Goal: Register for event/course: Sign up to attend an event or enroll in a course

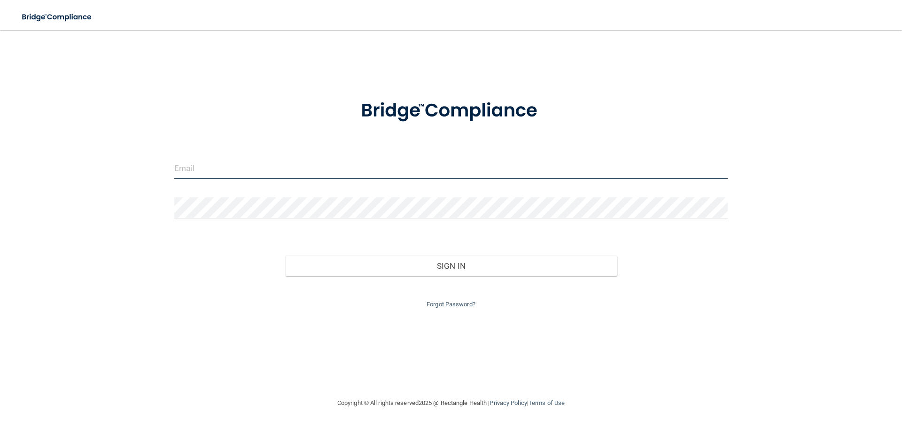
click at [191, 163] on input "email" at bounding box center [451, 168] width 554 height 21
click at [237, 169] on input "elderluceil@gmai..com" at bounding box center [451, 168] width 554 height 21
type input "[EMAIL_ADDRESS][DOMAIN_NAME]"
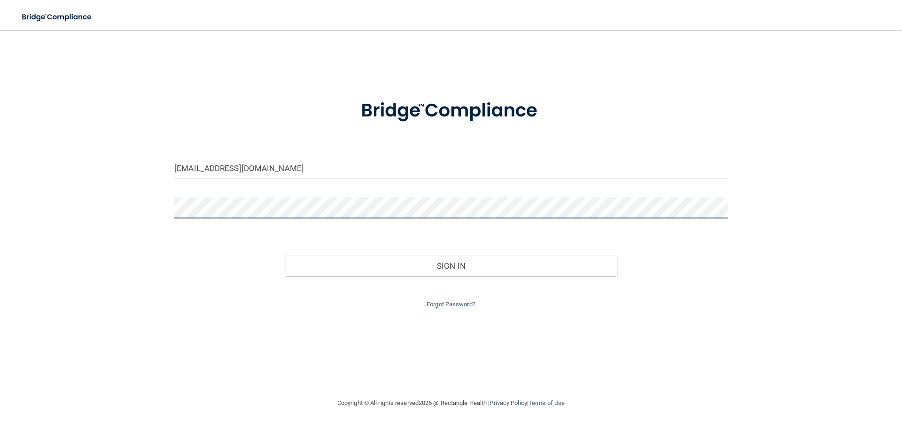
click at [285, 256] on button "Sign In" at bounding box center [451, 266] width 332 height 21
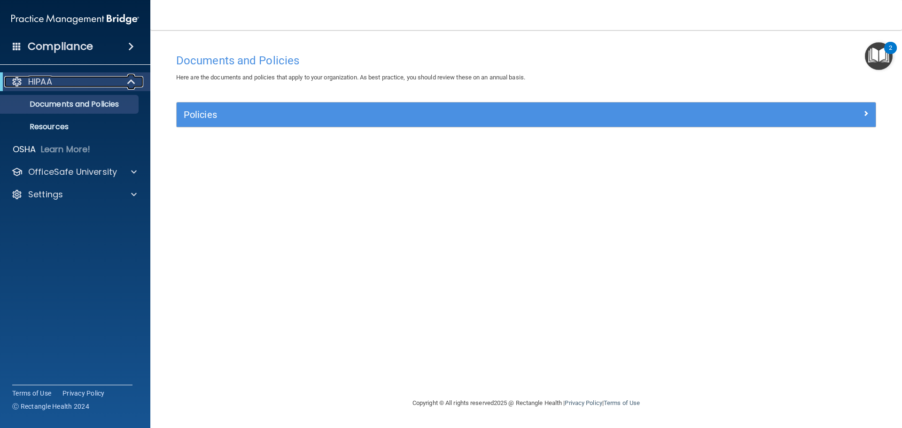
click at [88, 81] on div "HIPAA" at bounding box center [62, 81] width 116 height 11
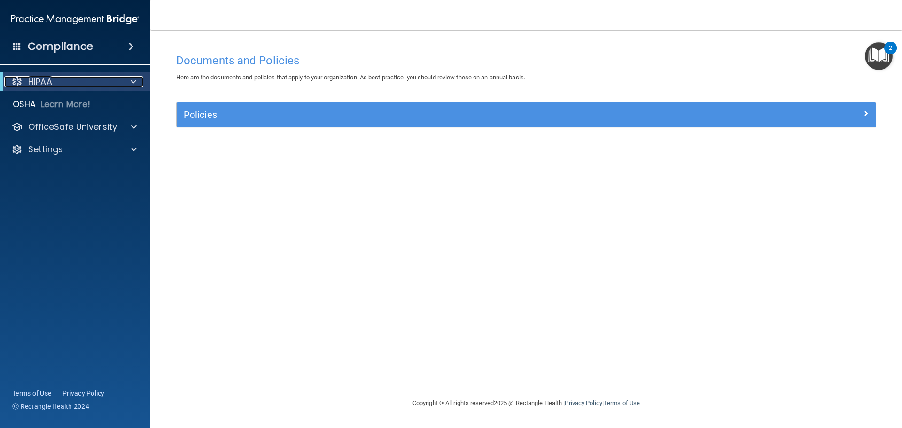
click at [109, 83] on div "HIPAA" at bounding box center [62, 81] width 116 height 11
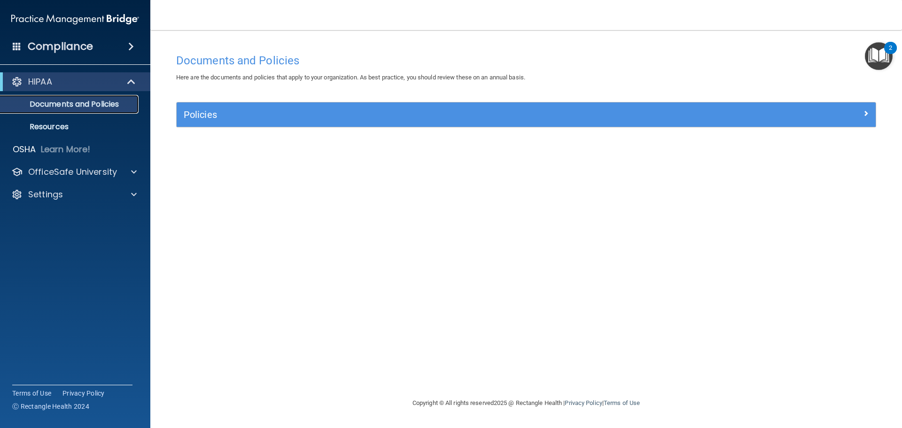
click at [82, 101] on p "Documents and Policies" at bounding box center [70, 104] width 128 height 9
click at [241, 92] on div "Documents and Policies Here are the documents and policies that apply to your o…" at bounding box center [526, 223] width 714 height 349
click at [247, 107] on div "Policies" at bounding box center [526, 114] width 699 height 24
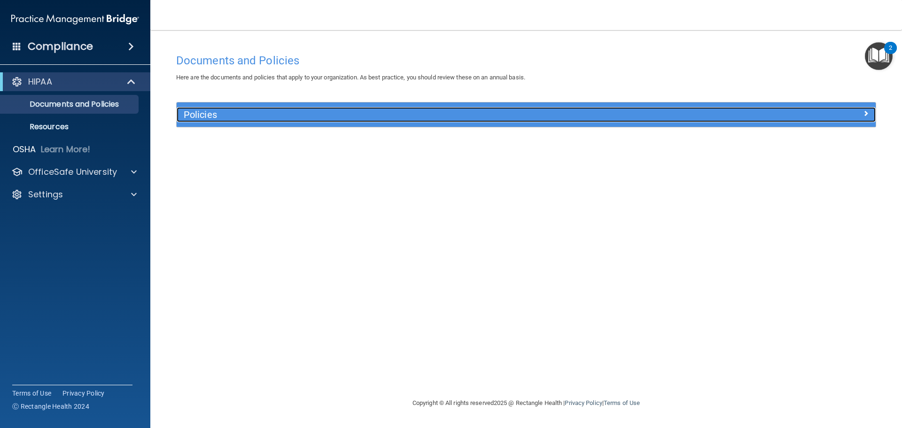
click at [229, 116] on h5 "Policies" at bounding box center [439, 114] width 510 height 10
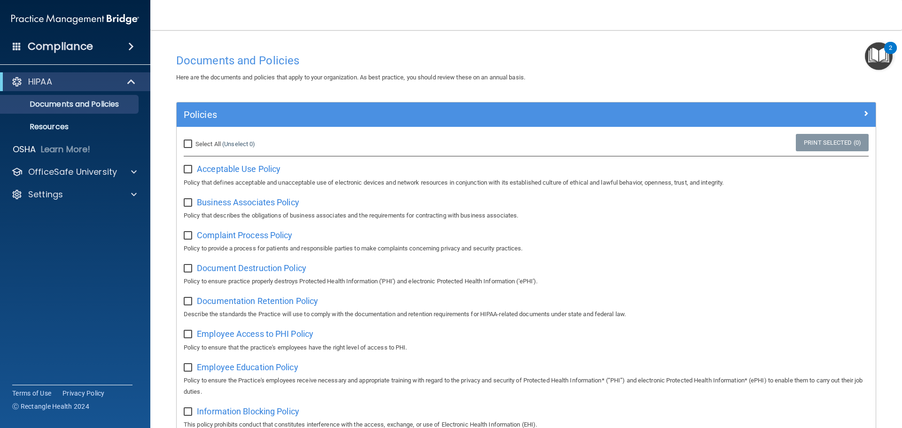
click at [206, 142] on span "Select All" at bounding box center [207, 143] width 25 height 7
click at [195, 142] on input "Select All (Unselect 0) Unselect All" at bounding box center [189, 144] width 11 height 8
checkbox input "true"
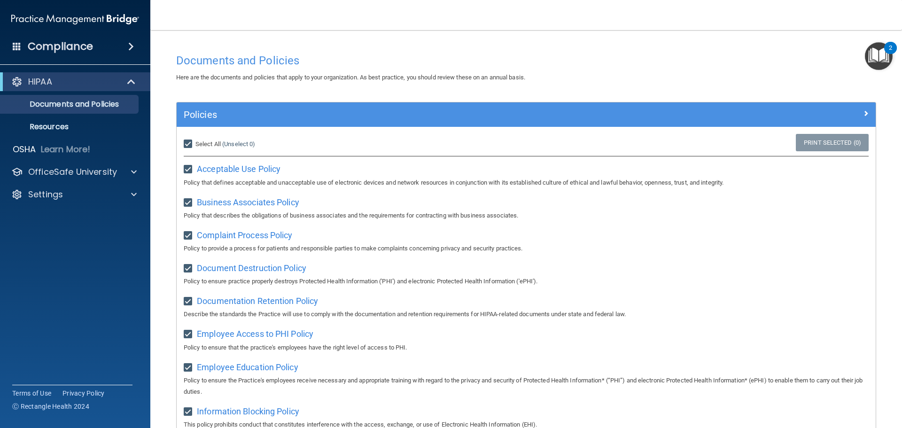
checkbox input "true"
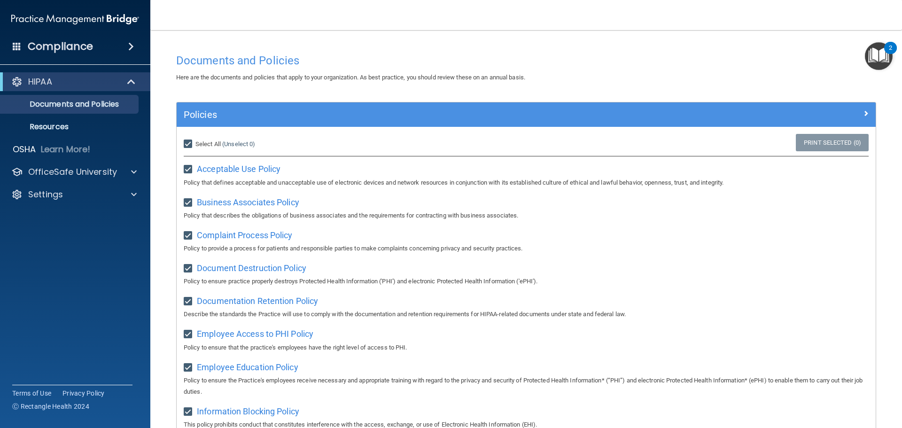
checkbox input "true"
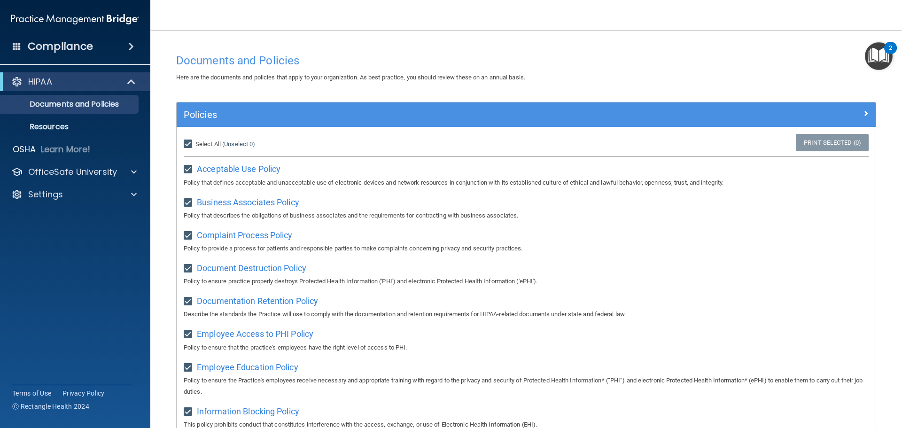
checkbox input "true"
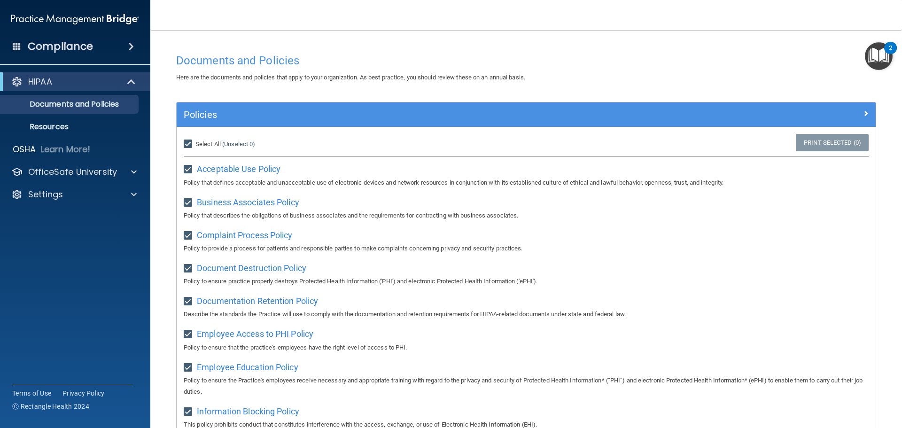
checkbox input "true"
click at [206, 142] on span "Unselect All" at bounding box center [211, 143] width 32 height 7
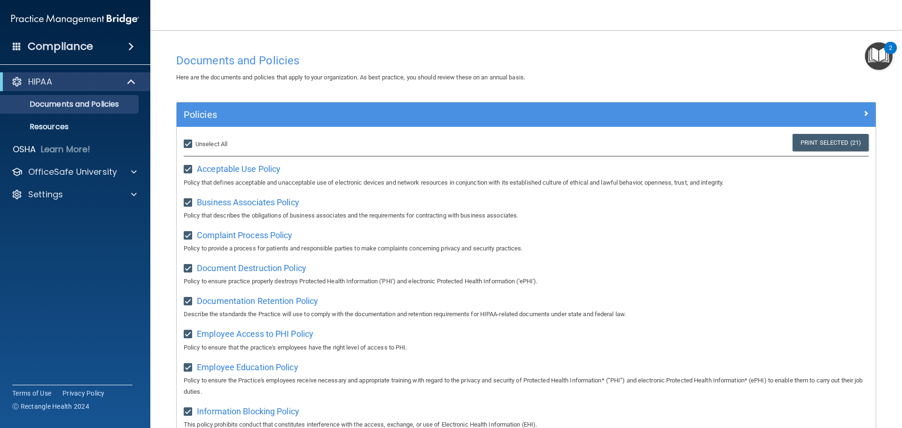
click at [195, 142] on input "Select All (Unselect 21) Unselect All" at bounding box center [189, 144] width 11 height 8
checkbox input "false"
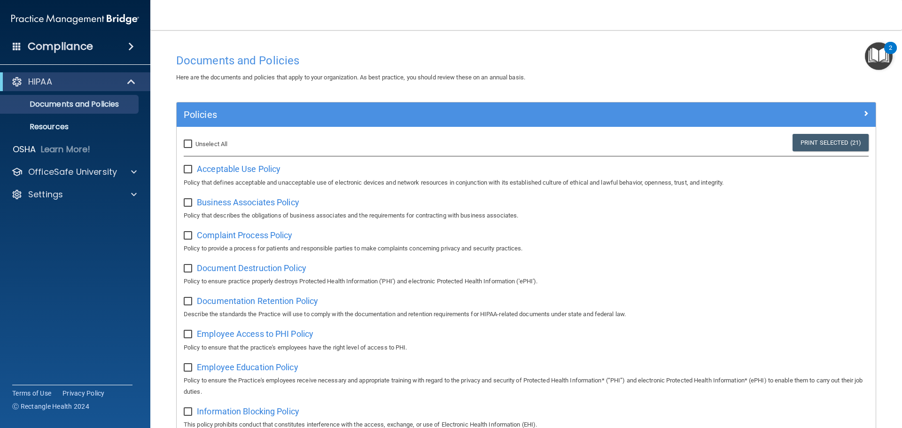
checkbox input "false"
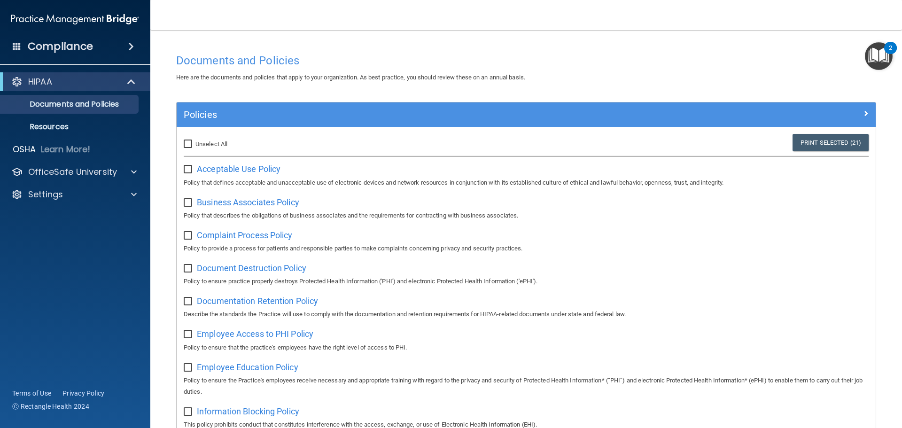
checkbox input "false"
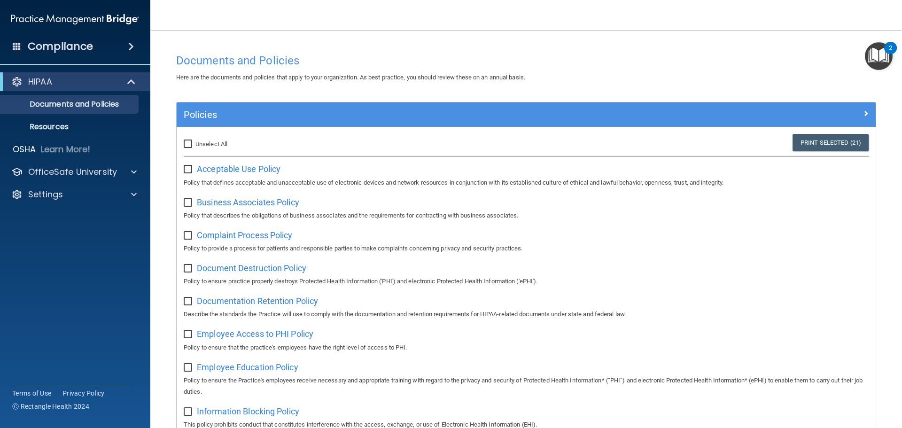
checkbox input "false"
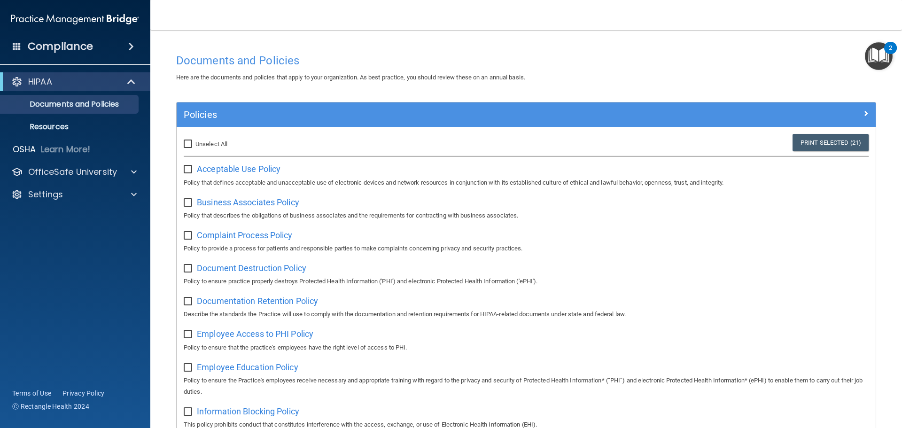
checkbox input "false"
click at [259, 174] on span "Acceptable Use Policy" at bounding box center [239, 169] width 84 height 10
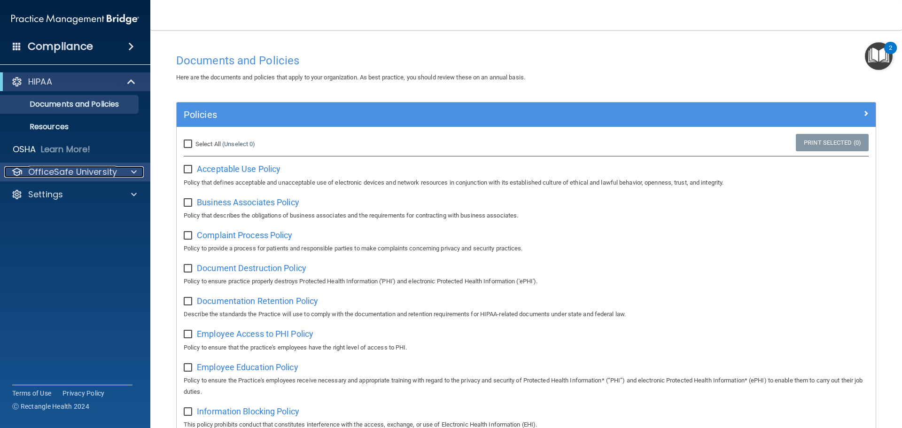
click at [143, 169] on div at bounding box center [132, 171] width 23 height 11
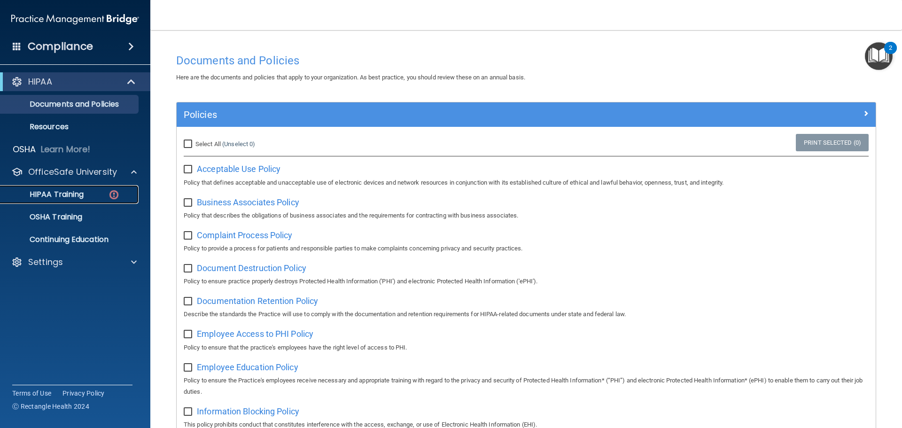
click at [91, 190] on div "HIPAA Training" at bounding box center [70, 194] width 128 height 9
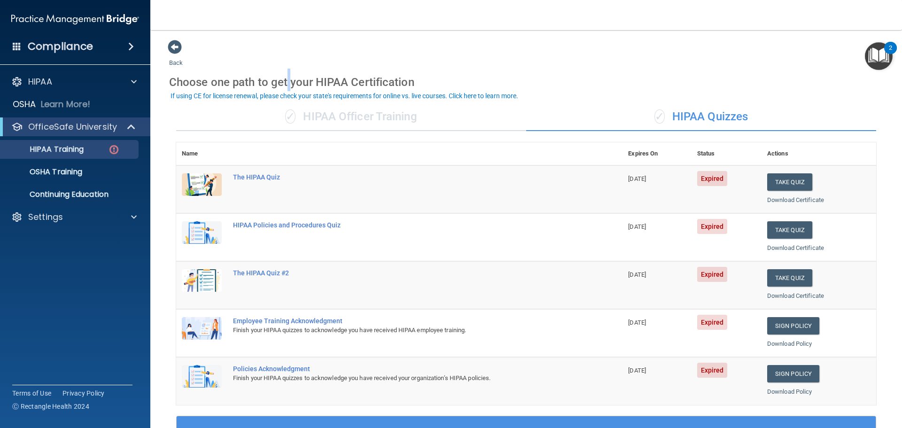
click at [282, 81] on div "Choose one path to get your HIPAA Certification" at bounding box center [526, 82] width 714 height 27
drag, startPoint x: 291, startPoint y: 80, endPoint x: 297, endPoint y: 82, distance: 5.9
click at [297, 82] on div "Choose one path to get your HIPAA Certification" at bounding box center [526, 82] width 714 height 27
drag, startPoint x: 300, startPoint y: 81, endPoint x: 306, endPoint y: 83, distance: 5.8
click at [306, 83] on div "Choose one path to get your HIPAA Certification" at bounding box center [526, 82] width 714 height 27
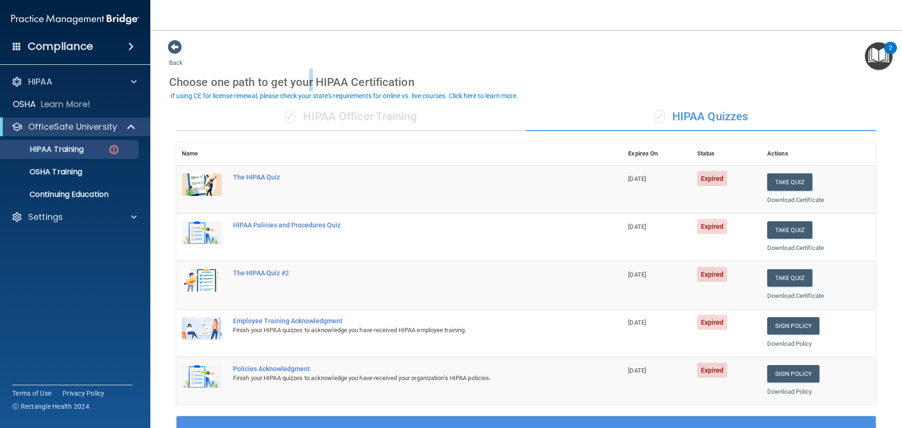
click at [306, 83] on div "Choose one path to get your HIPAA Certification" at bounding box center [526, 82] width 714 height 27
drag, startPoint x: 324, startPoint y: 83, endPoint x: 329, endPoint y: 80, distance: 5.7
click at [329, 80] on div "Choose one path to get your HIPAA Certification" at bounding box center [526, 82] width 714 height 27
click at [335, 79] on div "Choose one path to get your HIPAA Certification" at bounding box center [526, 82] width 714 height 27
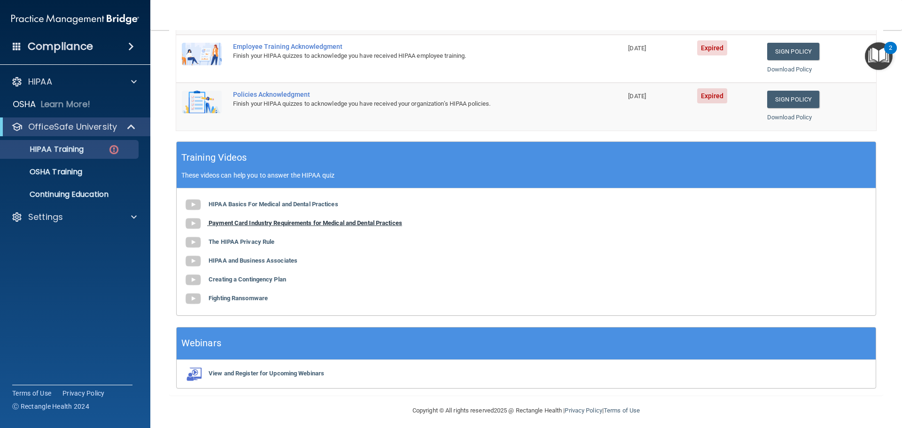
scroll to position [280, 0]
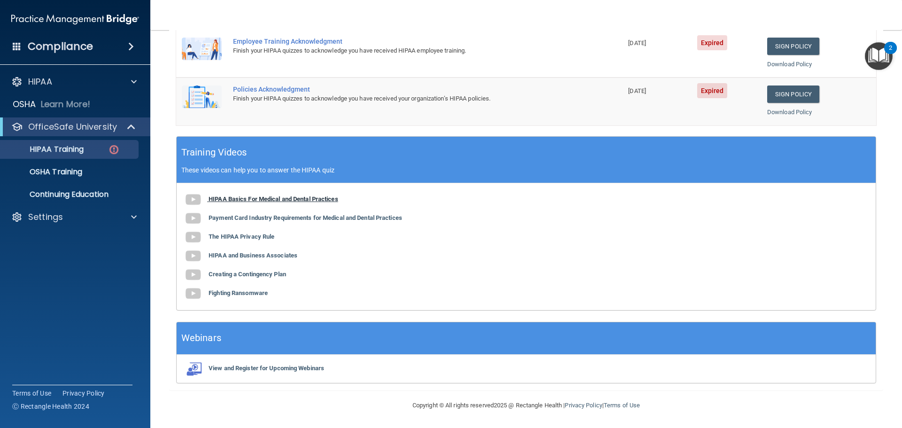
click at [282, 197] on b "HIPAA Basics For Medical and Dental Practices" at bounding box center [274, 198] width 130 height 7
click at [291, 216] on b "Payment Card Industry Requirements for Medical and Dental Practices" at bounding box center [306, 217] width 194 height 7
click at [261, 239] on b "The HIPAA Privacy Rule" at bounding box center [242, 236] width 66 height 7
click at [229, 256] on b "HIPAA and Business Associates" at bounding box center [253, 255] width 89 height 7
click at [252, 273] on b "Creating a Contingency Plan" at bounding box center [248, 274] width 78 height 7
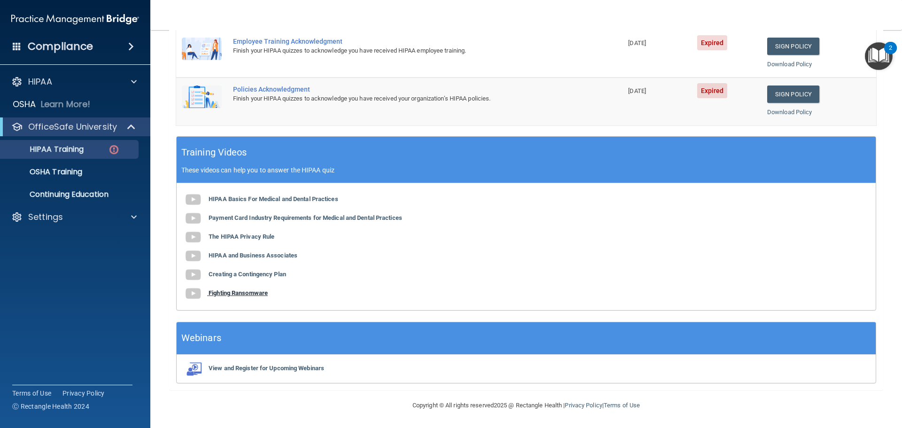
click at [227, 295] on b "Fighting Ransomware" at bounding box center [238, 292] width 59 height 7
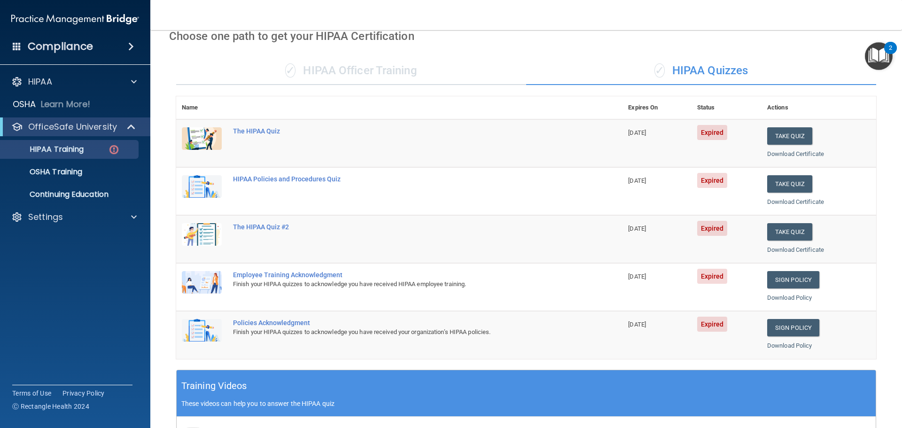
scroll to position [45, 0]
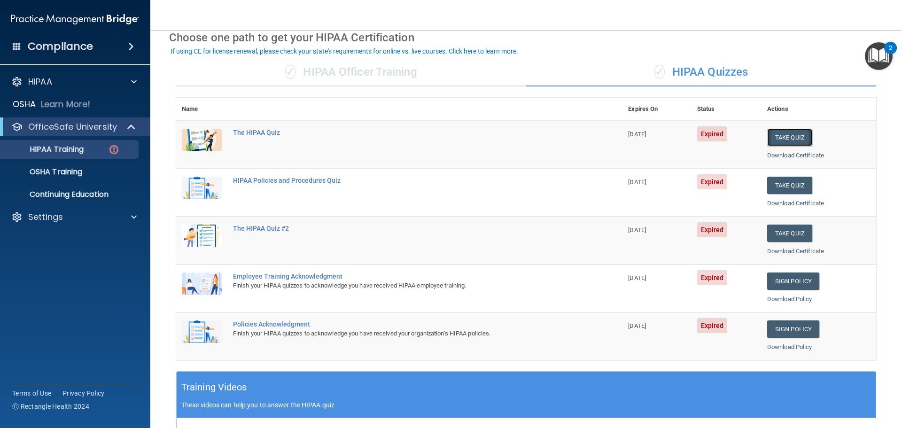
click at [784, 140] on button "Take Quiz" at bounding box center [789, 137] width 45 height 17
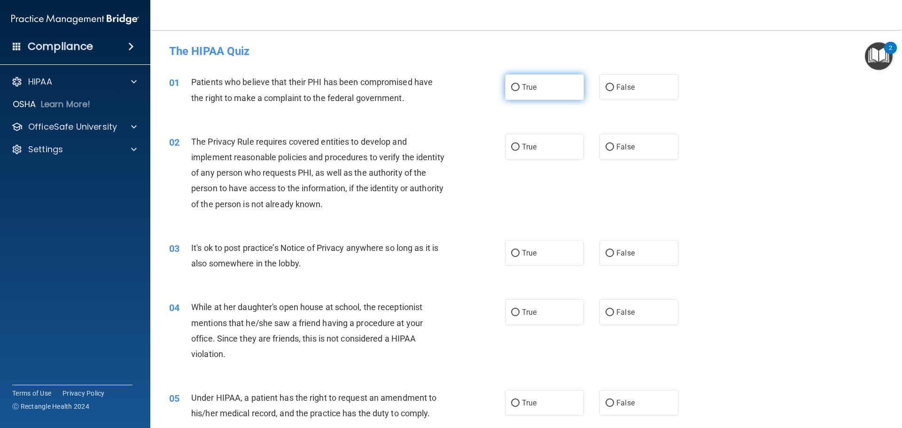
click at [552, 93] on label "True" at bounding box center [544, 87] width 79 height 26
click at [520, 91] on input "True" at bounding box center [515, 87] width 8 height 7
radio input "true"
click at [537, 152] on label "True" at bounding box center [544, 147] width 79 height 26
click at [520, 151] on input "True" at bounding box center [515, 147] width 8 height 7
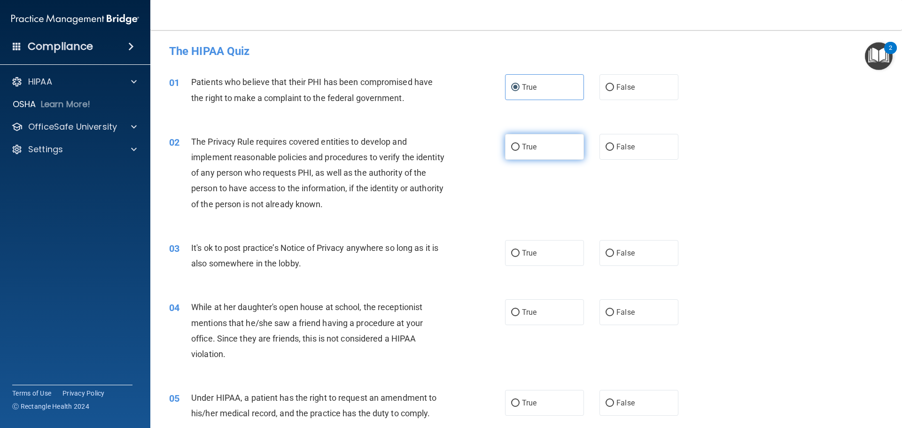
radio input "true"
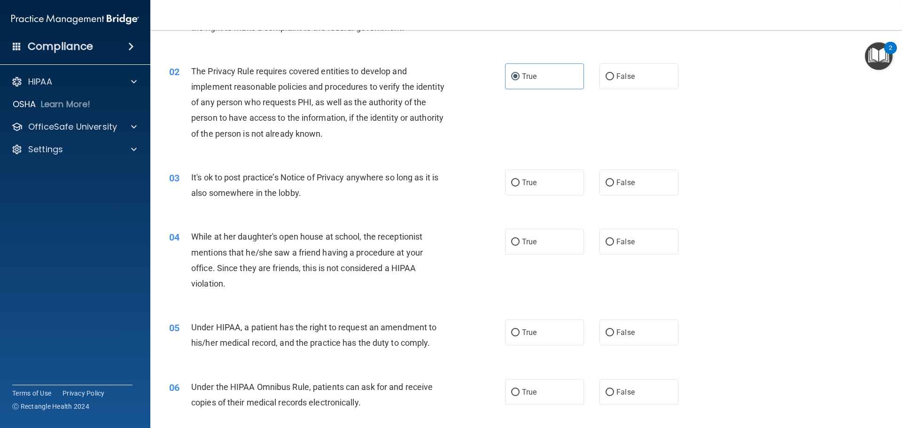
scroll to position [94, 0]
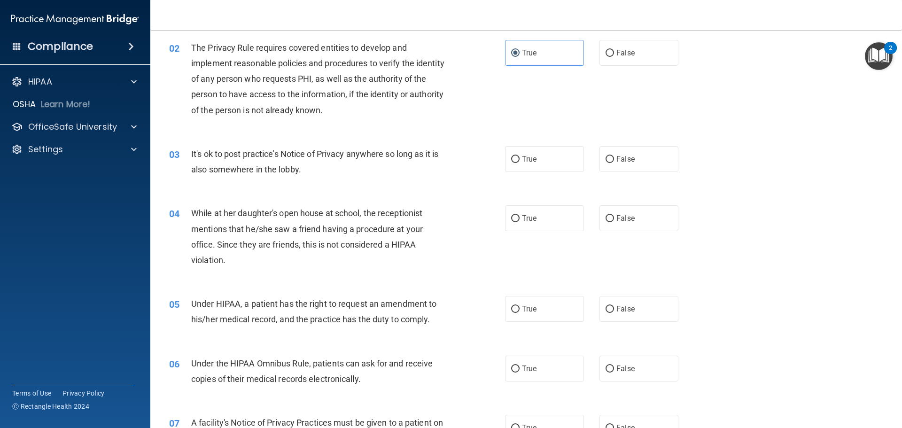
click at [496, 164] on div "03 It's ok to post practice’s Notice of Privacy anywhere so long as it is also …" at bounding box center [337, 164] width 364 height 36
click at [657, 163] on label "False" at bounding box center [639, 159] width 79 height 26
click at [614, 163] on input "False" at bounding box center [610, 159] width 8 height 7
radio input "true"
click at [632, 225] on label "False" at bounding box center [639, 218] width 79 height 26
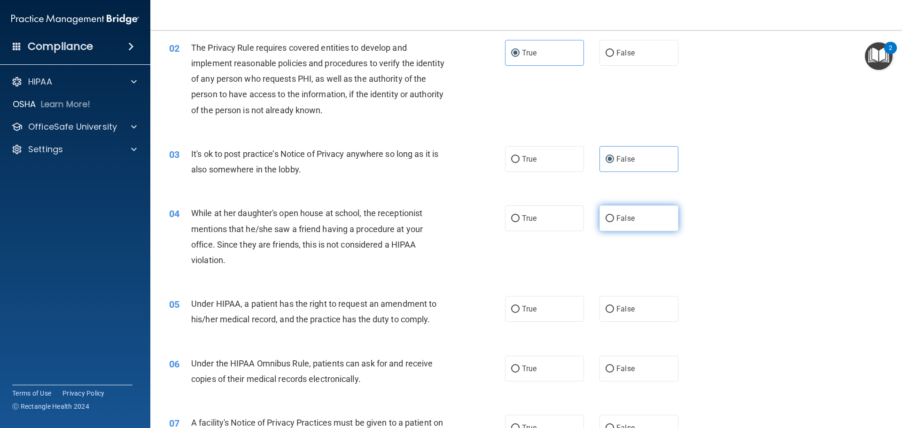
click at [614, 222] on input "False" at bounding box center [610, 218] width 8 height 7
radio input "true"
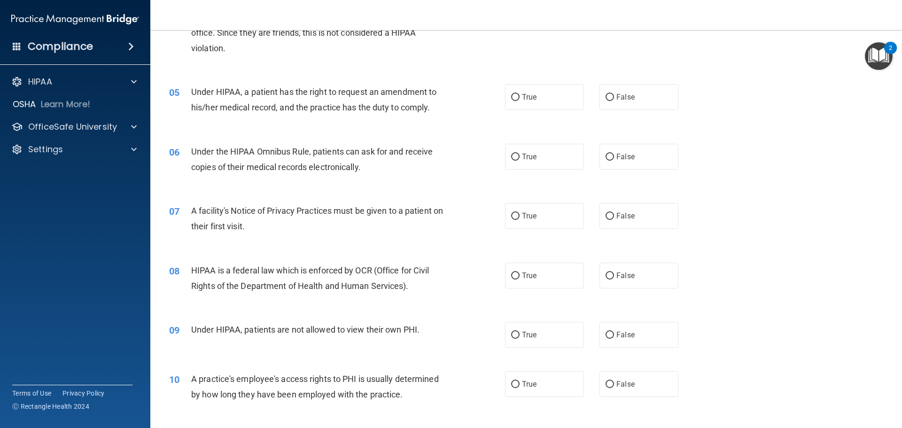
scroll to position [329, 0]
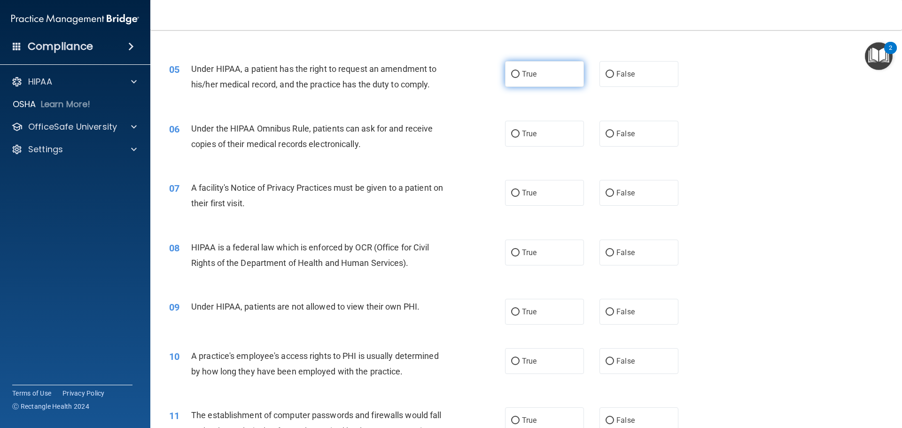
click at [516, 75] on input "True" at bounding box center [515, 74] width 8 height 7
radio input "true"
click at [542, 140] on label "True" at bounding box center [544, 134] width 79 height 26
click at [520, 138] on input "True" at bounding box center [515, 134] width 8 height 7
radio input "true"
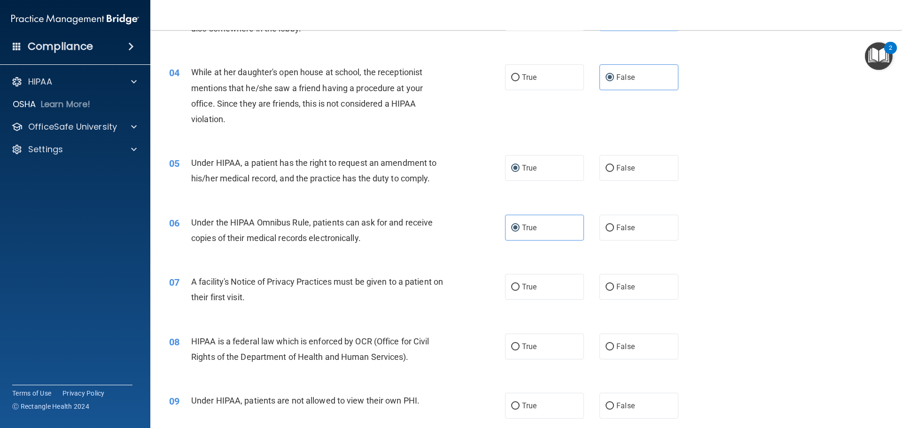
scroll to position [376, 0]
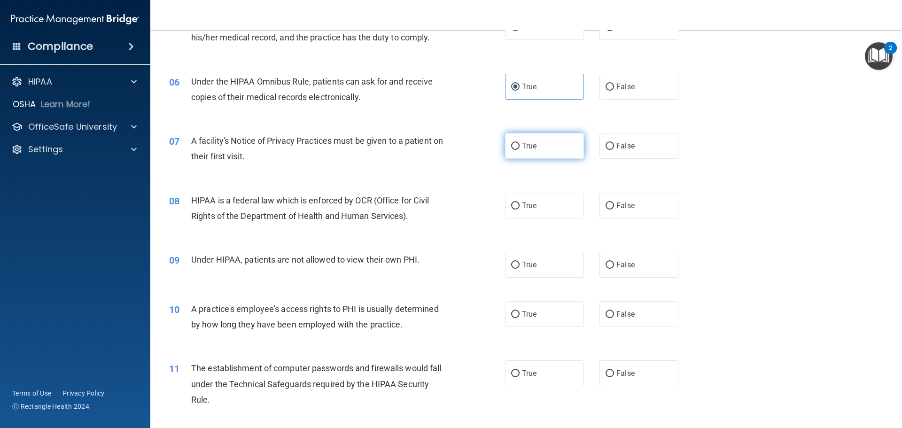
click at [560, 150] on label "True" at bounding box center [544, 146] width 79 height 26
click at [520, 150] on input "True" at bounding box center [515, 146] width 8 height 7
radio input "true"
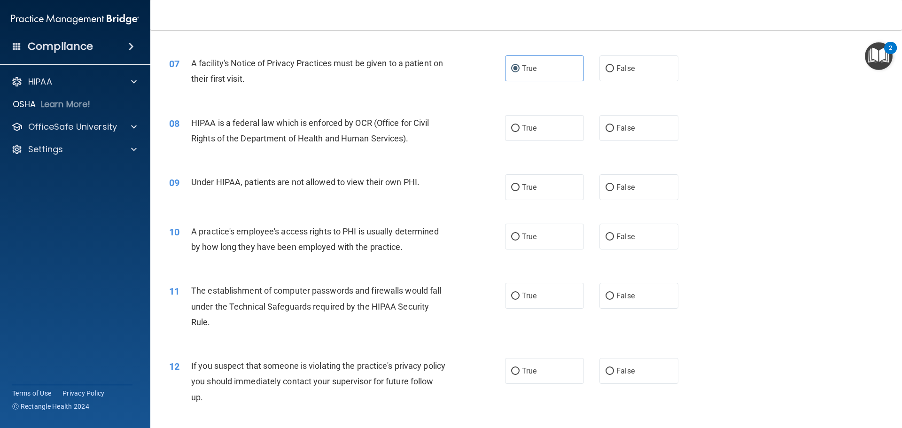
scroll to position [470, 0]
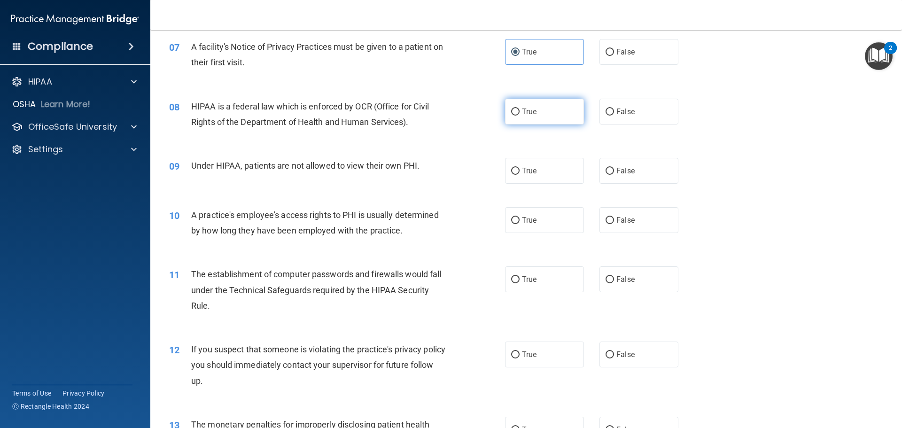
click at [569, 116] on label "True" at bounding box center [544, 112] width 79 height 26
click at [520, 116] on input "True" at bounding box center [515, 112] width 8 height 7
radio input "true"
click at [655, 176] on label "False" at bounding box center [639, 171] width 79 height 26
click at [614, 175] on input "False" at bounding box center [610, 171] width 8 height 7
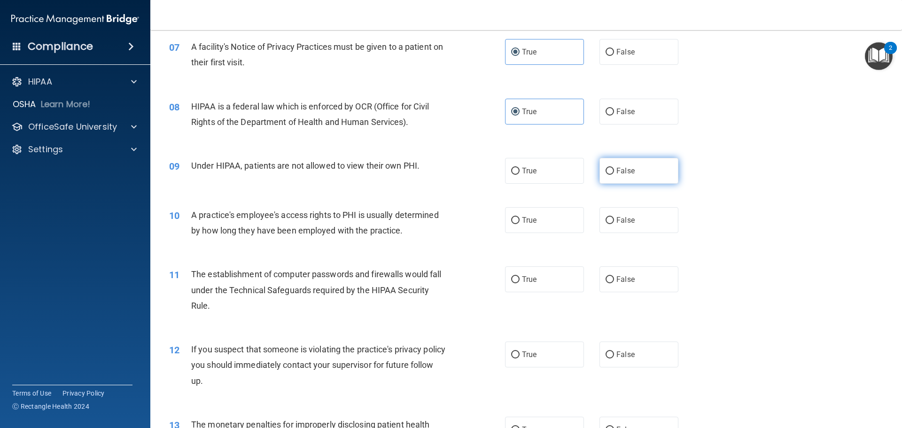
radio input "true"
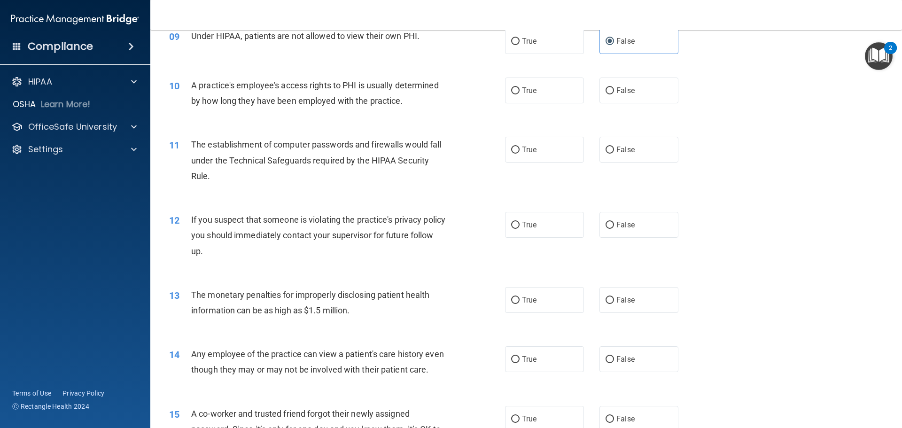
scroll to position [611, 0]
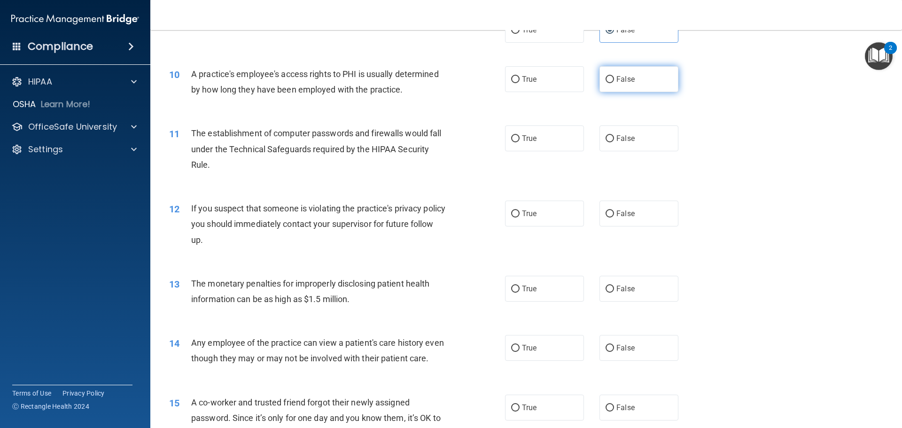
click at [617, 78] on span "False" at bounding box center [626, 79] width 18 height 9
click at [613, 78] on input "False" at bounding box center [610, 79] width 8 height 7
radio input "true"
click at [541, 141] on label "True" at bounding box center [544, 138] width 79 height 26
click at [520, 141] on input "True" at bounding box center [515, 138] width 8 height 7
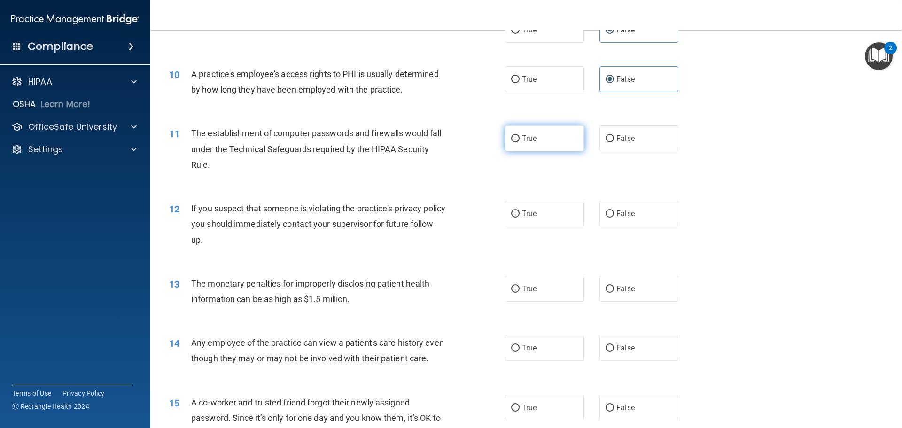
radio input "true"
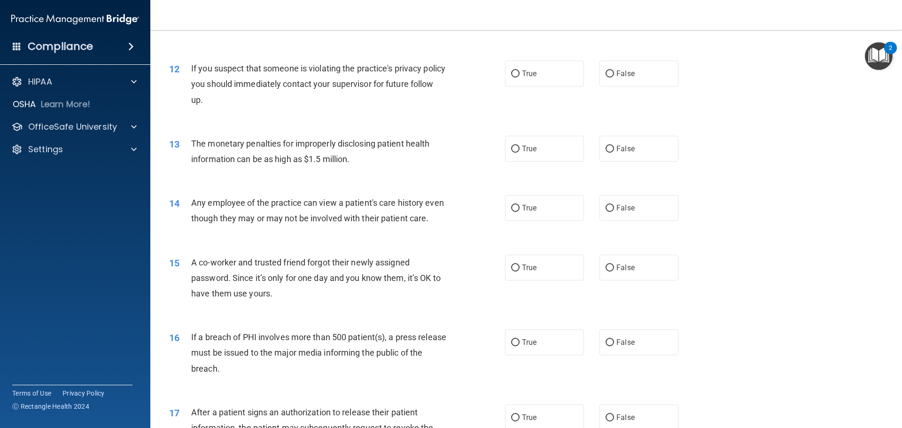
scroll to position [752, 0]
click at [525, 80] on label "True" at bounding box center [544, 73] width 79 height 26
click at [520, 77] on input "True" at bounding box center [515, 73] width 8 height 7
radio input "true"
drag, startPoint x: 512, startPoint y: 144, endPoint x: 507, endPoint y: 156, distance: 13.1
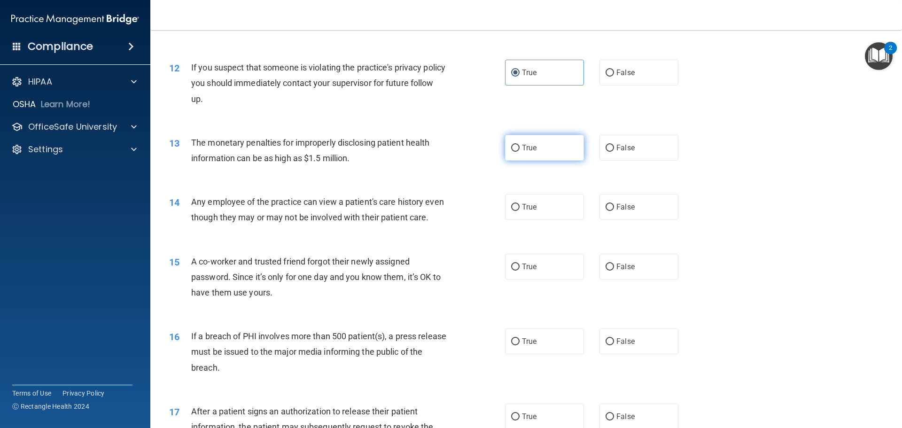
click at [512, 146] on input "True" at bounding box center [515, 148] width 8 height 7
radio input "true"
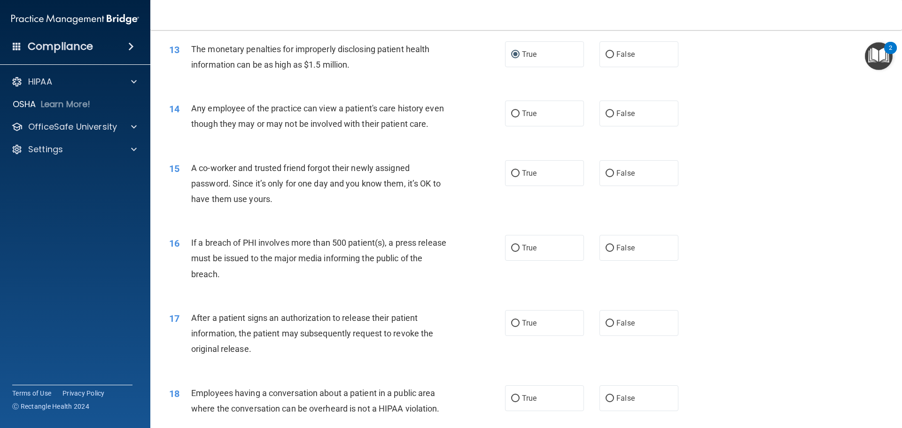
scroll to position [846, 0]
click at [642, 117] on label "False" at bounding box center [639, 113] width 79 height 26
click at [614, 117] on input "False" at bounding box center [610, 113] width 8 height 7
radio input "true"
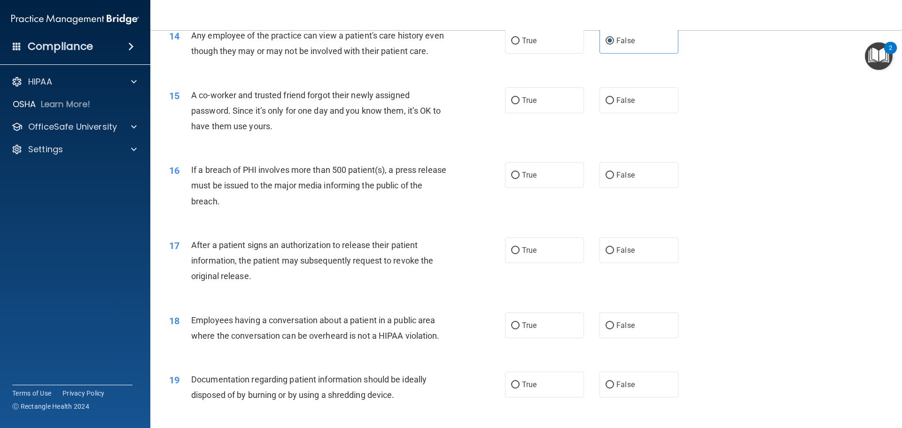
scroll to position [940, 0]
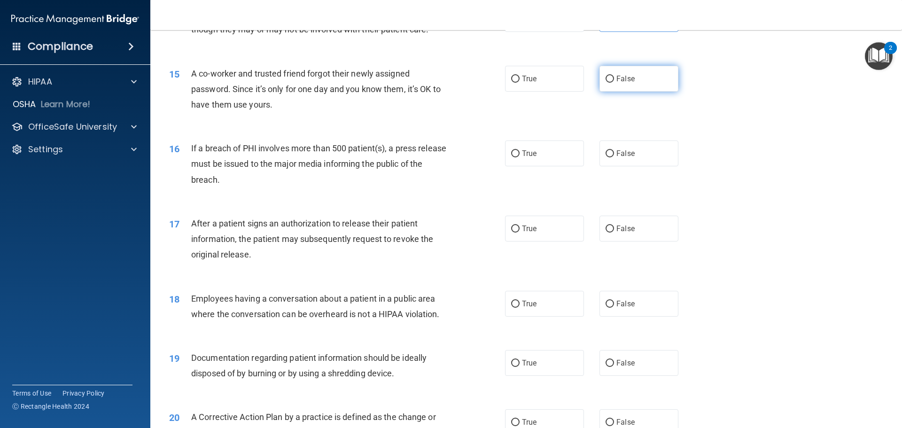
click at [624, 92] on label "False" at bounding box center [639, 79] width 79 height 26
click at [614, 83] on input "False" at bounding box center [610, 79] width 8 height 7
radio input "true"
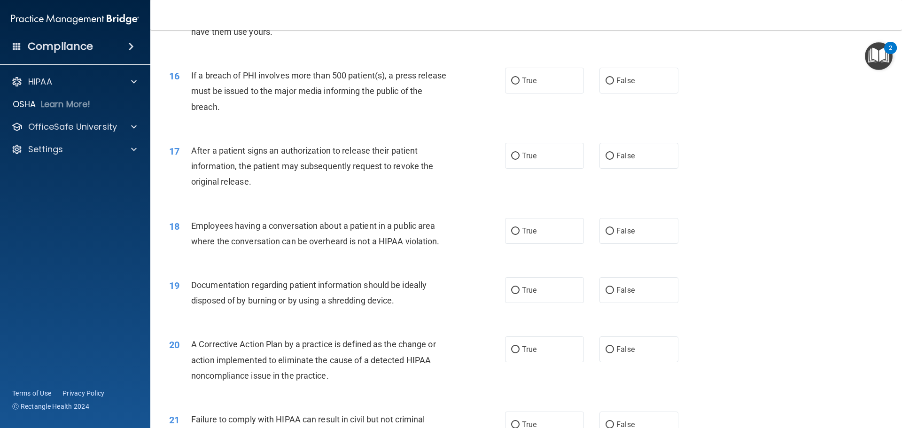
scroll to position [1034, 0]
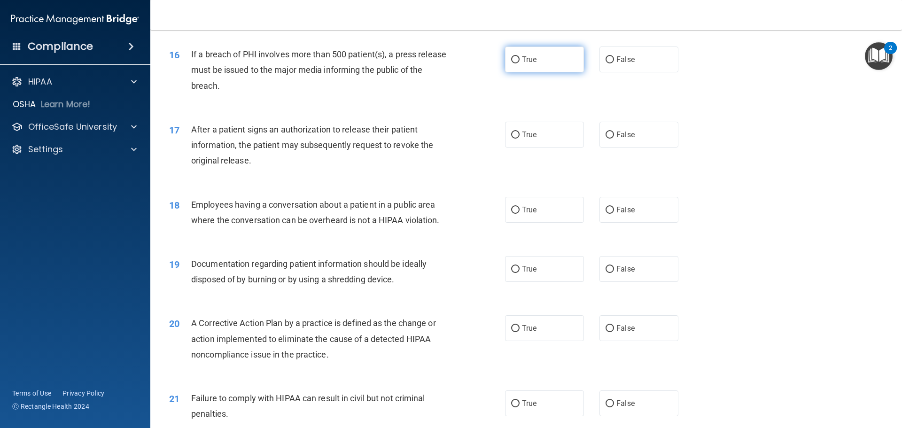
click at [529, 68] on label "True" at bounding box center [544, 60] width 79 height 26
click at [520, 63] on input "True" at bounding box center [515, 59] width 8 height 7
radio input "true"
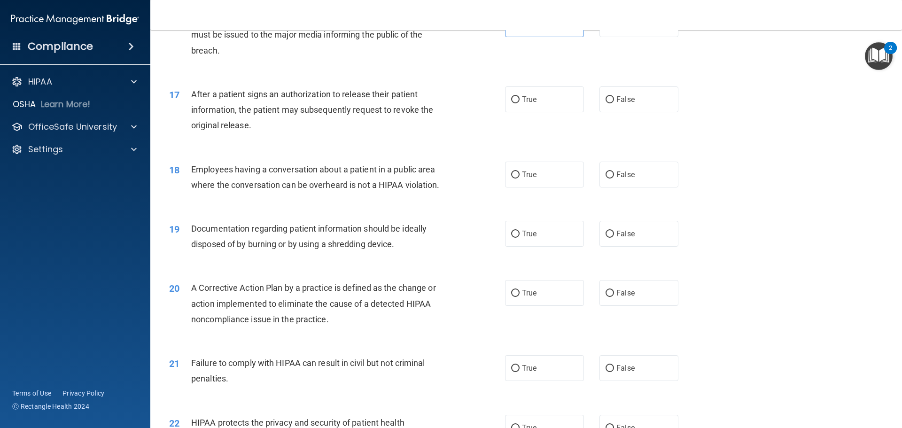
scroll to position [1091, 0]
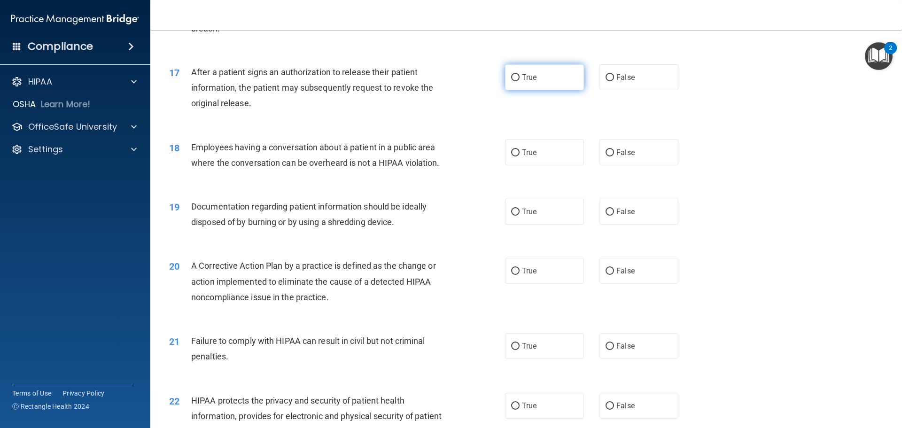
click at [565, 90] on label "True" at bounding box center [544, 77] width 79 height 26
click at [520, 81] on input "True" at bounding box center [515, 77] width 8 height 7
radio input "true"
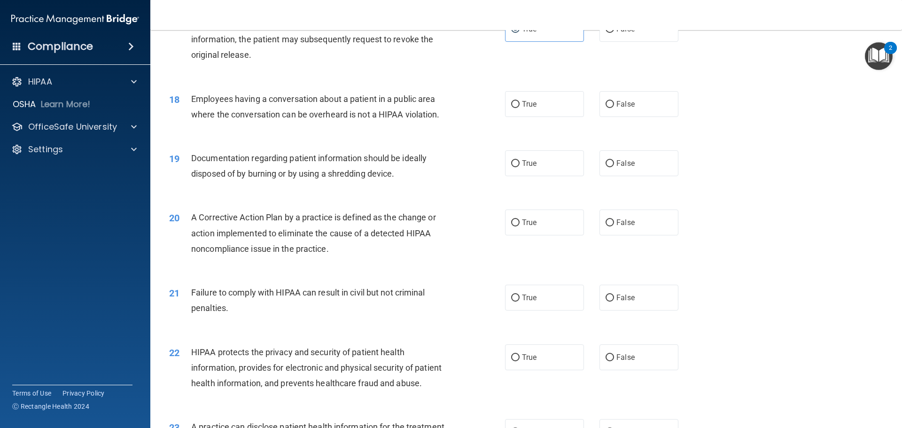
scroll to position [1185, 0]
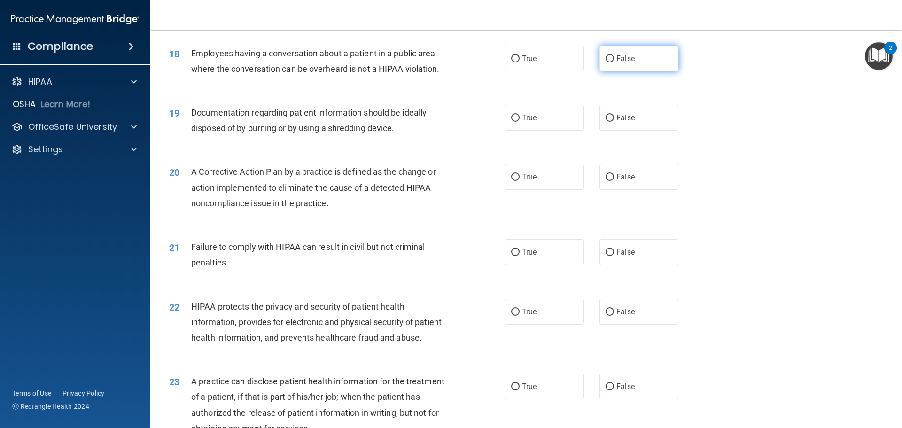
click at [645, 71] on label "False" at bounding box center [639, 59] width 79 height 26
click at [614, 62] on input "False" at bounding box center [610, 58] width 8 height 7
radio input "true"
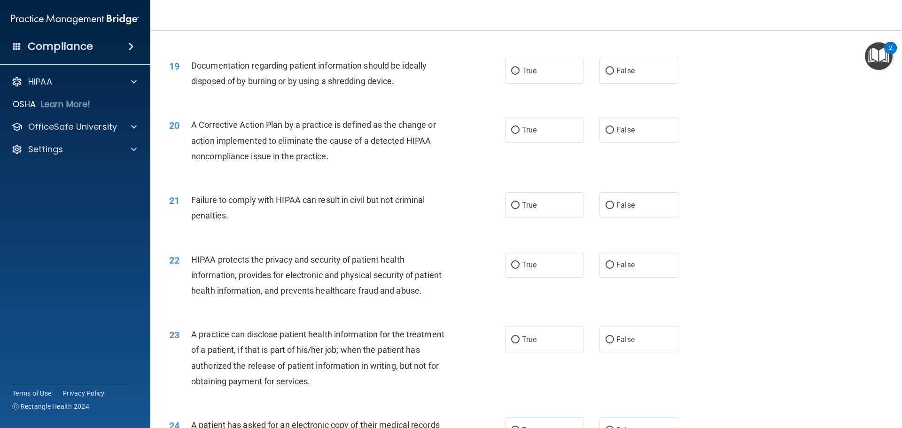
click at [231, 89] on div "Documentation regarding patient information should be ideally disposed of by bu…" at bounding box center [322, 73] width 263 height 31
click at [542, 84] on label "True" at bounding box center [544, 71] width 79 height 26
click at [520, 75] on input "True" at bounding box center [515, 71] width 8 height 7
radio input "true"
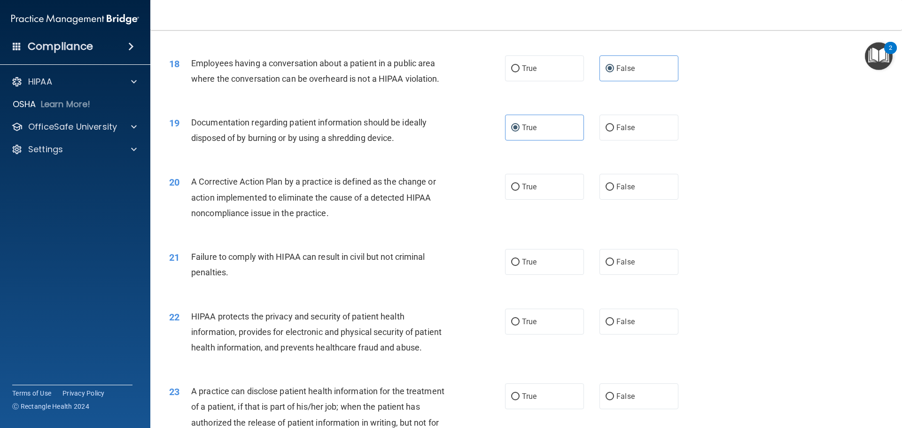
scroll to position [1185, 0]
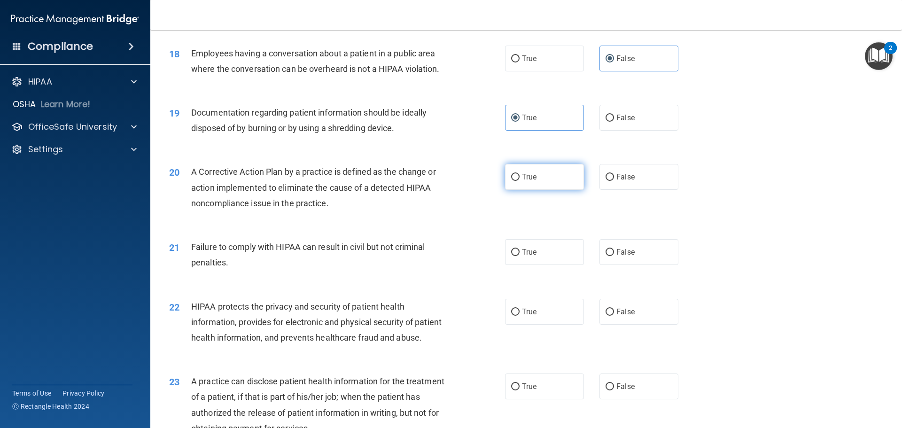
click at [515, 190] on label "True" at bounding box center [544, 177] width 79 height 26
click at [515, 181] on input "True" at bounding box center [515, 177] width 8 height 7
radio input "true"
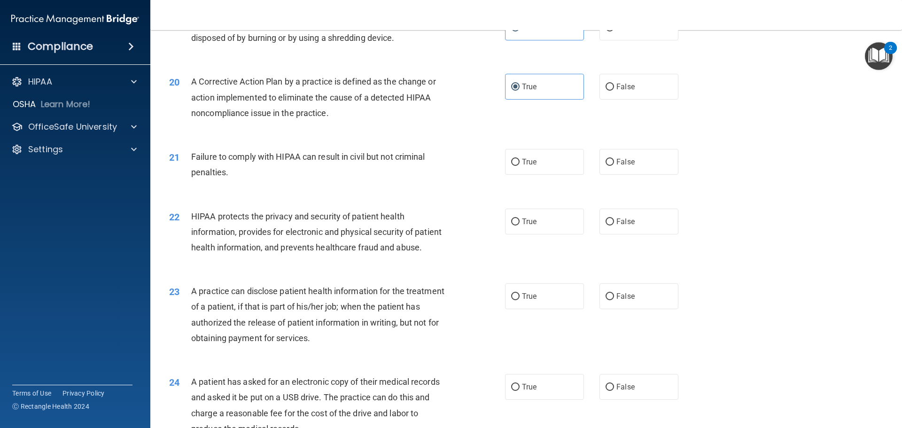
scroll to position [1326, 0]
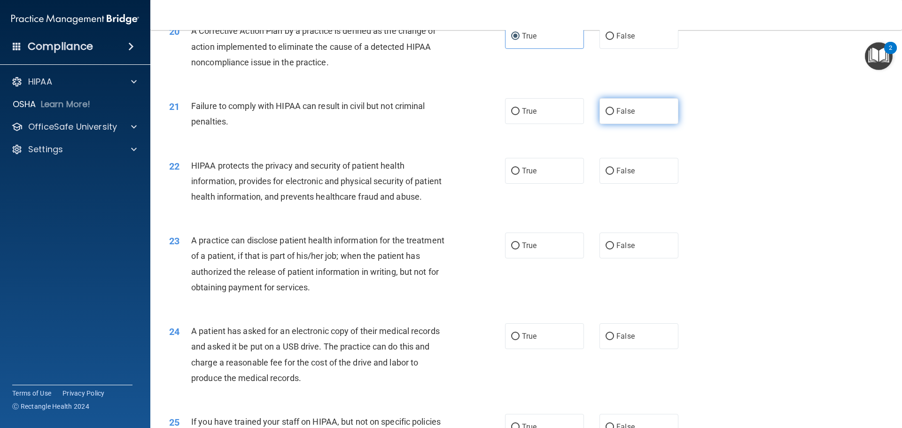
click at [644, 123] on label "False" at bounding box center [639, 111] width 79 height 26
click at [614, 115] on input "False" at bounding box center [610, 111] width 8 height 7
radio input "true"
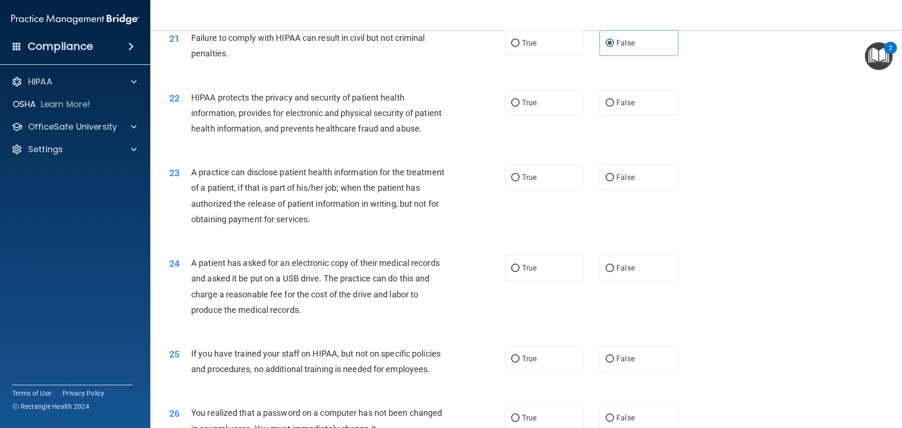
scroll to position [1373, 0]
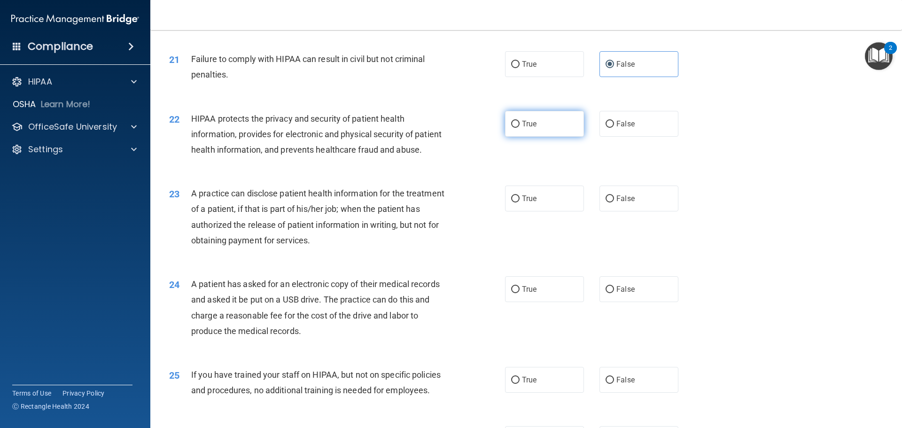
click at [564, 137] on label "True" at bounding box center [544, 124] width 79 height 26
click at [520, 128] on input "True" at bounding box center [515, 124] width 8 height 7
radio input "true"
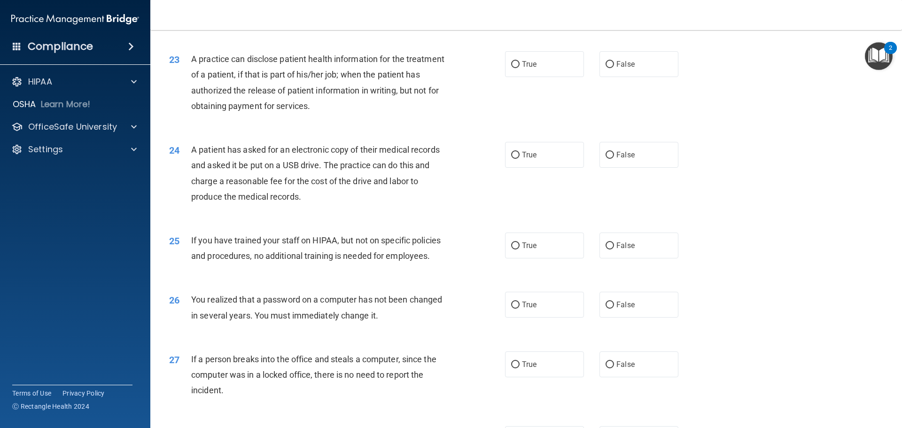
scroll to position [1514, 0]
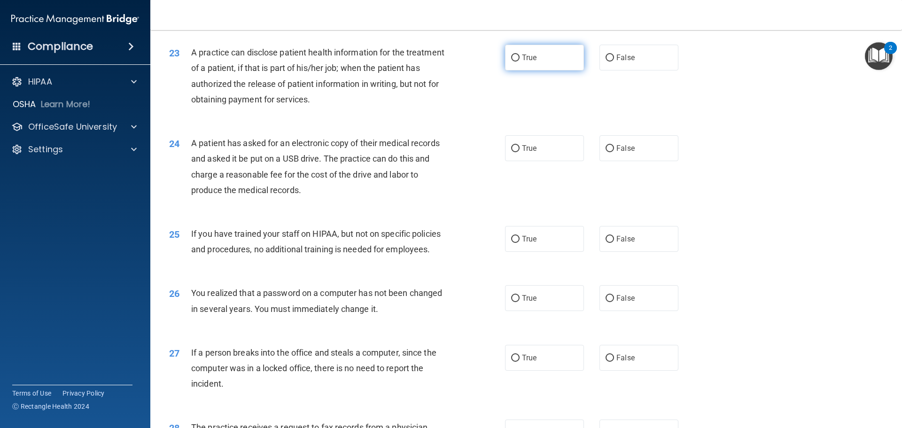
click at [546, 70] on label "True" at bounding box center [544, 58] width 79 height 26
click at [520, 62] on input "True" at bounding box center [515, 58] width 8 height 7
radio input "true"
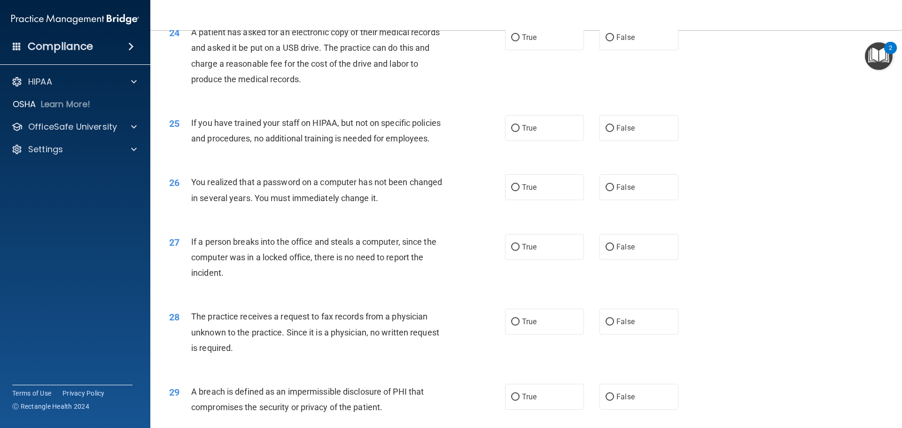
scroll to position [1608, 0]
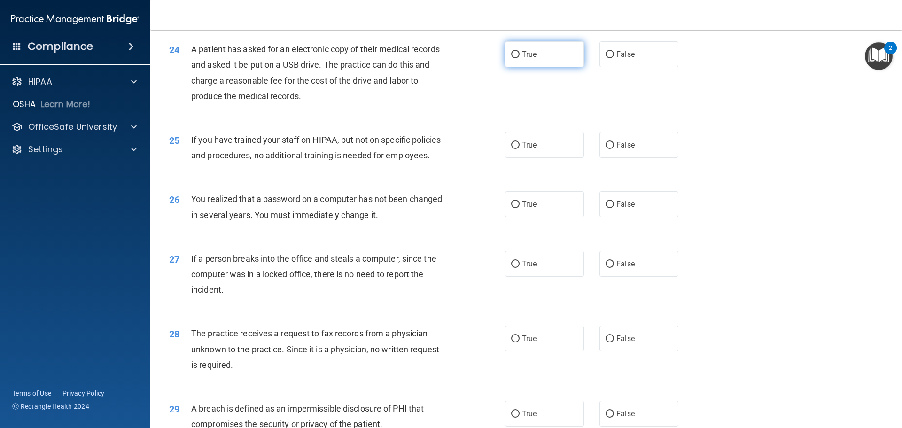
click at [522, 59] on span "True" at bounding box center [529, 54] width 15 height 9
click at [520, 58] on input "True" at bounding box center [515, 54] width 8 height 7
radio input "true"
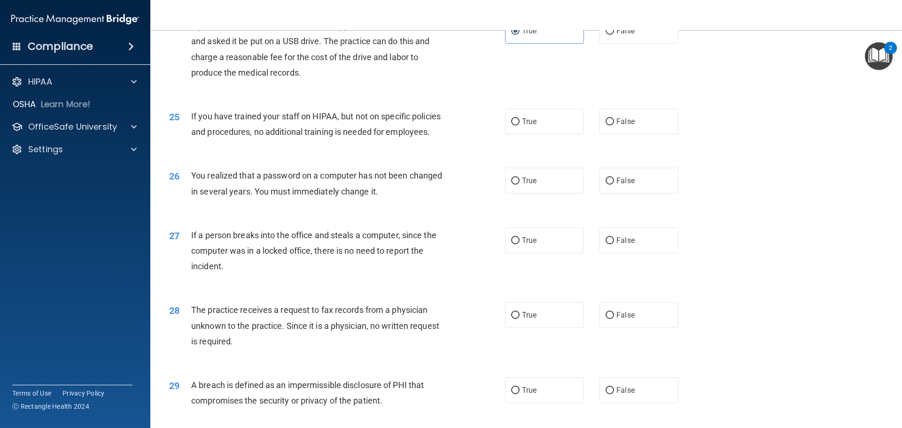
scroll to position [1655, 0]
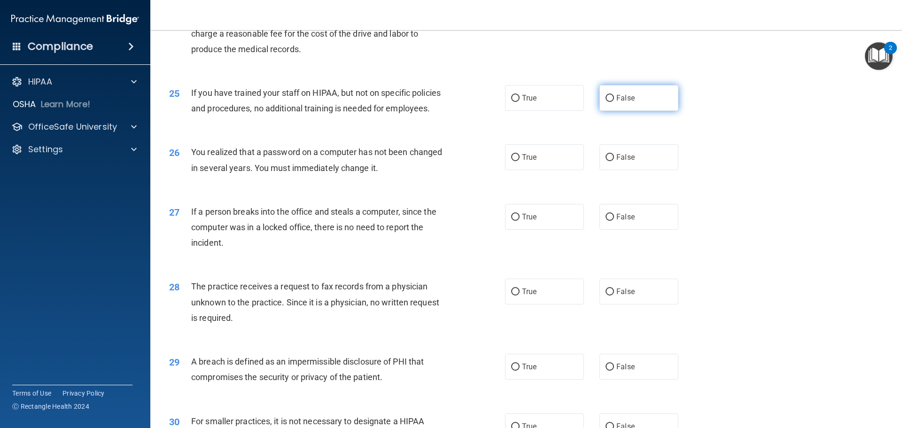
click at [611, 111] on label "False" at bounding box center [639, 98] width 79 height 26
click at [611, 102] on input "False" at bounding box center [610, 98] width 8 height 7
radio input "true"
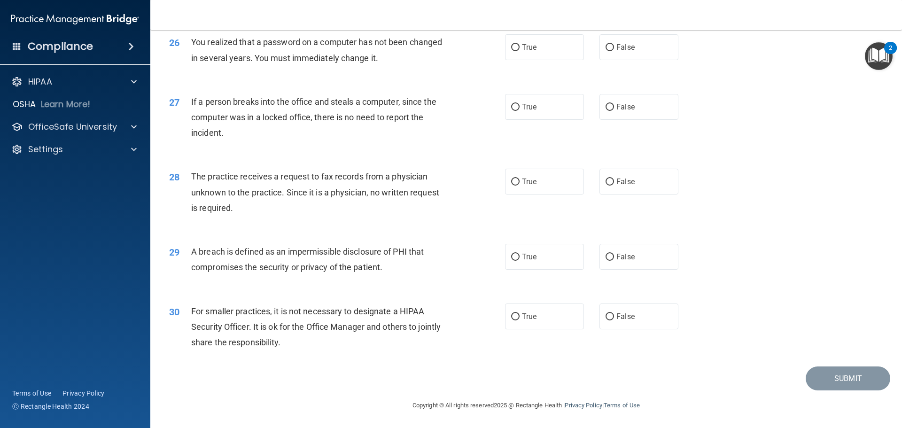
scroll to position [1796, 0]
click at [573, 55] on label "True" at bounding box center [544, 47] width 79 height 26
click at [520, 51] on input "True" at bounding box center [515, 47] width 8 height 7
radio input "true"
drag, startPoint x: 627, startPoint y: 112, endPoint x: 629, endPoint y: 118, distance: 5.8
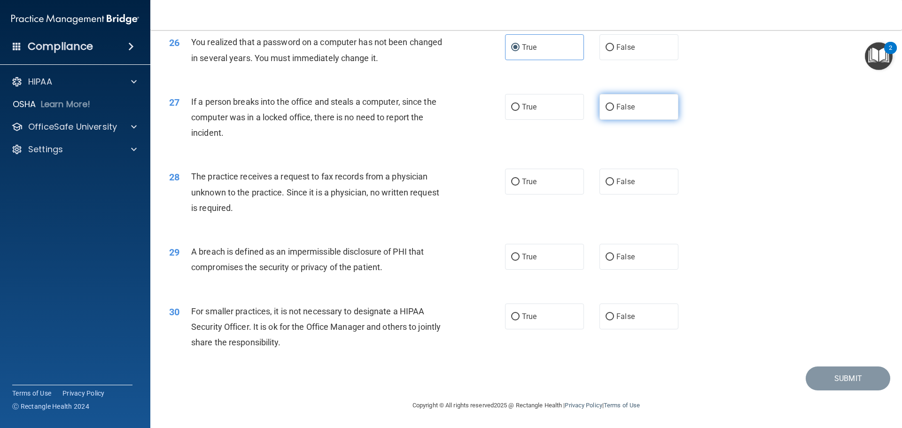
click at [629, 117] on label "False" at bounding box center [639, 107] width 79 height 26
click at [679, 102] on div "True False" at bounding box center [599, 107] width 189 height 26
drag, startPoint x: 679, startPoint y: 102, endPoint x: 674, endPoint y: 103, distance: 4.9
click at [675, 103] on div "True False" at bounding box center [599, 107] width 189 height 26
click at [672, 104] on label "False" at bounding box center [639, 107] width 79 height 26
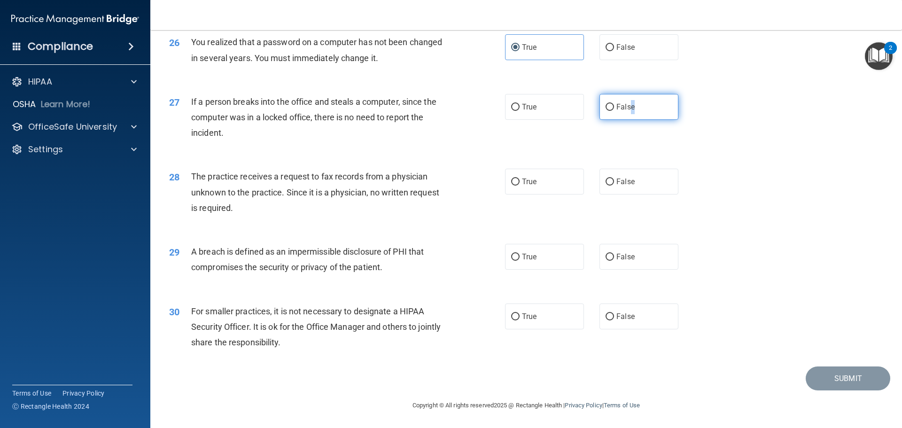
click at [614, 104] on input "False" at bounding box center [610, 107] width 8 height 7
radio input "true"
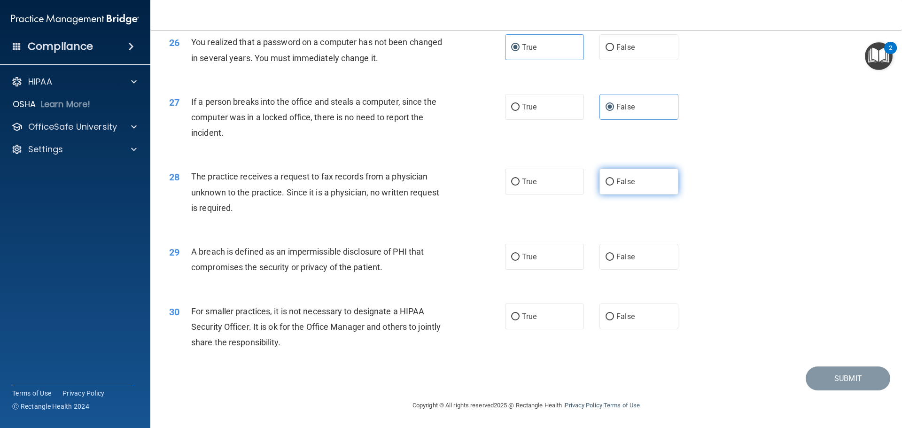
click at [627, 191] on label "False" at bounding box center [639, 182] width 79 height 26
click at [614, 186] on input "False" at bounding box center [610, 182] width 8 height 7
radio input "true"
click at [526, 269] on label "True" at bounding box center [544, 257] width 79 height 26
click at [520, 261] on input "True" at bounding box center [515, 257] width 8 height 7
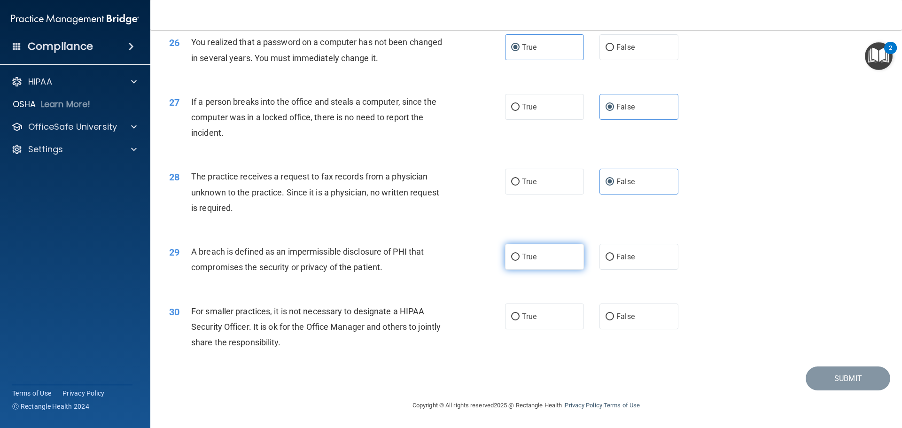
radio input "true"
click at [627, 321] on label "False" at bounding box center [639, 317] width 79 height 26
click at [614, 320] on input "False" at bounding box center [610, 316] width 8 height 7
radio input "true"
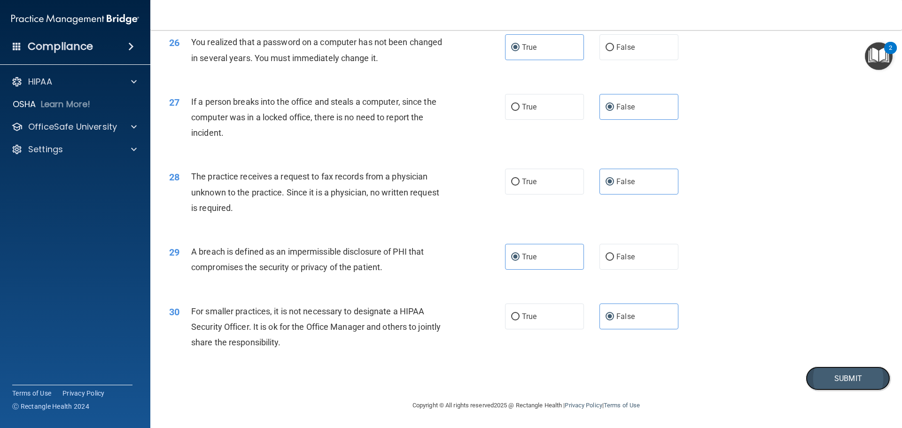
click at [823, 372] on button "Submit" at bounding box center [848, 379] width 85 height 24
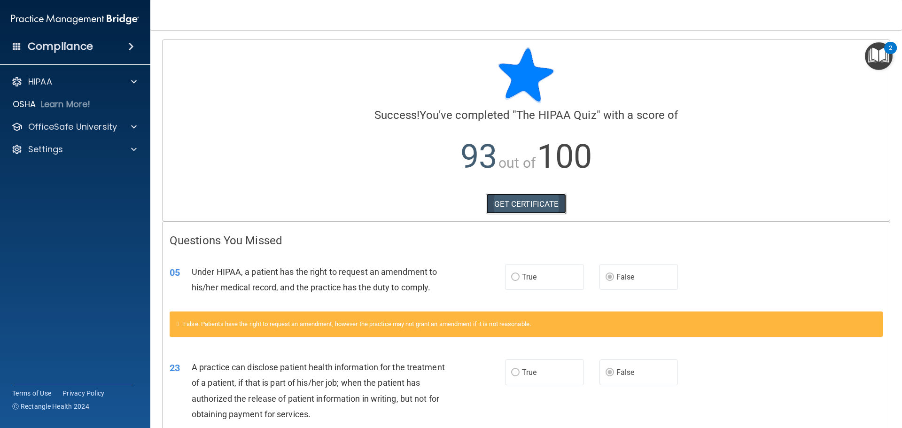
click at [538, 201] on link "GET CERTIFICATE" at bounding box center [526, 204] width 80 height 21
click at [133, 80] on span at bounding box center [134, 81] width 6 height 11
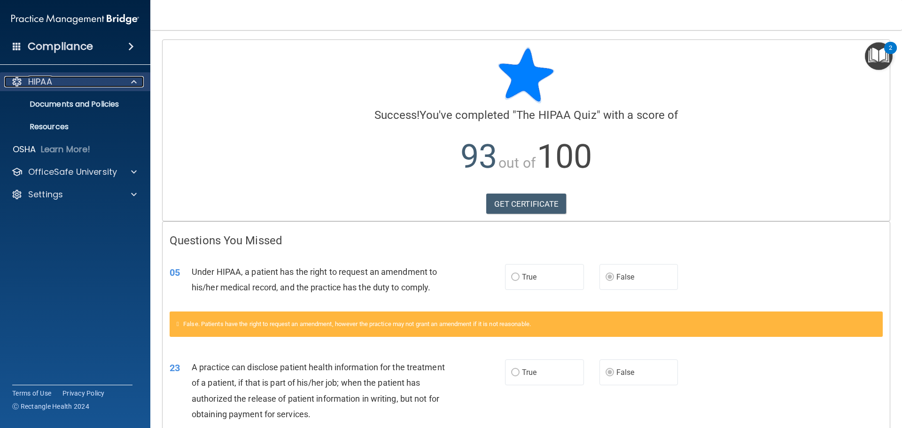
click at [134, 81] on span at bounding box center [134, 81] width 6 height 11
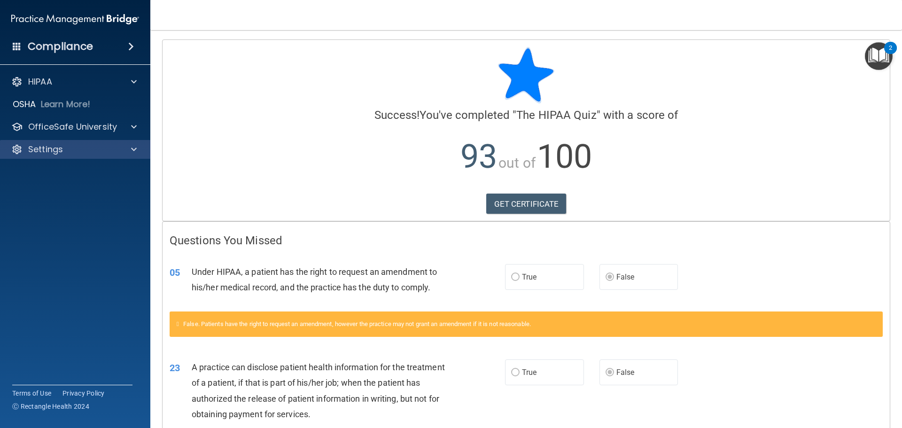
click at [143, 140] on div "Settings" at bounding box center [75, 149] width 151 height 19
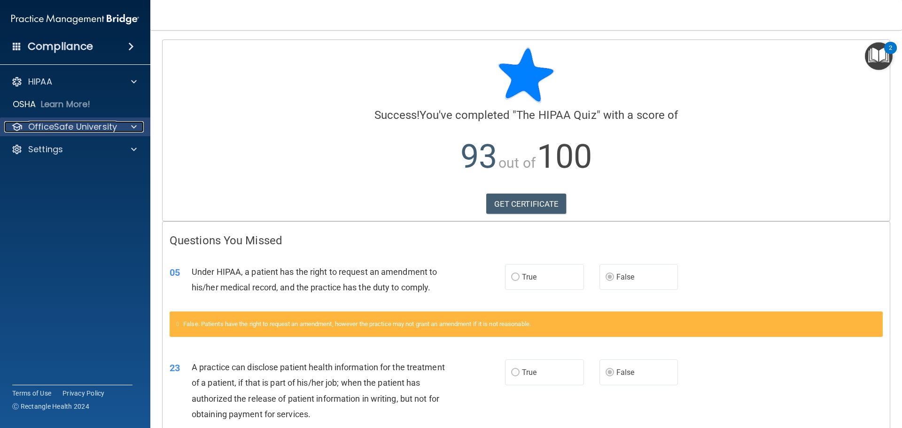
click at [141, 131] on div at bounding box center [132, 126] width 23 height 11
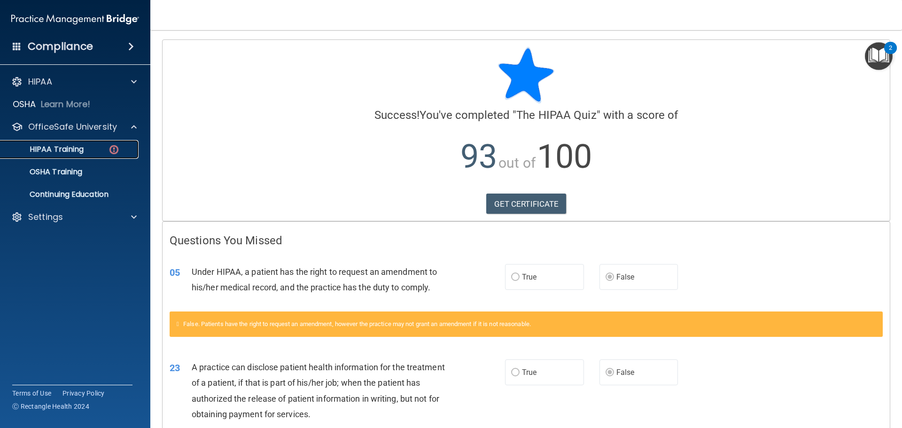
click at [90, 149] on div "HIPAA Training" at bounding box center [70, 149] width 128 height 9
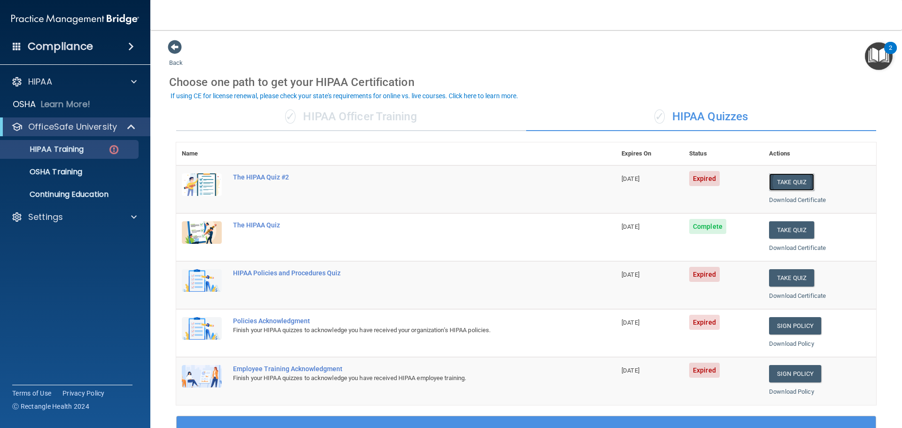
click at [790, 180] on button "Take Quiz" at bounding box center [791, 181] width 45 height 17
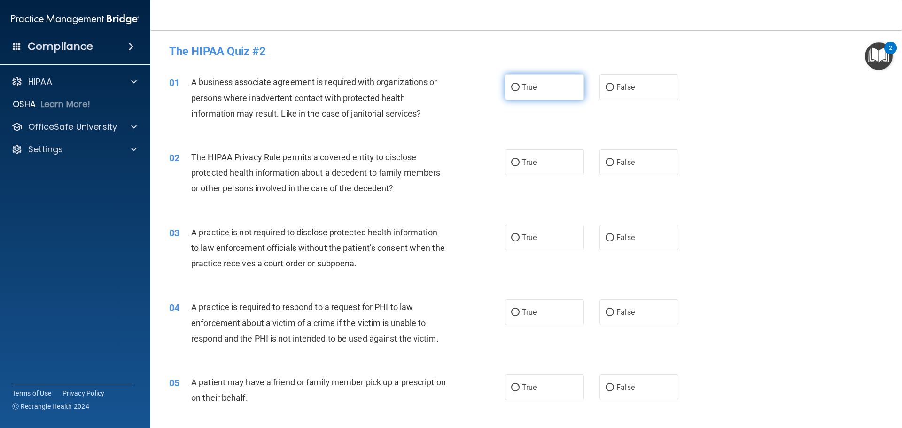
click at [515, 83] on label "True" at bounding box center [544, 87] width 79 height 26
click at [515, 84] on input "True" at bounding box center [515, 87] width 8 height 7
radio input "true"
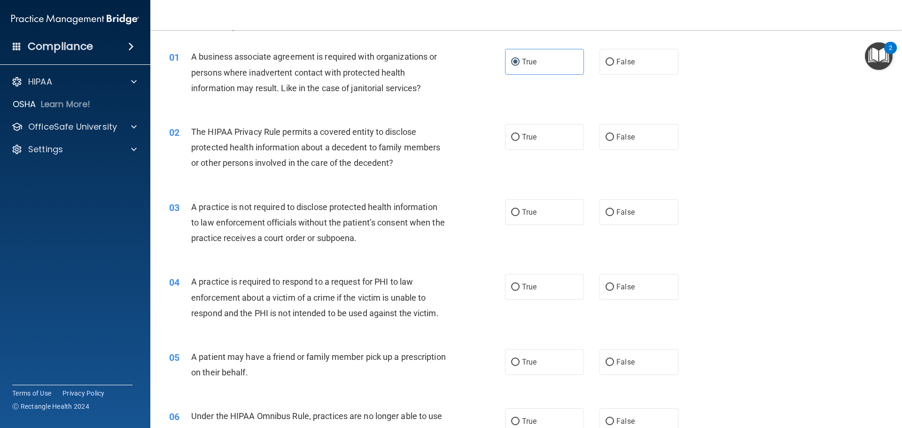
scroll to position [47, 0]
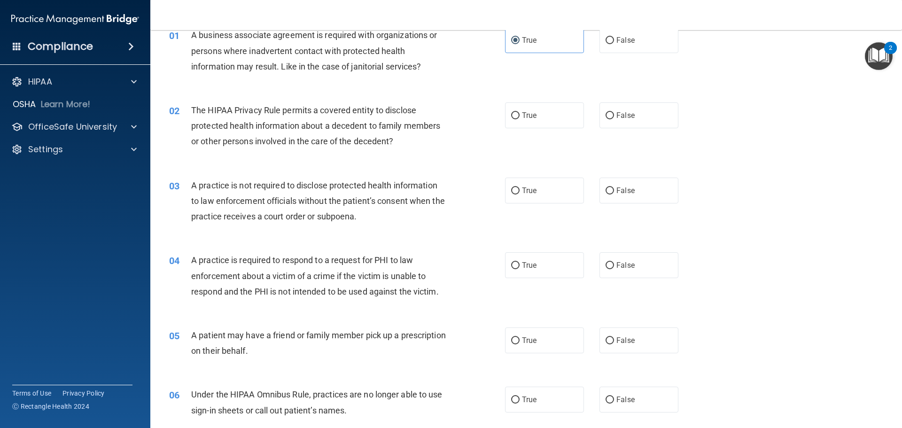
click at [624, 135] on div "02 The HIPAA Privacy Rule permits a covered entity to disclose protected health…" at bounding box center [526, 128] width 728 height 75
click at [623, 131] on div "02 The HIPAA Privacy Rule permits a covered entity to disclose protected health…" at bounding box center [526, 128] width 728 height 75
click at [622, 128] on label "False" at bounding box center [639, 115] width 79 height 26
click at [614, 119] on input "False" at bounding box center [610, 115] width 8 height 7
radio input "true"
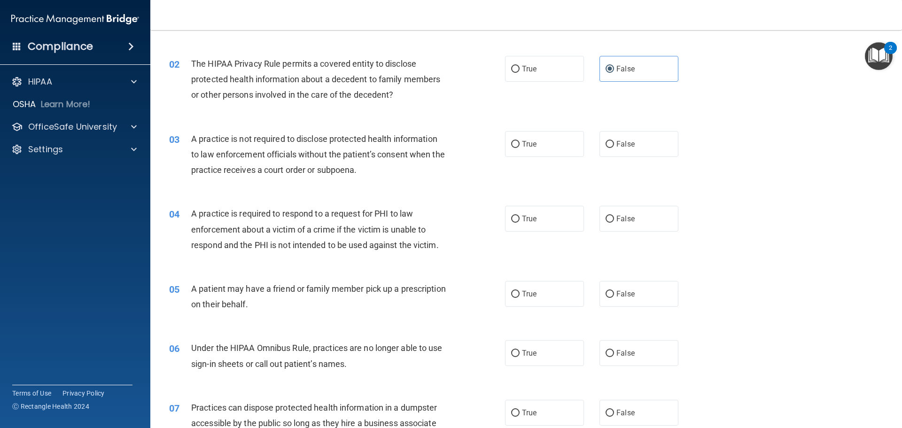
scroll to position [94, 0]
click at [623, 139] on span "False" at bounding box center [626, 143] width 18 height 9
click at [614, 140] on input "False" at bounding box center [610, 143] width 8 height 7
radio input "true"
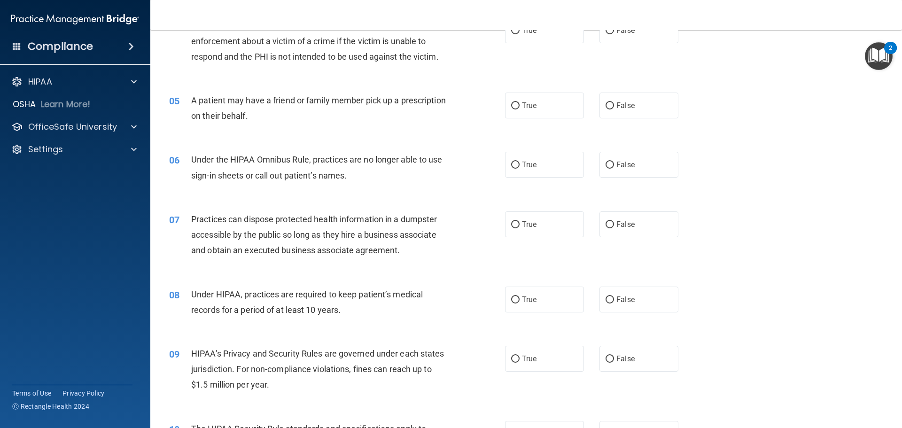
scroll to position [235, 0]
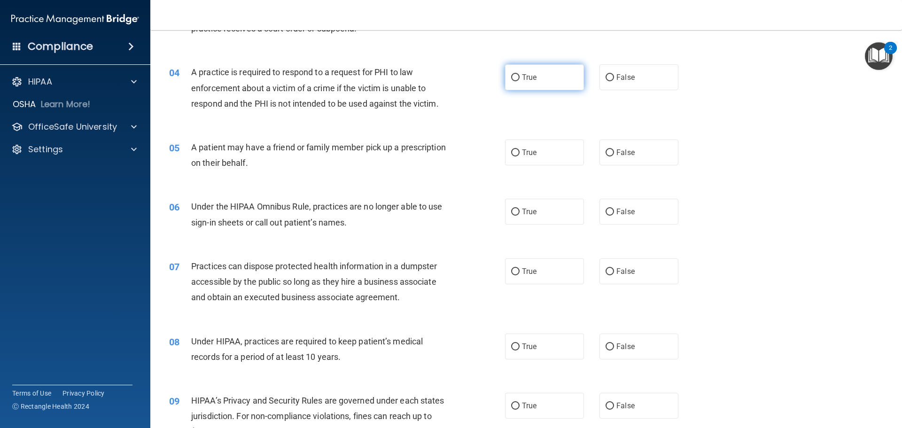
click at [537, 78] on label "True" at bounding box center [544, 77] width 79 height 26
click at [520, 78] on input "True" at bounding box center [515, 77] width 8 height 7
radio input "true"
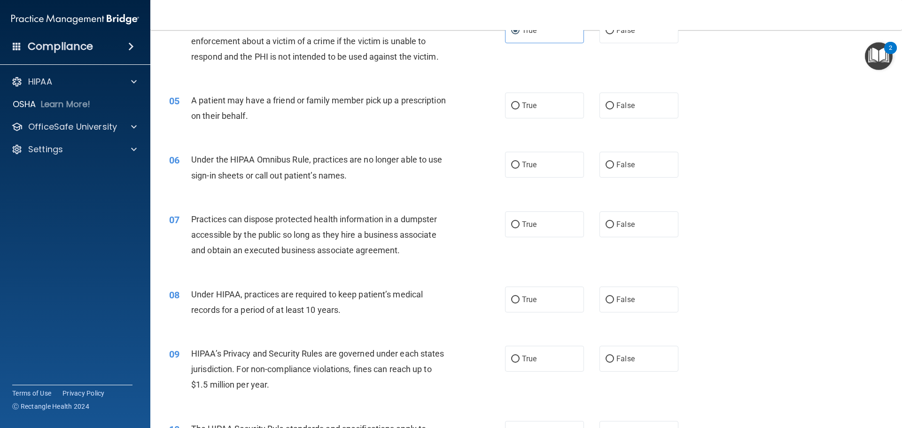
scroll to position [329, 0]
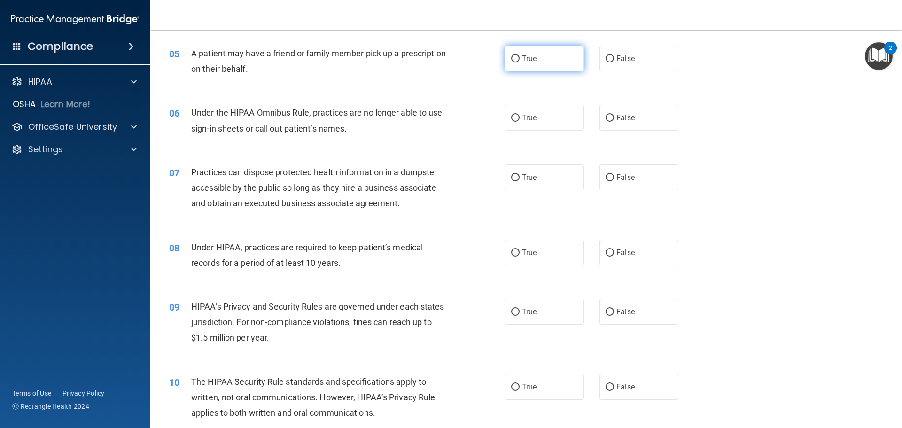
click at [527, 69] on label "True" at bounding box center [544, 59] width 79 height 26
click at [520, 62] on input "True" at bounding box center [515, 58] width 8 height 7
radio input "true"
click at [552, 112] on label "True" at bounding box center [544, 118] width 79 height 26
click at [520, 115] on input "True" at bounding box center [515, 118] width 8 height 7
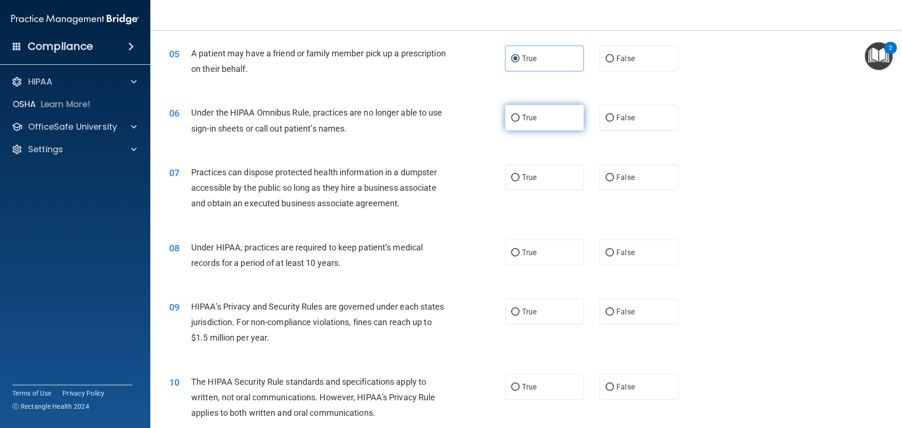
radio input "true"
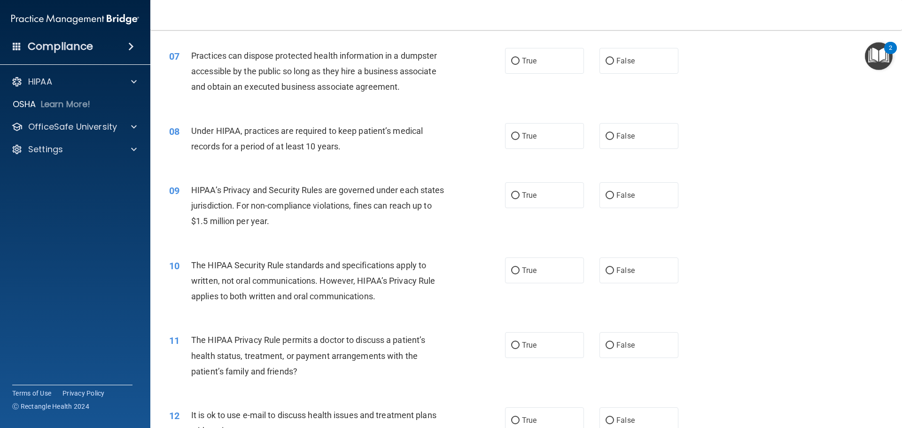
scroll to position [423, 0]
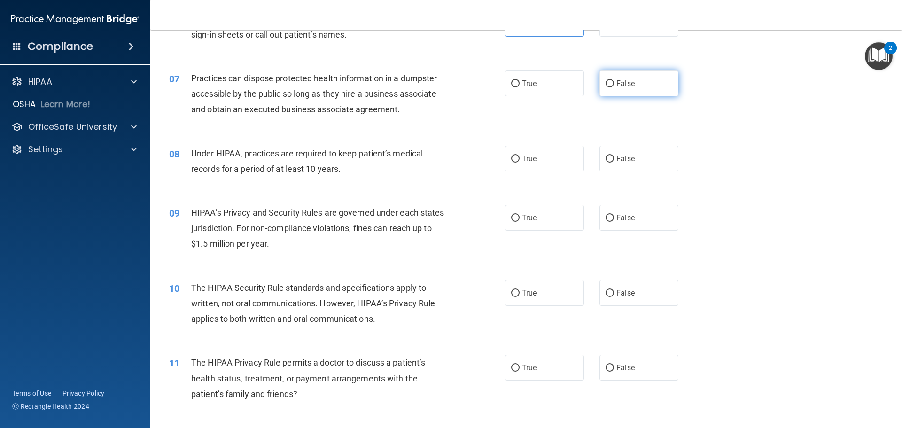
click at [671, 90] on label "False" at bounding box center [639, 83] width 79 height 26
click at [614, 87] on input "False" at bounding box center [610, 83] width 8 height 7
radio input "true"
drag, startPoint x: 545, startPoint y: 163, endPoint x: 545, endPoint y: 172, distance: 9.4
click at [546, 171] on label "True" at bounding box center [544, 159] width 79 height 26
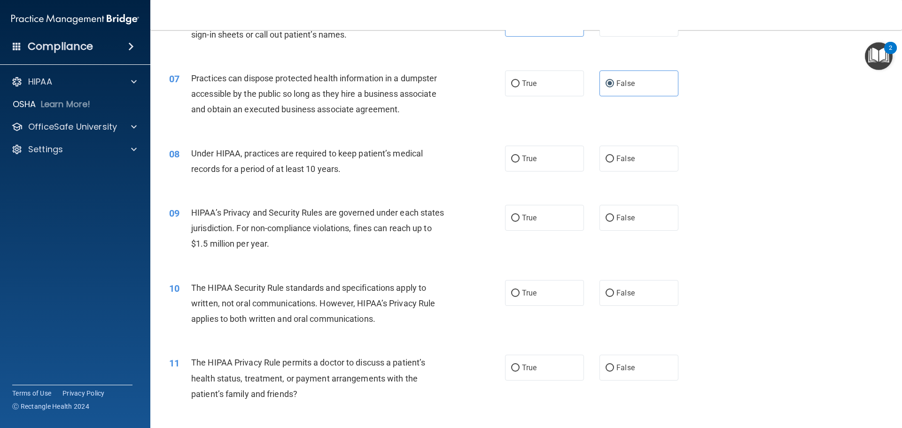
click at [520, 163] on input "True" at bounding box center [515, 159] width 8 height 7
radio input "true"
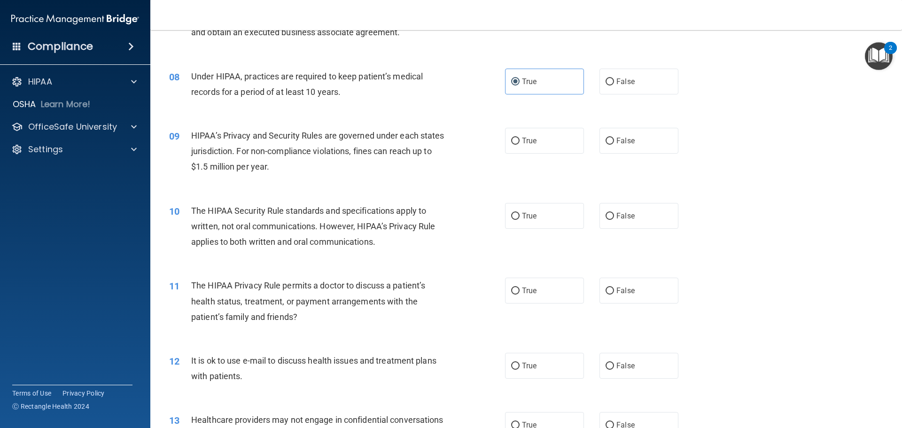
scroll to position [517, 0]
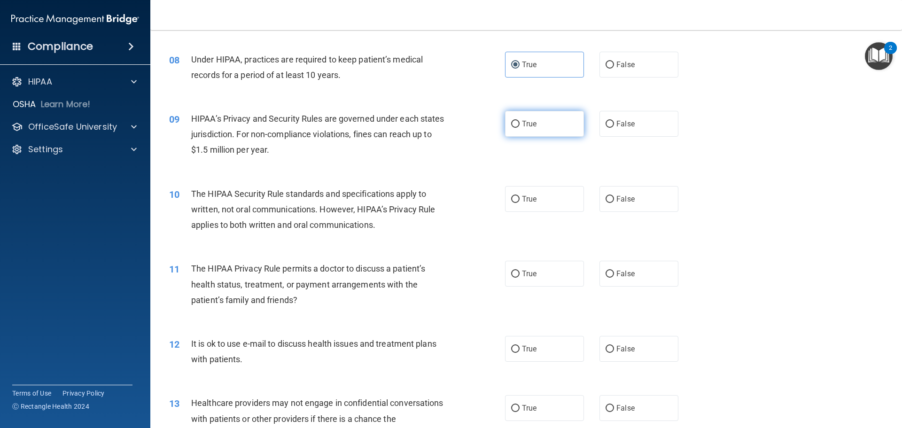
click at [573, 126] on label "True" at bounding box center [544, 124] width 79 height 26
click at [520, 126] on input "True" at bounding box center [515, 124] width 8 height 7
radio input "true"
drag, startPoint x: 292, startPoint y: 197, endPoint x: 318, endPoint y: 193, distance: 26.7
click at [318, 193] on span "The HIPAA Security Rule standards and specifications apply to written, not oral…" at bounding box center [313, 209] width 244 height 41
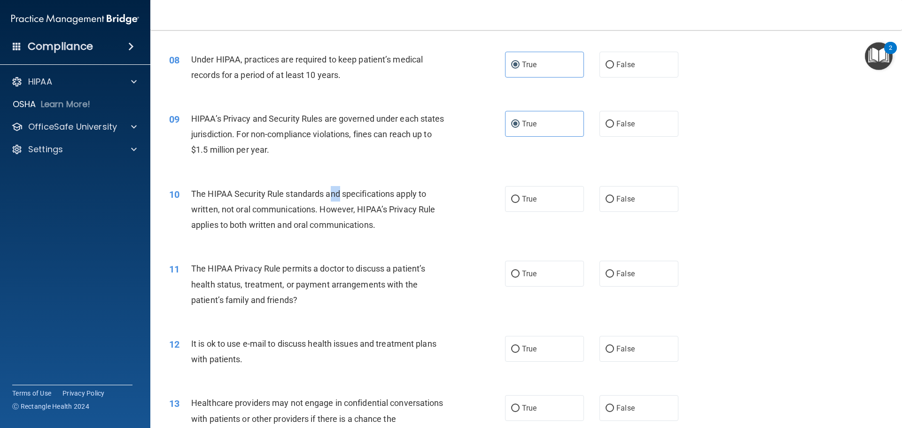
drag, startPoint x: 330, startPoint y: 189, endPoint x: 340, endPoint y: 187, distance: 10.0
click at [340, 187] on div "The HIPAA Security Rule standards and specifications apply to written, not oral…" at bounding box center [322, 209] width 263 height 47
click at [354, 184] on div "10 The HIPAA Security Rule standards and specifications apply to written, not o…" at bounding box center [526, 211] width 728 height 75
drag, startPoint x: 374, startPoint y: 189, endPoint x: 435, endPoint y: 188, distance: 61.1
click at [435, 188] on div "The HIPAA Security Rule standards and specifications apply to written, not oral…" at bounding box center [322, 209] width 263 height 47
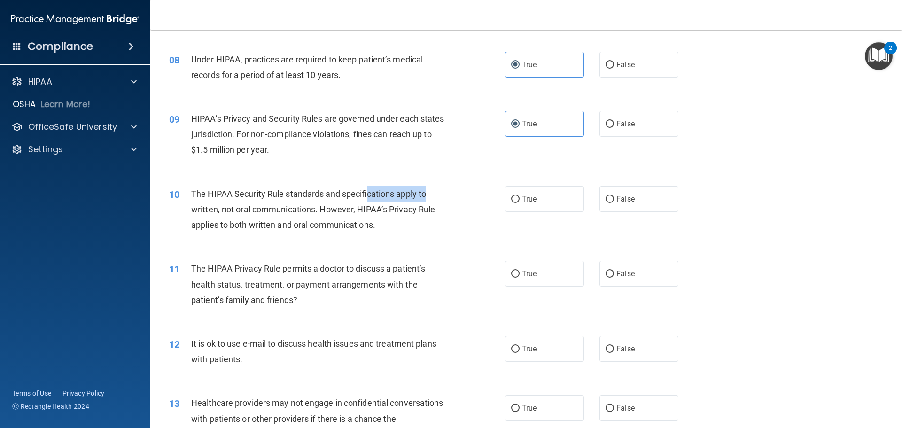
drag, startPoint x: 435, startPoint y: 188, endPoint x: 435, endPoint y: 202, distance: 13.2
click at [436, 188] on div "The HIPAA Security Rule standards and specifications apply to written, not oral…" at bounding box center [322, 209] width 263 height 47
click at [295, 213] on span "The HIPAA Security Rule standards and specifications apply to written, not oral…" at bounding box center [313, 209] width 244 height 41
click at [613, 206] on label "False" at bounding box center [639, 199] width 79 height 26
click at [613, 203] on input "False" at bounding box center [610, 199] width 8 height 7
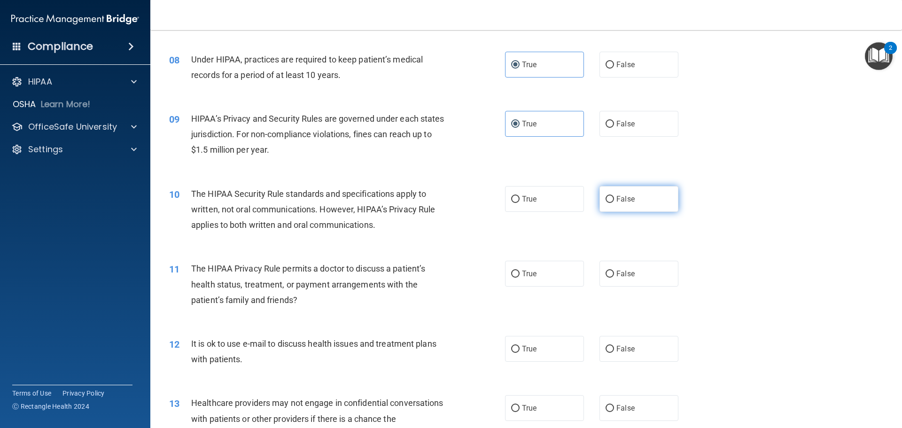
radio input "true"
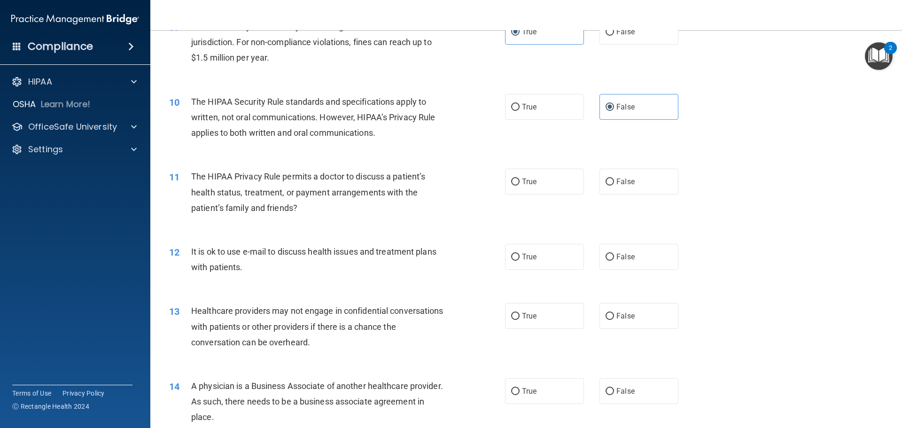
scroll to position [611, 0]
click at [263, 178] on span "The HIPAA Privacy Rule permits a doctor to discuss a patient’s health status, t…" at bounding box center [308, 190] width 234 height 41
drag, startPoint x: 263, startPoint y: 178, endPoint x: 267, endPoint y: 174, distance: 5.4
click at [267, 174] on span "The HIPAA Privacy Rule permits a doctor to discuss a patient’s health status, t…" at bounding box center [308, 190] width 234 height 41
drag, startPoint x: 295, startPoint y: 171, endPoint x: 308, endPoint y: 172, distance: 13.2
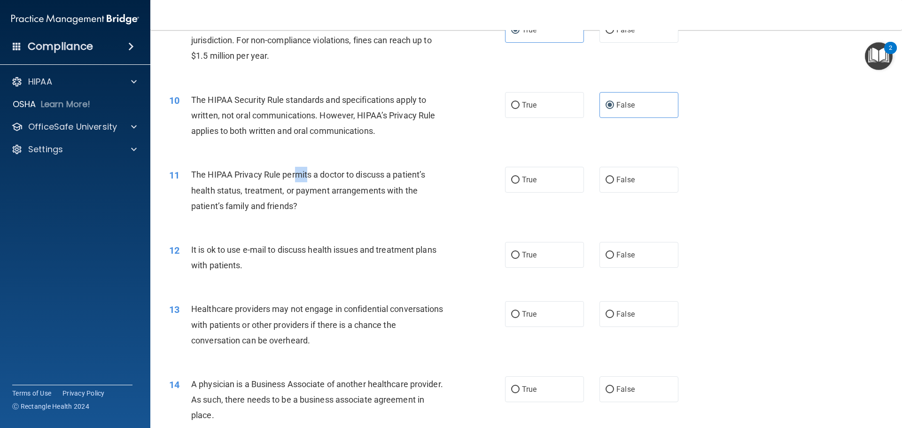
click at [308, 172] on span "The HIPAA Privacy Rule permits a doctor to discuss a patient’s health status, t…" at bounding box center [308, 190] width 234 height 41
drag, startPoint x: 311, startPoint y: 172, endPoint x: 327, endPoint y: 172, distance: 15.5
click at [321, 172] on span "The HIPAA Privacy Rule permits a doctor to discuss a patient’s health status, t…" at bounding box center [308, 190] width 234 height 41
drag, startPoint x: 327, startPoint y: 172, endPoint x: 348, endPoint y: 172, distance: 21.2
click at [347, 172] on span "The HIPAA Privacy Rule permits a doctor to discuss a patient’s health status, t…" at bounding box center [308, 190] width 234 height 41
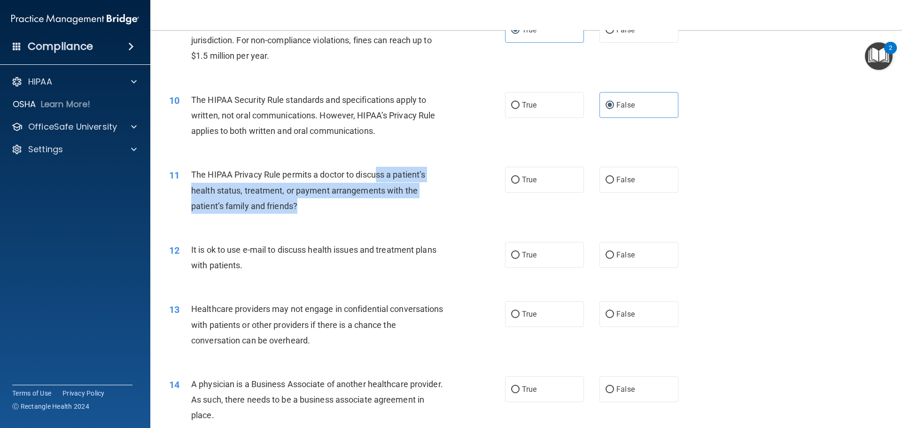
drag, startPoint x: 377, startPoint y: 173, endPoint x: 389, endPoint y: 203, distance: 32.1
click at [389, 203] on div "The HIPAA Privacy Rule permits a doctor to discuss a patient’s health status, t…" at bounding box center [322, 190] width 263 height 47
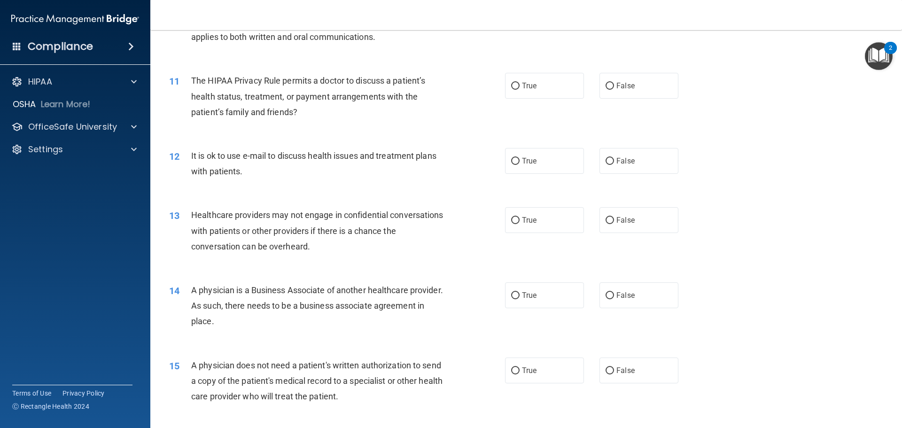
scroll to position [658, 0]
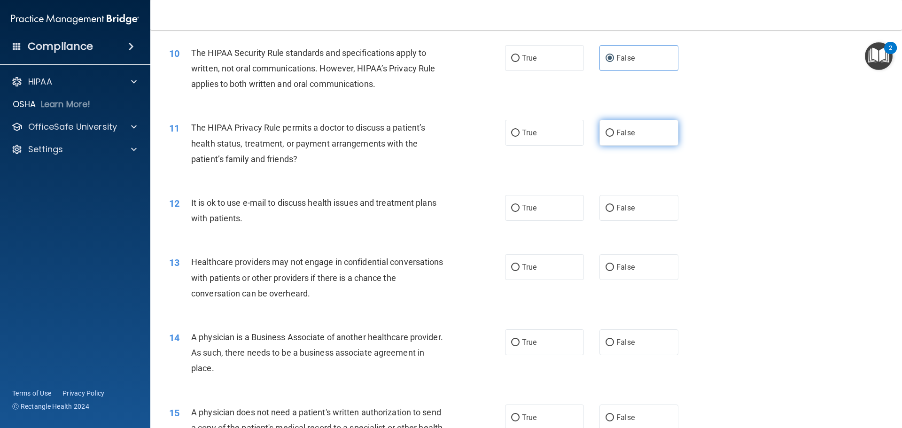
click at [634, 131] on label "False" at bounding box center [639, 133] width 79 height 26
click at [614, 131] on input "False" at bounding box center [610, 133] width 8 height 7
radio input "true"
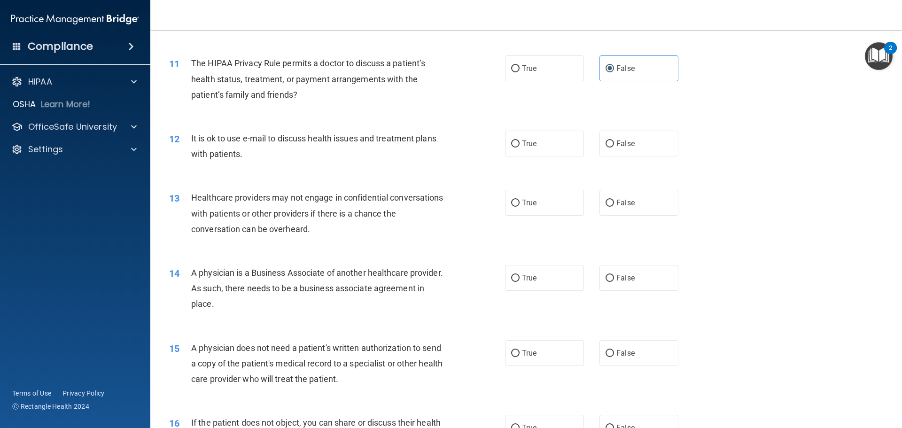
scroll to position [752, 0]
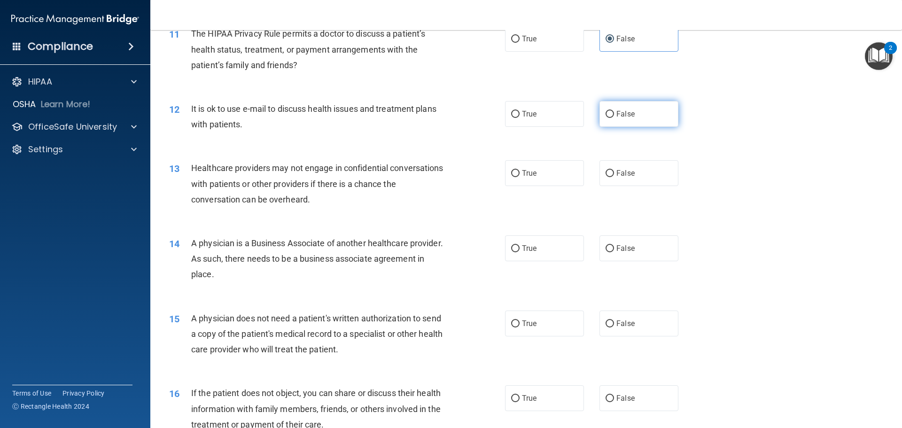
click at [601, 124] on label "False" at bounding box center [639, 114] width 79 height 26
click at [606, 118] on input "False" at bounding box center [610, 114] width 8 height 7
radio input "true"
click at [577, 122] on label "True" at bounding box center [544, 114] width 79 height 26
click at [520, 118] on input "True" at bounding box center [515, 114] width 8 height 7
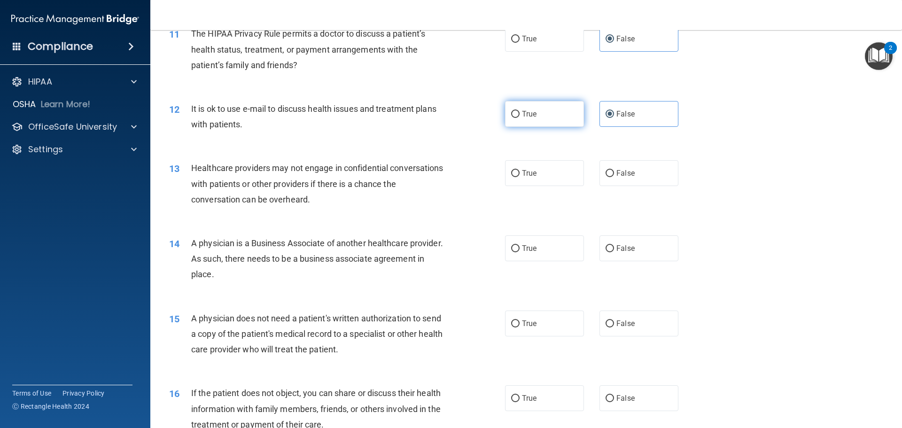
radio input "true"
click at [666, 120] on label "False" at bounding box center [639, 114] width 79 height 26
click at [614, 118] on input "False" at bounding box center [610, 114] width 8 height 7
radio input "true"
drag, startPoint x: 599, startPoint y: 116, endPoint x: 561, endPoint y: 117, distance: 38.1
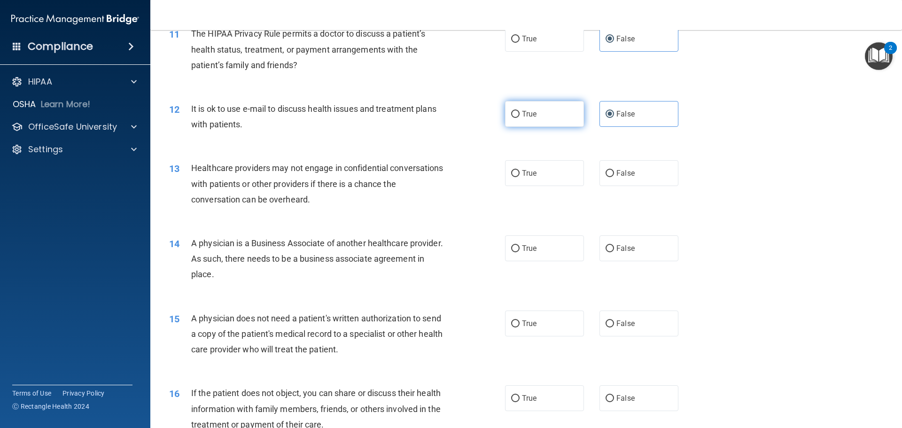
click at [600, 116] on label "False" at bounding box center [639, 114] width 79 height 26
click at [606, 116] on input "False" at bounding box center [610, 114] width 8 height 7
click at [557, 117] on label "True" at bounding box center [544, 114] width 79 height 26
click at [520, 117] on input "True" at bounding box center [515, 114] width 8 height 7
radio input "true"
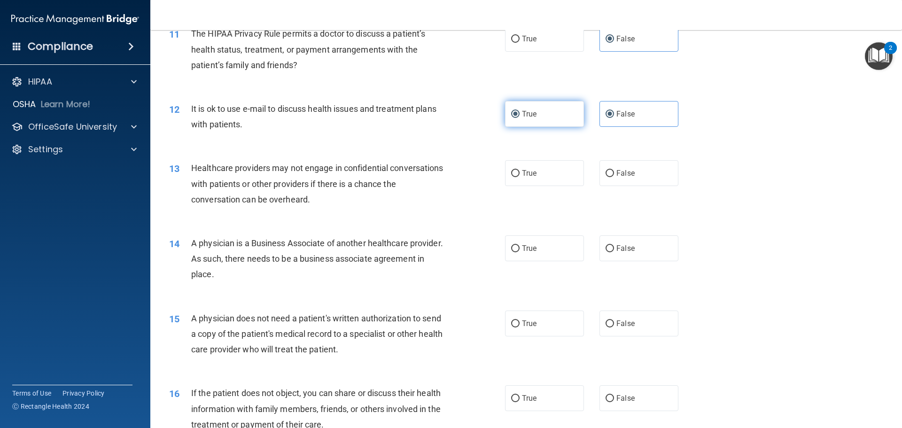
radio input "false"
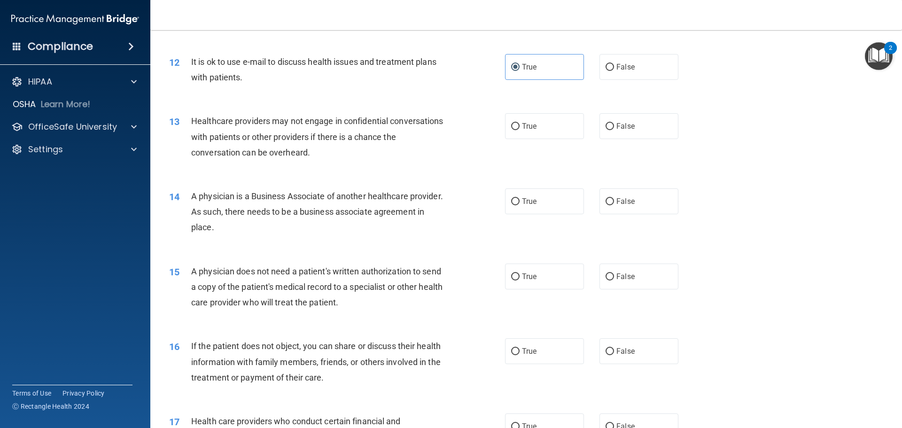
scroll to position [846, 0]
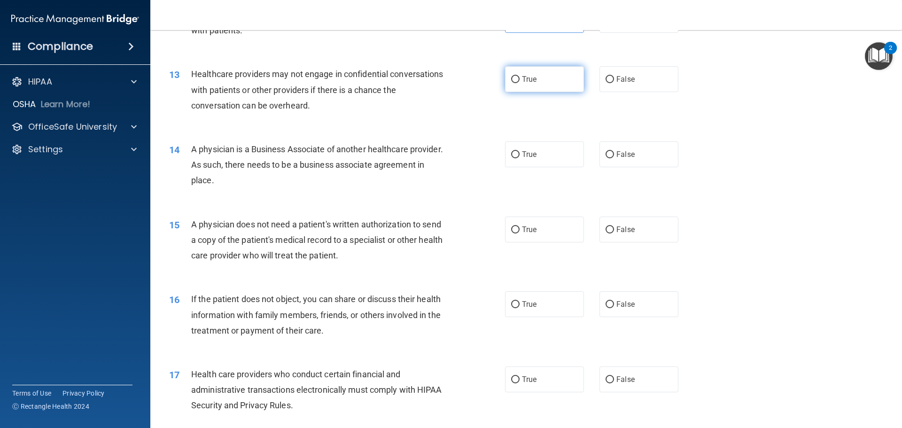
click at [521, 68] on label "True" at bounding box center [544, 79] width 79 height 26
click at [520, 76] on input "True" at bounding box center [515, 79] width 8 height 7
radio input "true"
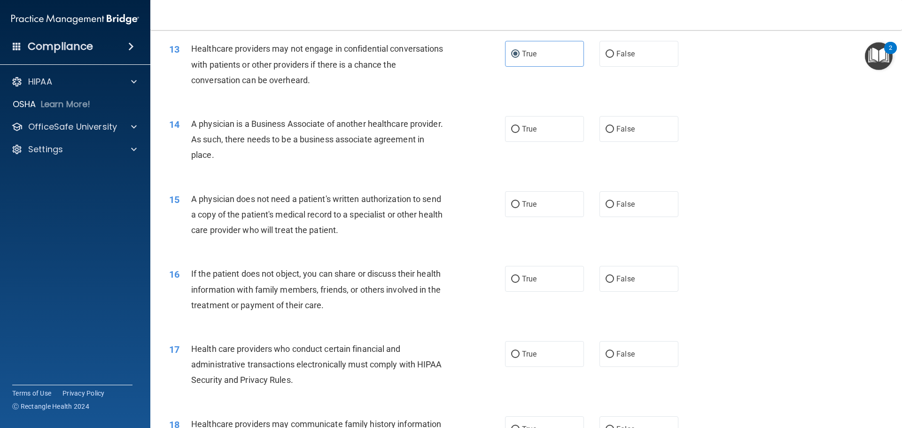
scroll to position [893, 0]
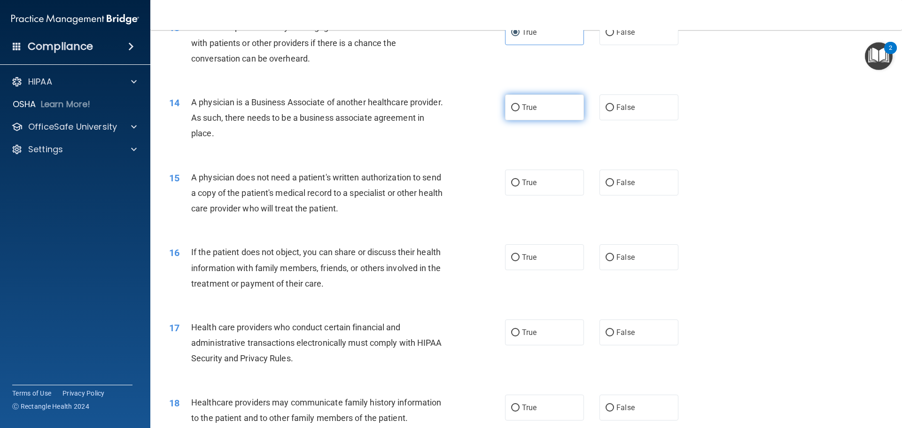
click at [529, 107] on span "True" at bounding box center [529, 107] width 15 height 9
click at [520, 107] on input "True" at bounding box center [515, 107] width 8 height 7
radio input "true"
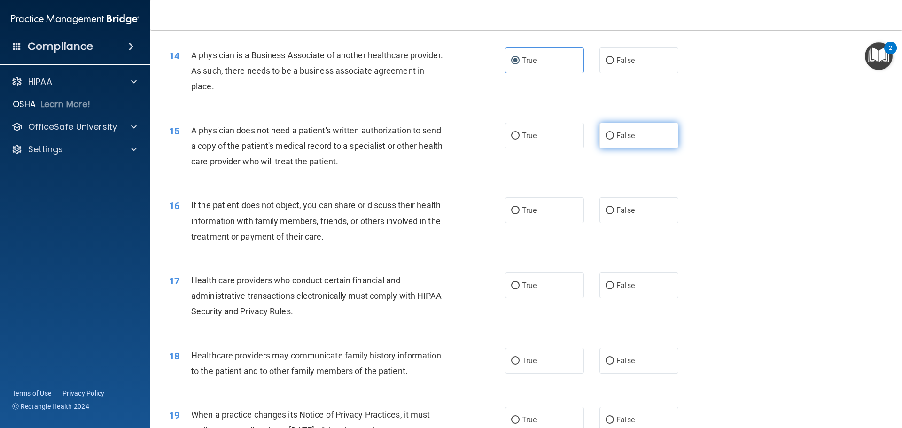
click at [651, 145] on label "False" at bounding box center [639, 136] width 79 height 26
click at [614, 140] on input "False" at bounding box center [610, 136] width 8 height 7
radio input "true"
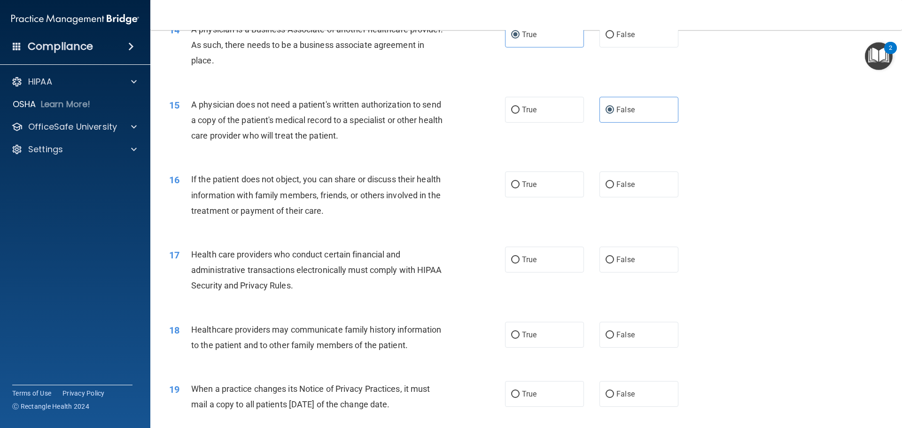
scroll to position [1034, 0]
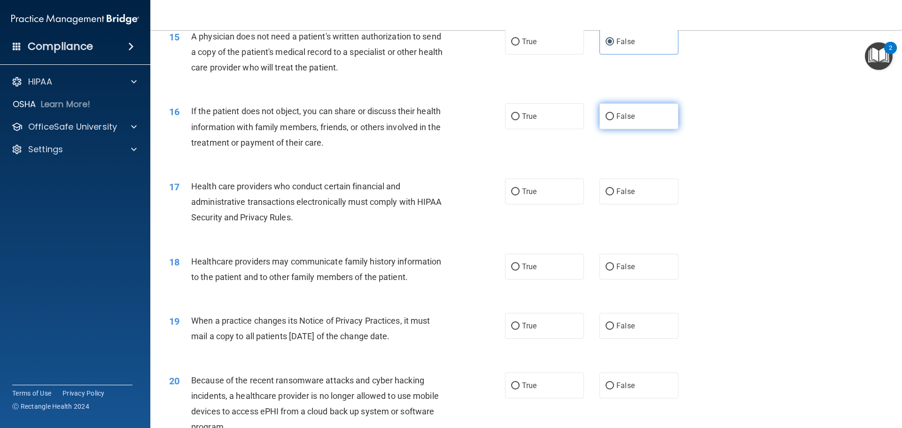
click at [607, 117] on input "False" at bounding box center [610, 116] width 8 height 7
radio input "true"
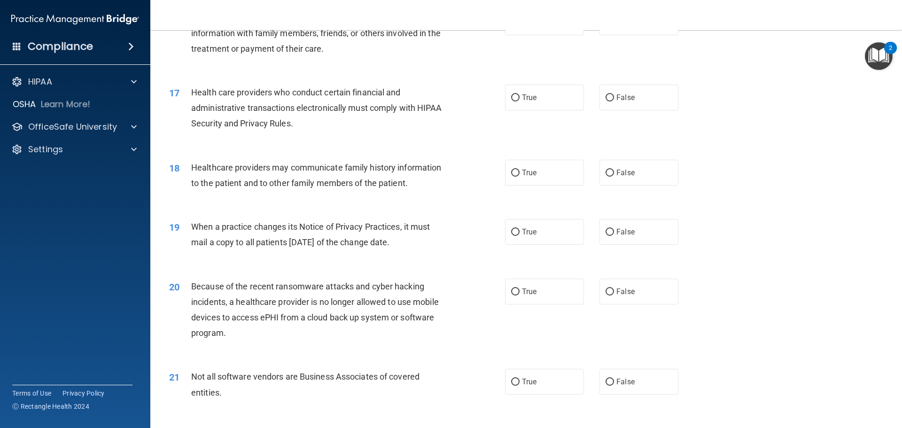
scroll to position [1175, 0]
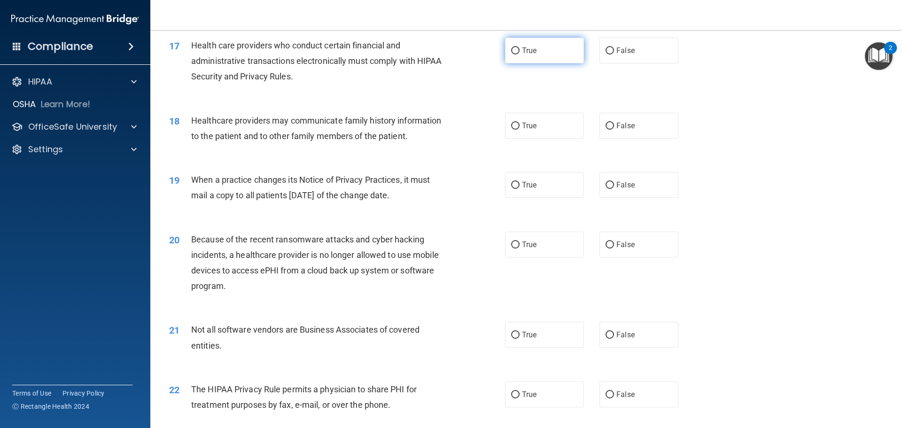
click at [505, 54] on label "True" at bounding box center [544, 51] width 79 height 26
click at [511, 54] on input "True" at bounding box center [515, 50] width 8 height 7
radio input "true"
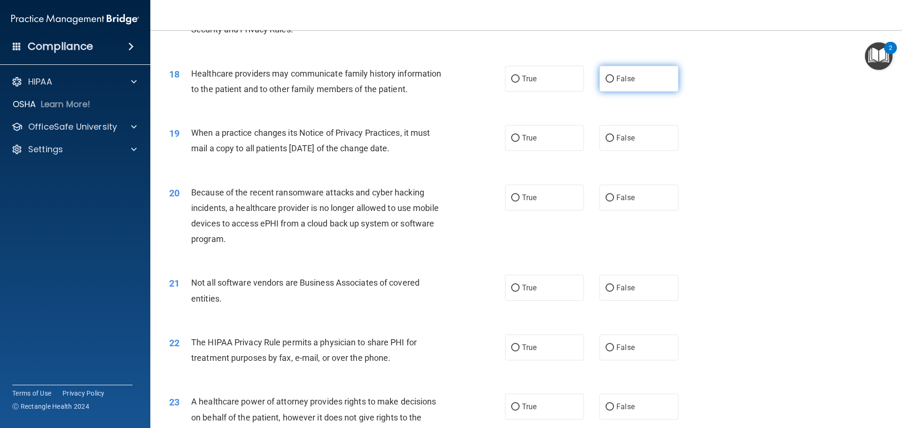
click at [640, 91] on label "False" at bounding box center [639, 79] width 79 height 26
click at [614, 83] on input "False" at bounding box center [610, 79] width 8 height 7
radio input "true"
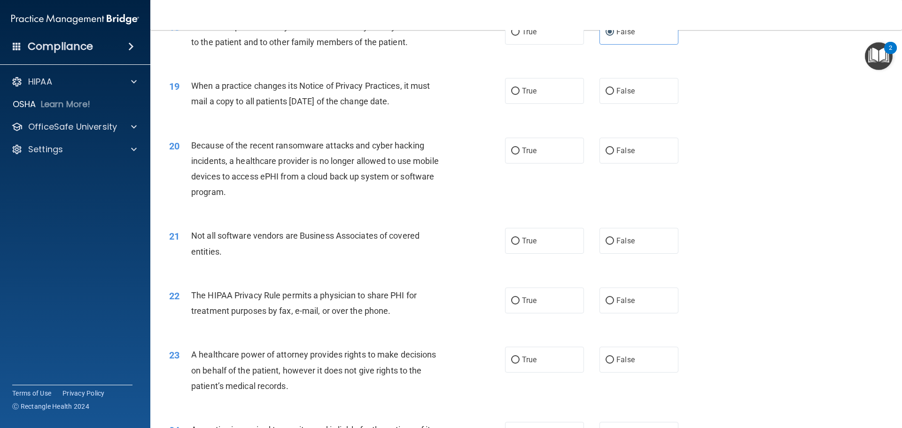
scroll to position [1316, 0]
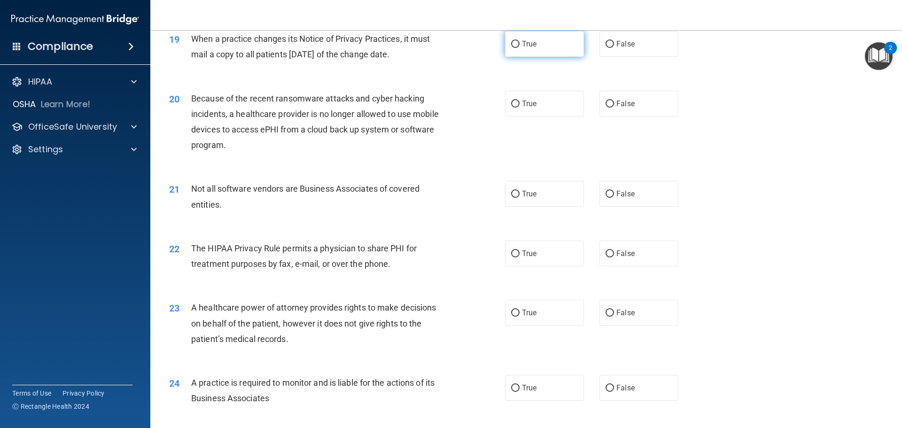
click at [539, 40] on label "True" at bounding box center [544, 44] width 79 height 26
click at [520, 41] on input "True" at bounding box center [515, 44] width 8 height 7
radio input "true"
click at [600, 112] on label "False" at bounding box center [639, 104] width 79 height 26
click at [606, 108] on input "False" at bounding box center [610, 104] width 8 height 7
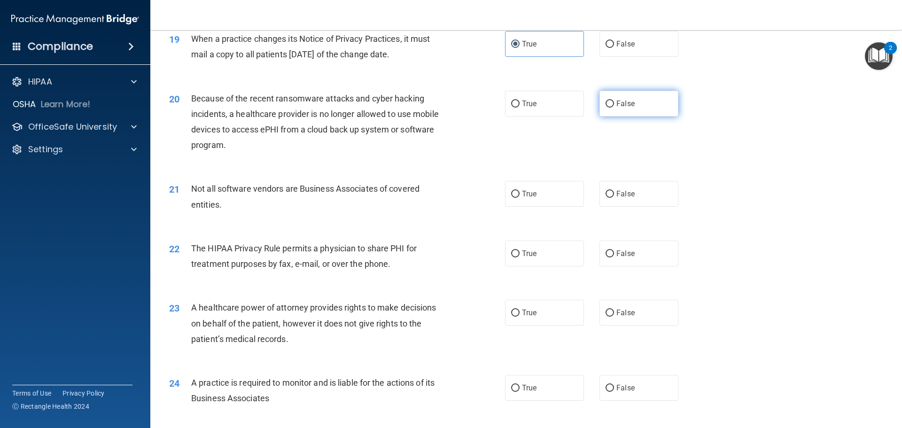
radio input "true"
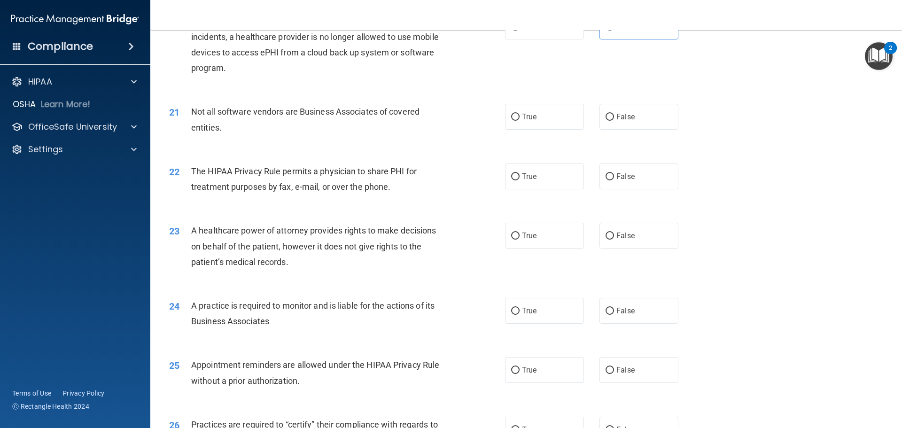
scroll to position [1410, 0]
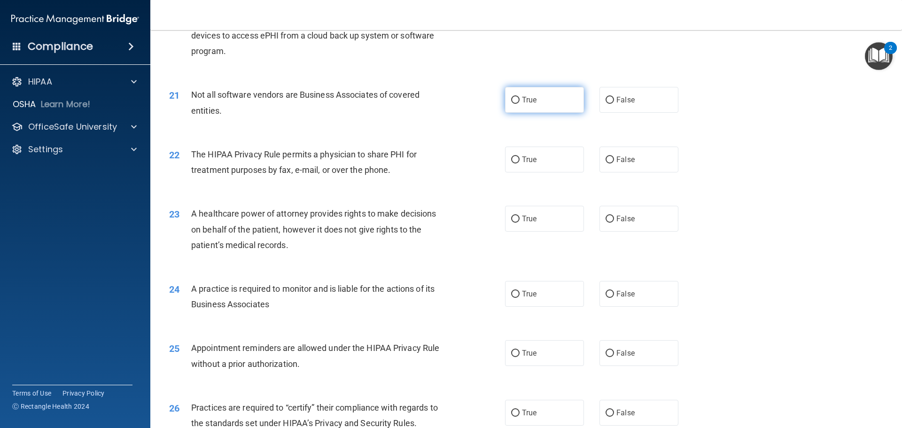
click at [539, 101] on label "True" at bounding box center [544, 100] width 79 height 26
click at [520, 101] on input "True" at bounding box center [515, 100] width 8 height 7
radio input "true"
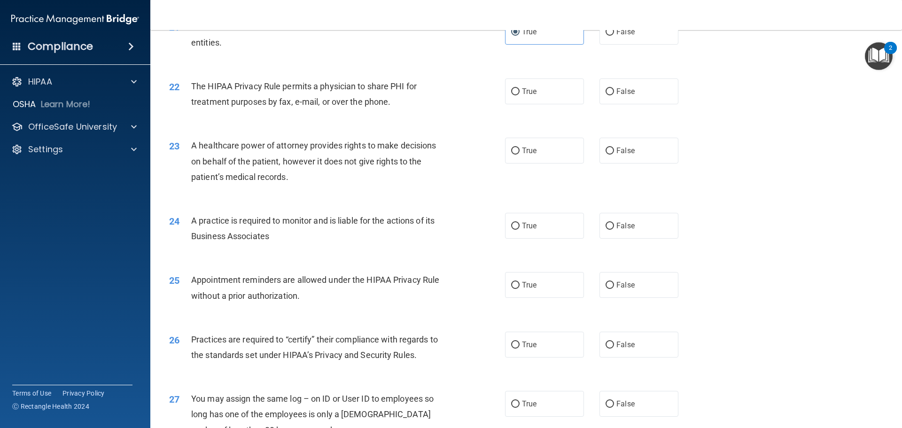
scroll to position [1504, 0]
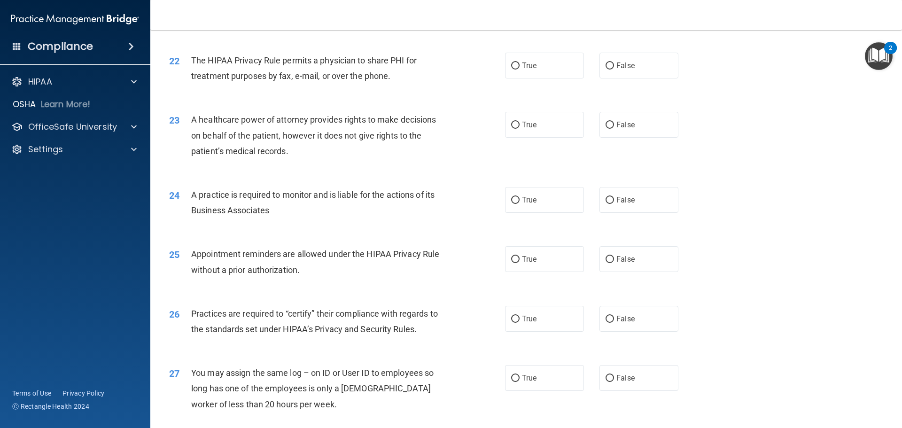
drag, startPoint x: 454, startPoint y: 45, endPoint x: 601, endPoint y: 94, distance: 154.8
click at [460, 46] on div "22 The HIPAA Privacy Rule permits a physician to share PHI for treatment purpos…" at bounding box center [526, 70] width 728 height 59
click at [500, 60] on div "22 The HIPAA Privacy Rule permits a physician to share PHI for treatment purpos…" at bounding box center [337, 71] width 364 height 36
click at [505, 61] on label "True" at bounding box center [544, 66] width 79 height 26
click at [511, 62] on input "True" at bounding box center [515, 65] width 8 height 7
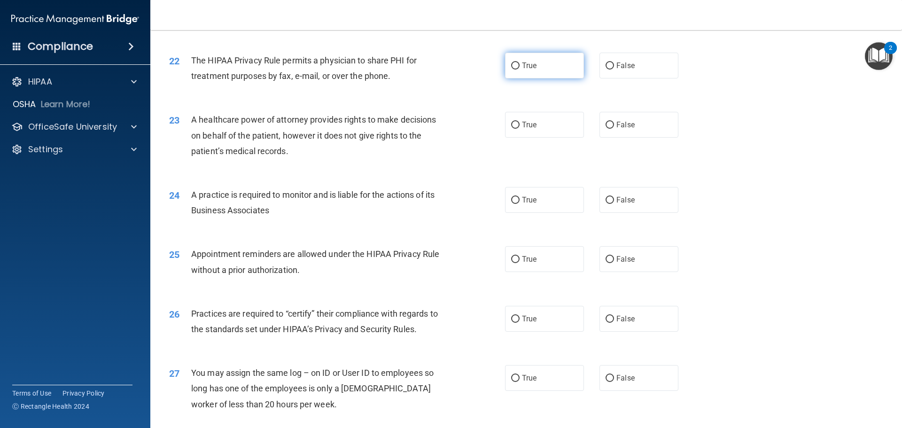
radio input "true"
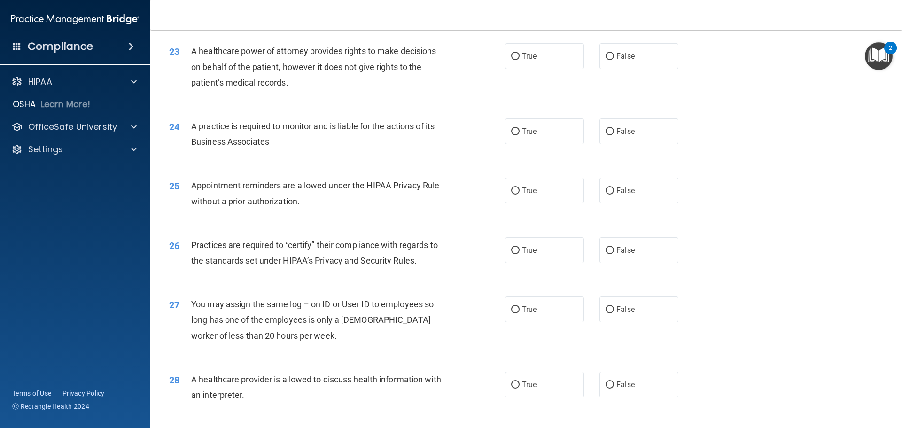
scroll to position [1551, 0]
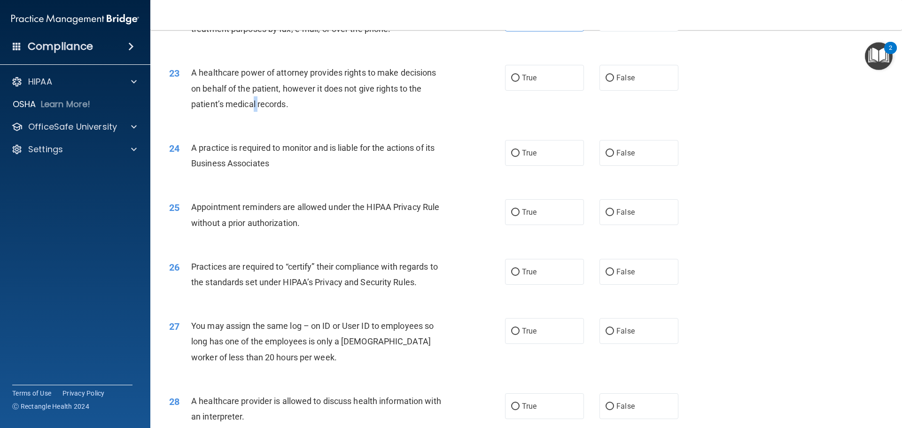
drag, startPoint x: 257, startPoint y: 105, endPoint x: 252, endPoint y: 104, distance: 4.8
click at [252, 104] on span "A healthcare power of attorney provides rights to make decisions on behalf of t…" at bounding box center [313, 88] width 245 height 41
click at [273, 102] on span "A healthcare power of attorney provides rights to make decisions on behalf of t…" at bounding box center [313, 88] width 245 height 41
click at [310, 106] on div "A healthcare power of attorney provides rights to make decisions on behalf of t…" at bounding box center [322, 88] width 263 height 47
click at [221, 105] on span "A healthcare power of attorney provides rights to make decisions on behalf of t…" at bounding box center [313, 88] width 245 height 41
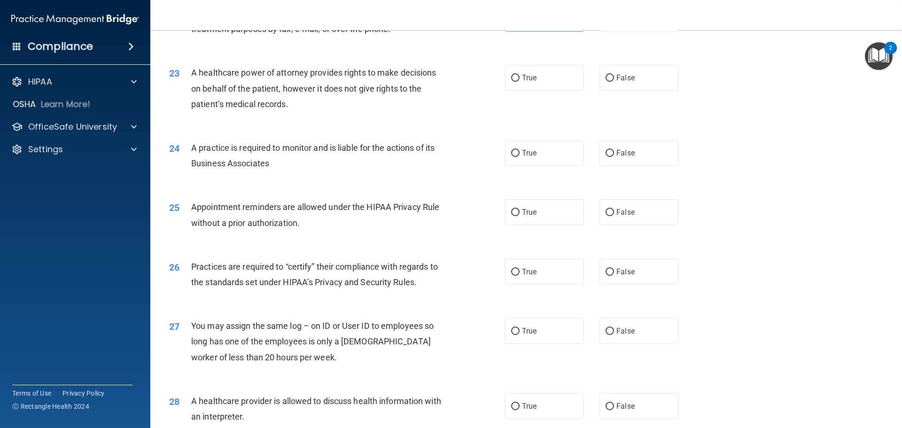
click at [303, 110] on div "A healthcare power of attorney provides rights to make decisions on behalf of t…" at bounding box center [322, 88] width 263 height 47
click at [250, 88] on span "A healthcare power of attorney provides rights to make decisions on behalf of t…" at bounding box center [313, 88] width 245 height 41
click at [317, 93] on span "A healthcare power of attorney provides rights to make decisions on behalf of t…" at bounding box center [313, 88] width 245 height 41
click at [632, 82] on label "False" at bounding box center [639, 78] width 79 height 26
click at [614, 82] on input "False" at bounding box center [610, 78] width 8 height 7
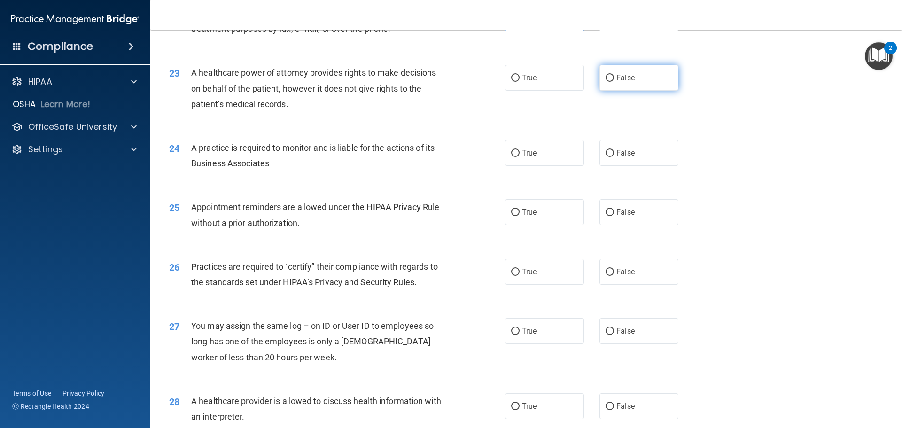
radio input "true"
click at [336, 161] on div "A practice is required to monitor and is liable for the actions of its Business…" at bounding box center [322, 155] width 263 height 31
click at [239, 146] on span "A practice is required to monitor and is liable for the actions of its Business…" at bounding box center [312, 155] width 243 height 25
click at [271, 146] on span "A practice is required to monitor and is liable for the actions of its Business…" at bounding box center [312, 155] width 243 height 25
drag, startPoint x: 389, startPoint y: 159, endPoint x: 452, endPoint y: 157, distance: 63.5
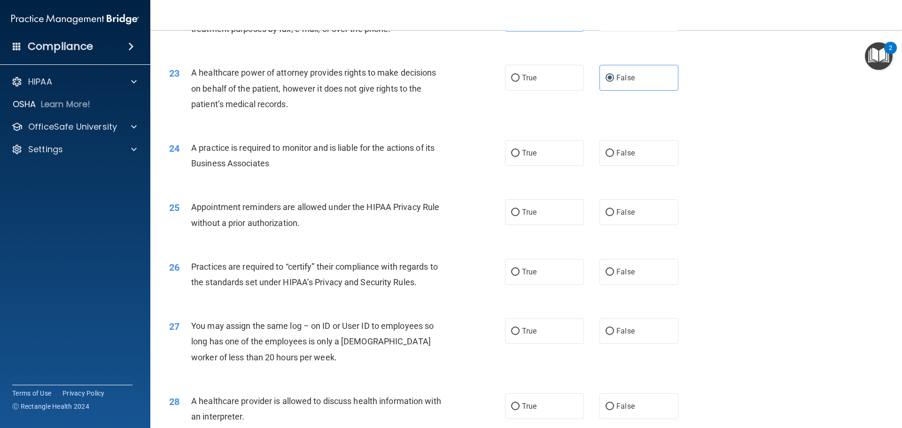
click at [391, 160] on div "A practice is required to monitor and is liable for the actions of its Business…" at bounding box center [322, 155] width 263 height 31
click at [515, 152] on input "True" at bounding box center [515, 153] width 8 height 7
radio input "true"
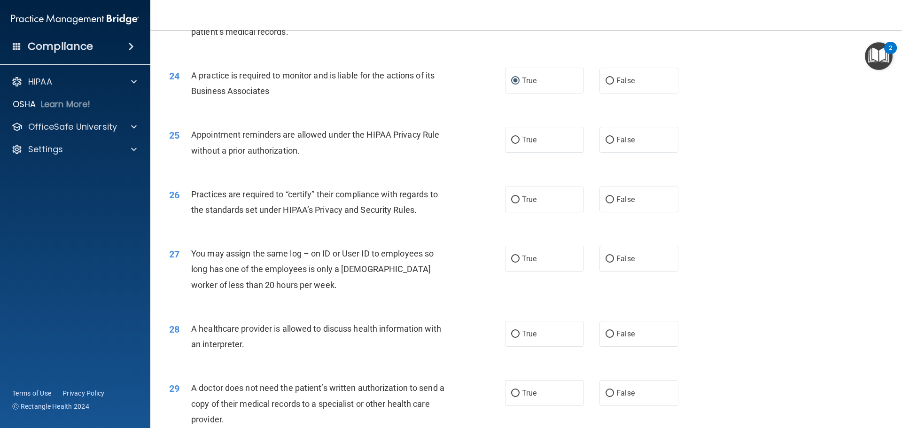
scroll to position [1692, 0]
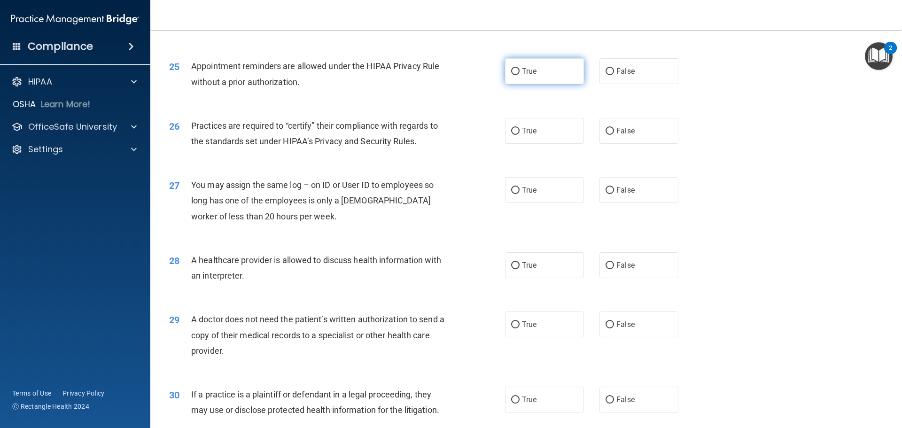
click at [538, 69] on label "True" at bounding box center [544, 71] width 79 height 26
click at [520, 69] on input "True" at bounding box center [515, 71] width 8 height 7
radio input "true"
click at [611, 68] on label "False" at bounding box center [639, 71] width 79 height 26
click at [611, 68] on input "False" at bounding box center [610, 71] width 8 height 7
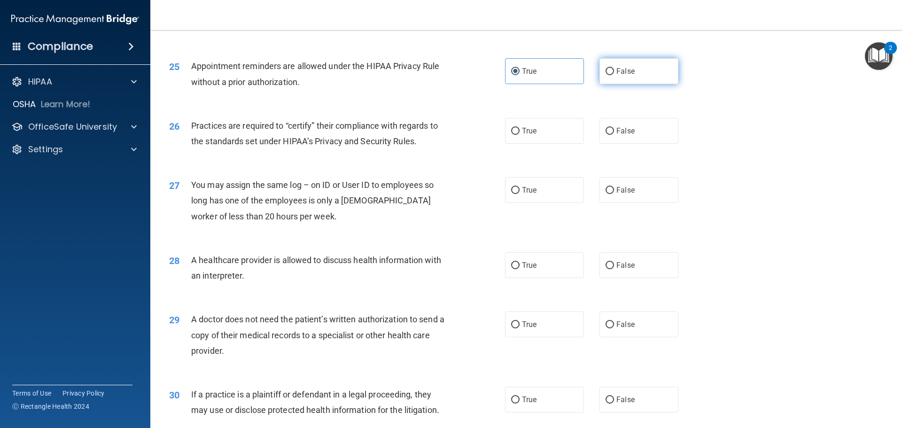
radio input "true"
radio input "false"
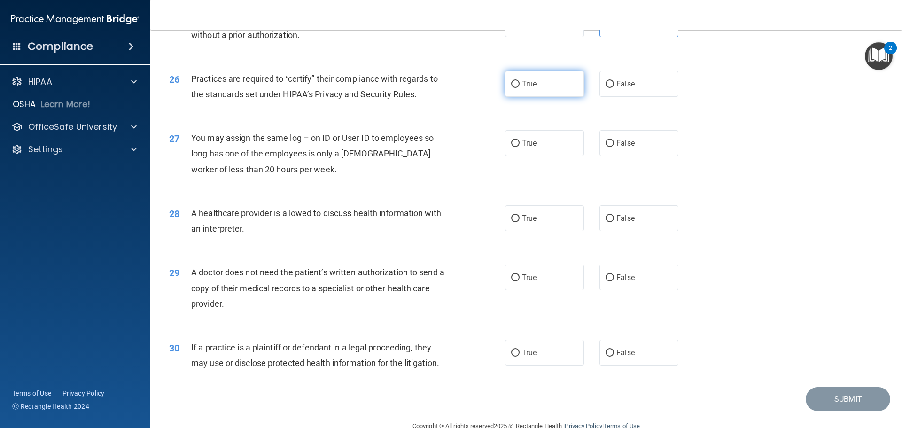
click at [522, 91] on label "True" at bounding box center [544, 84] width 79 height 26
click at [520, 88] on input "True" at bounding box center [515, 84] width 8 height 7
radio input "true"
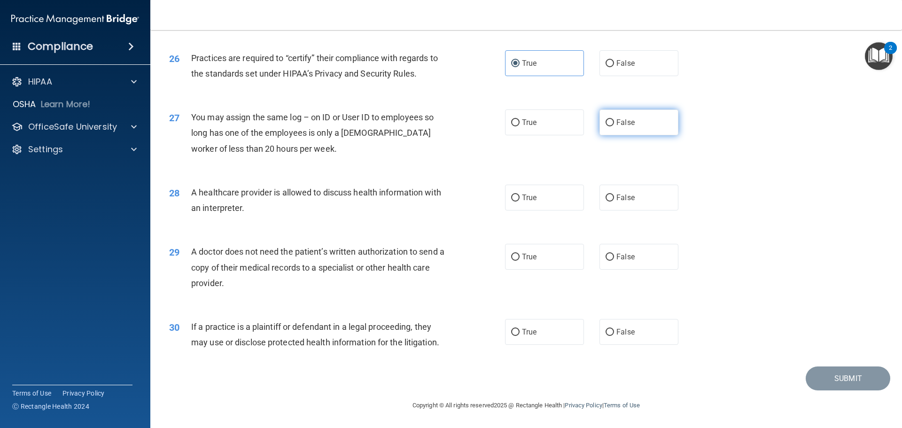
click at [647, 121] on label "False" at bounding box center [639, 122] width 79 height 26
click at [614, 121] on input "False" at bounding box center [610, 122] width 8 height 7
radio input "true"
click at [554, 197] on label "True" at bounding box center [544, 198] width 79 height 26
click at [520, 197] on input "True" at bounding box center [515, 198] width 8 height 7
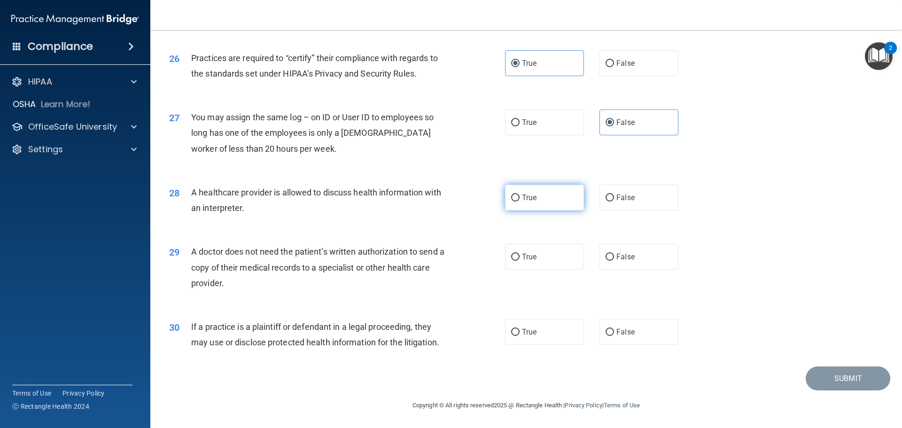
radio input "true"
click at [706, 249] on div "29 A doctor does not need the patient’s written authorization to send a copy of…" at bounding box center [526, 269] width 728 height 75
click at [662, 251] on label "False" at bounding box center [639, 257] width 79 height 26
click at [614, 254] on input "False" at bounding box center [610, 257] width 8 height 7
radio input "true"
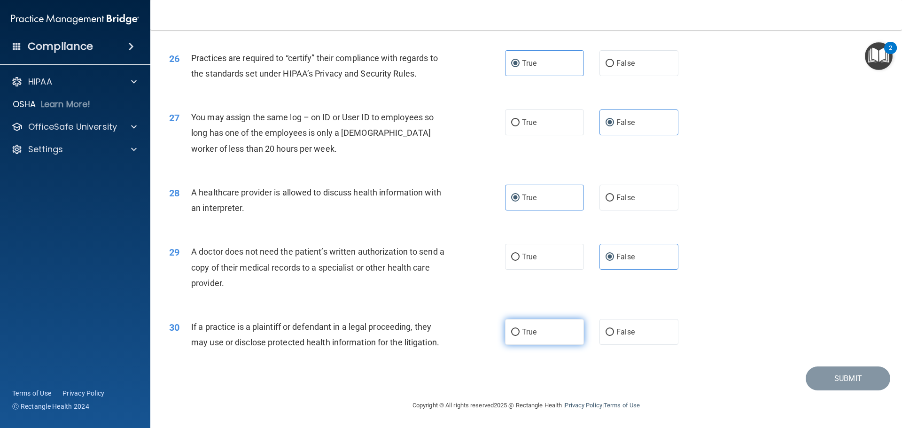
click at [539, 340] on label "True" at bounding box center [544, 332] width 79 height 26
click at [520, 336] on input "True" at bounding box center [515, 332] width 8 height 7
radio input "true"
click at [813, 377] on button "Submit" at bounding box center [848, 379] width 85 height 24
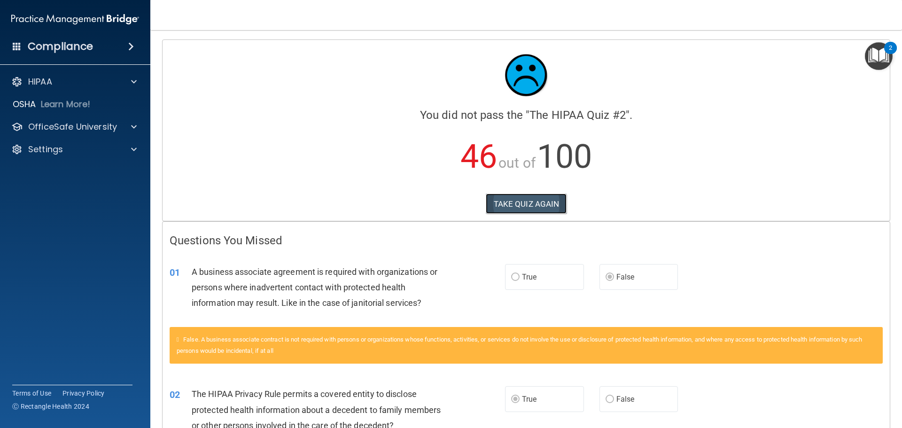
click at [527, 200] on button "TAKE QUIZ AGAIN" at bounding box center [526, 204] width 81 height 21
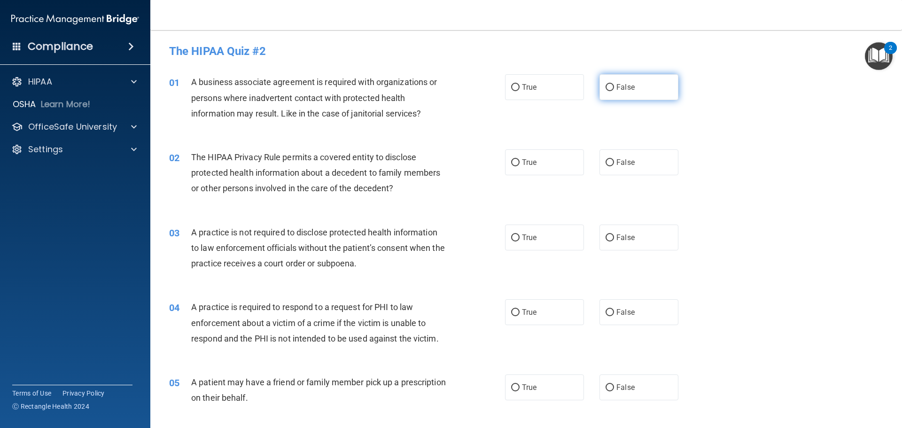
click at [666, 90] on label "False" at bounding box center [639, 87] width 79 height 26
click at [614, 90] on input "False" at bounding box center [610, 87] width 8 height 7
radio input "true"
click at [554, 159] on label "True" at bounding box center [544, 162] width 79 height 26
click at [520, 159] on input "True" at bounding box center [515, 162] width 8 height 7
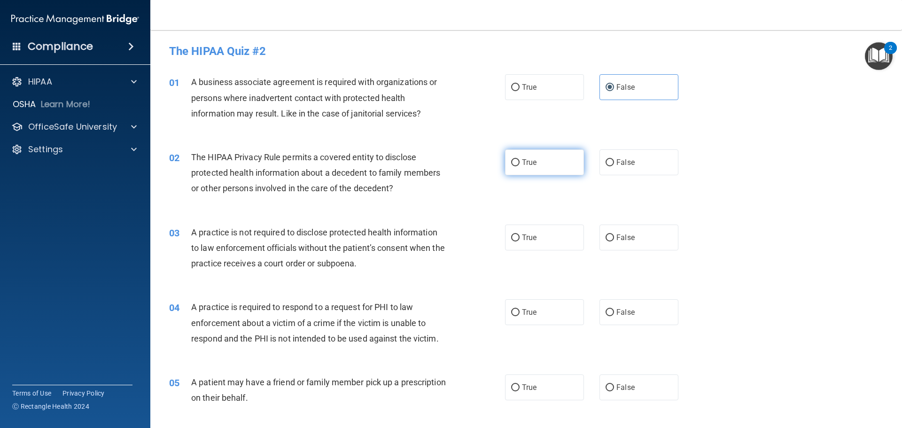
radio input "true"
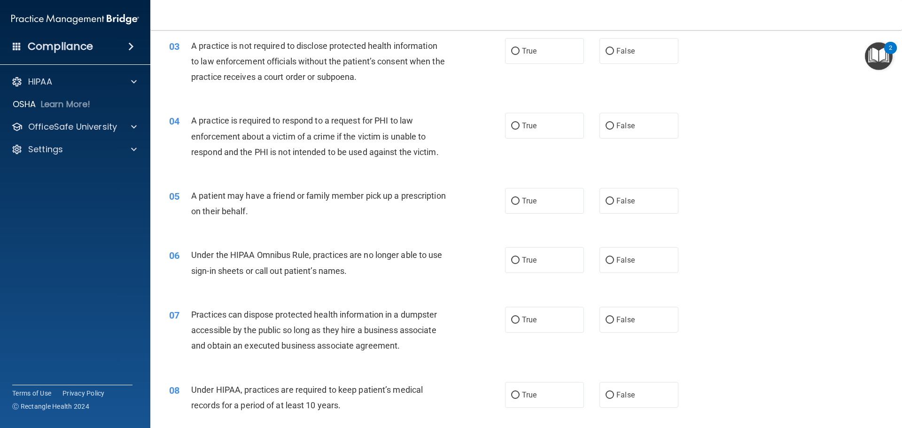
scroll to position [188, 0]
click at [559, 205] on label "True" at bounding box center [544, 200] width 79 height 26
click at [520, 203] on input "True" at bounding box center [515, 199] width 8 height 7
radio input "true"
click at [625, 267] on label "False" at bounding box center [639, 259] width 79 height 26
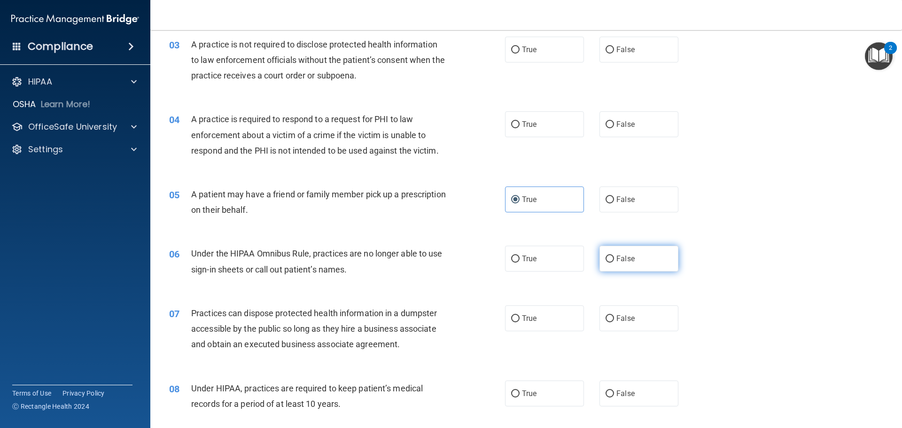
click at [614, 263] on input "False" at bounding box center [610, 259] width 8 height 7
radio input "true"
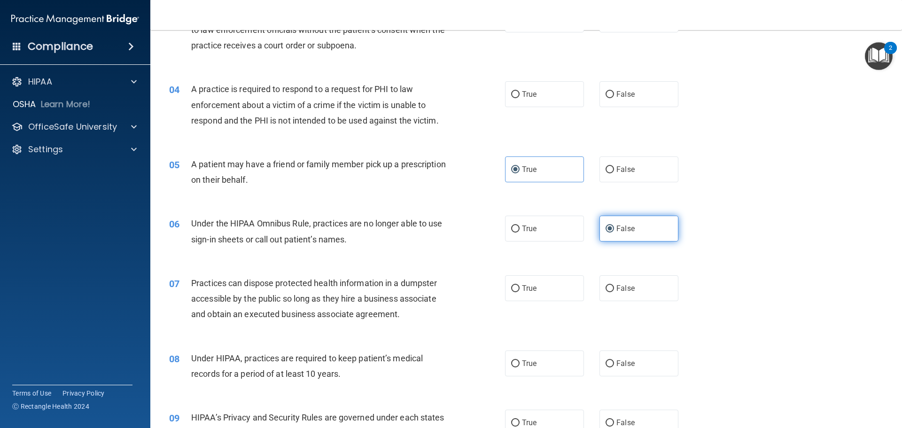
scroll to position [235, 0]
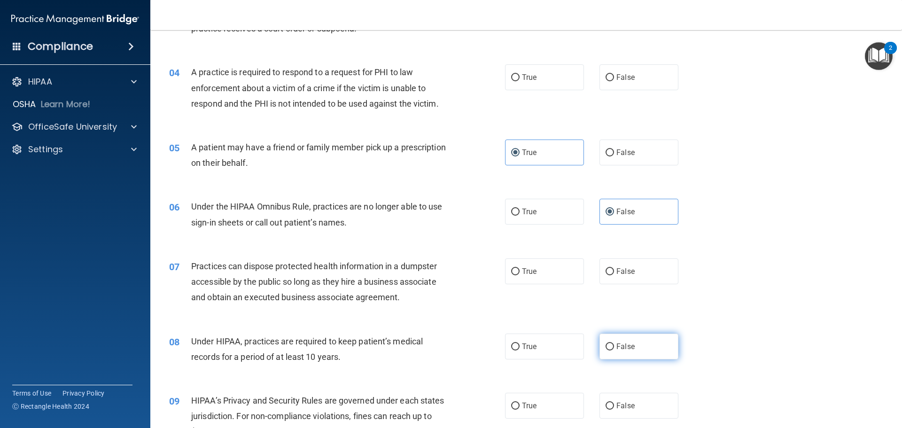
click at [636, 335] on label "False" at bounding box center [639, 347] width 79 height 26
click at [614, 343] on input "False" at bounding box center [610, 346] width 8 height 7
radio input "true"
click at [624, 281] on label "False" at bounding box center [639, 271] width 79 height 26
click at [614, 275] on input "False" at bounding box center [610, 271] width 8 height 7
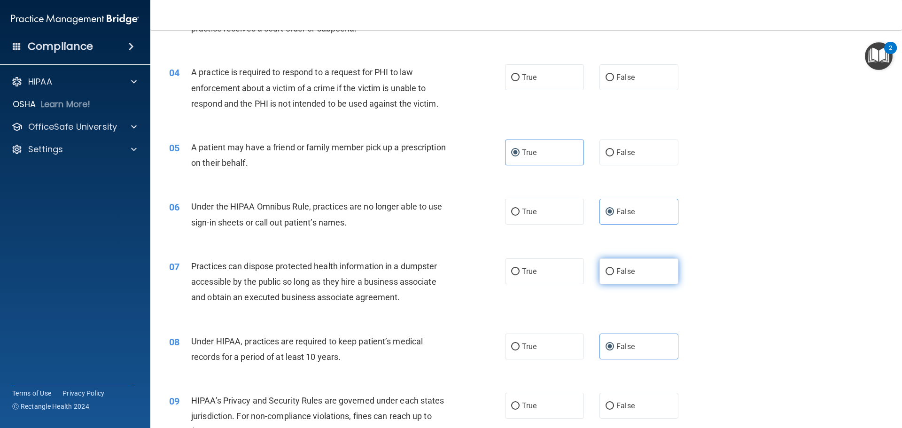
radio input "true"
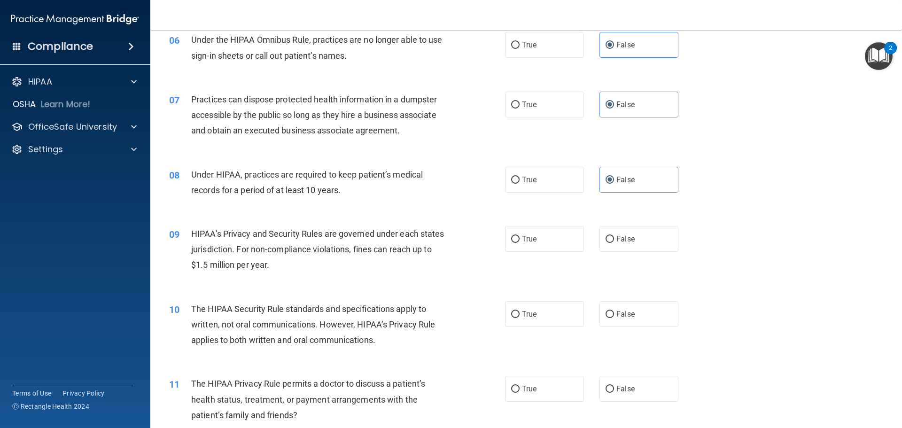
scroll to position [423, 0]
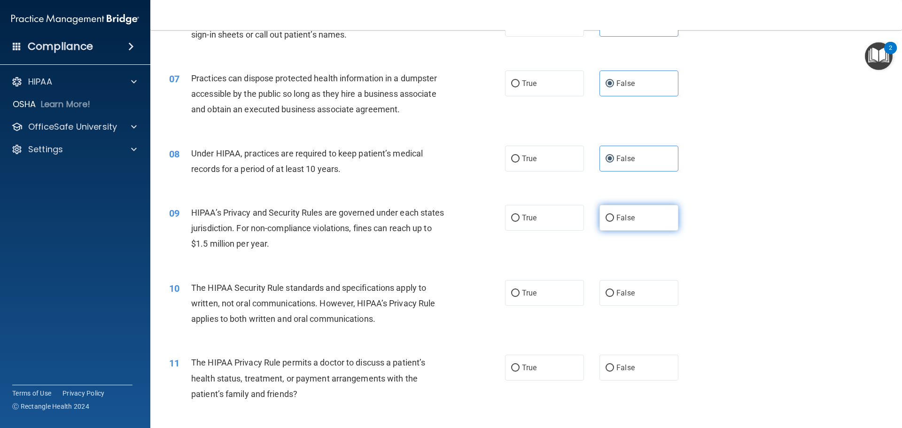
click at [625, 216] on span "False" at bounding box center [626, 217] width 18 height 9
click at [614, 216] on input "False" at bounding box center [610, 218] width 8 height 7
radio input "true"
click at [534, 301] on label "True" at bounding box center [544, 293] width 79 height 26
click at [520, 297] on input "True" at bounding box center [515, 293] width 8 height 7
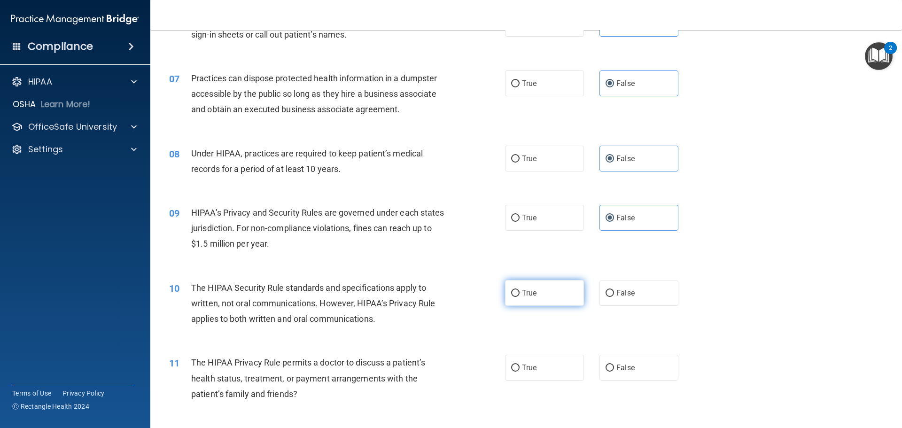
radio input "true"
click at [551, 367] on label "True" at bounding box center [544, 368] width 79 height 26
click at [520, 367] on input "True" at bounding box center [515, 368] width 8 height 7
radio input "true"
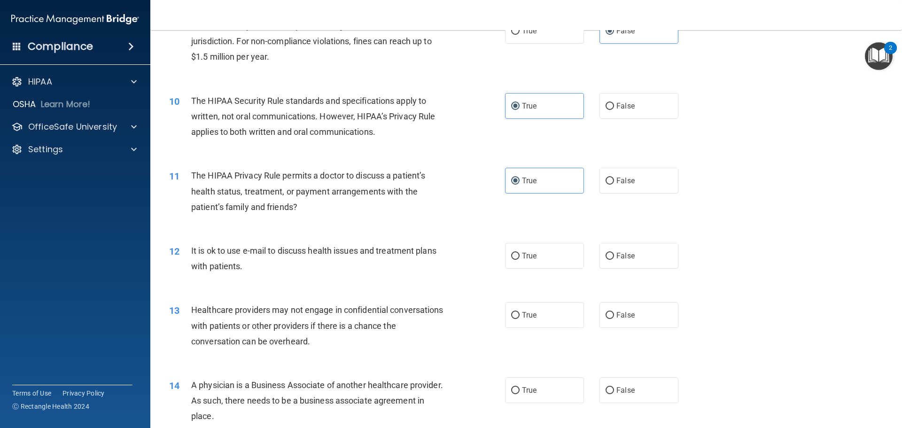
scroll to position [611, 0]
click at [560, 246] on label "True" at bounding box center [544, 255] width 79 height 26
click at [520, 252] on input "True" at bounding box center [515, 255] width 8 height 7
radio input "true"
click at [608, 311] on input "False" at bounding box center [610, 314] width 8 height 7
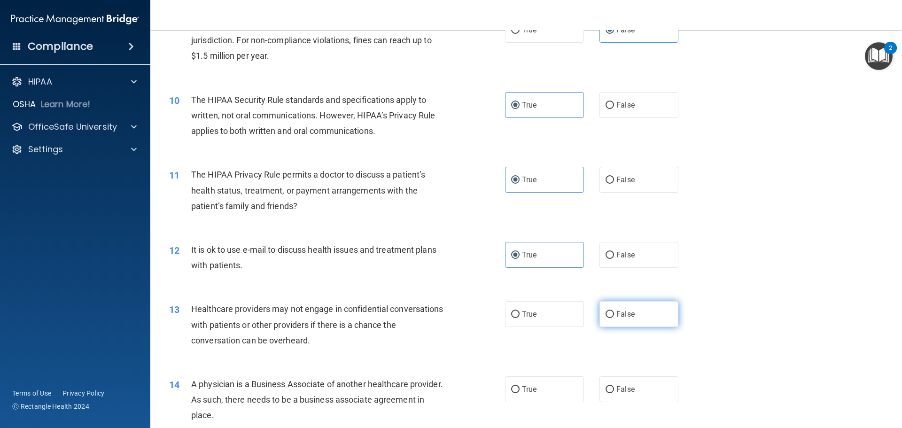
radio input "true"
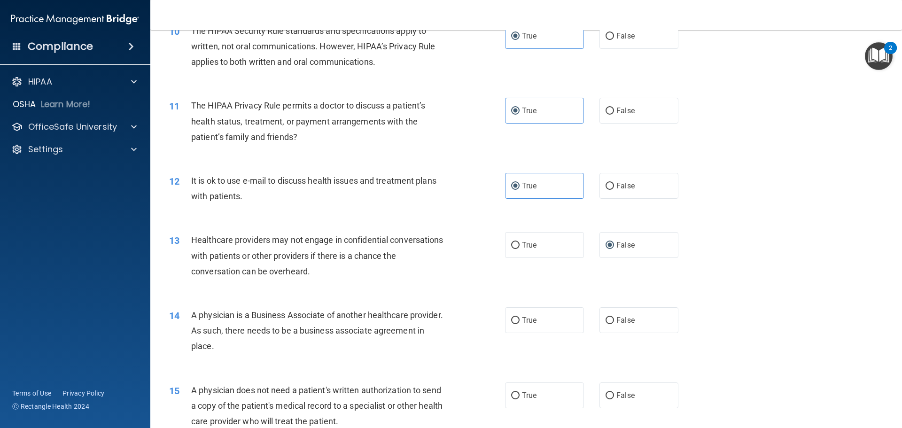
scroll to position [705, 0]
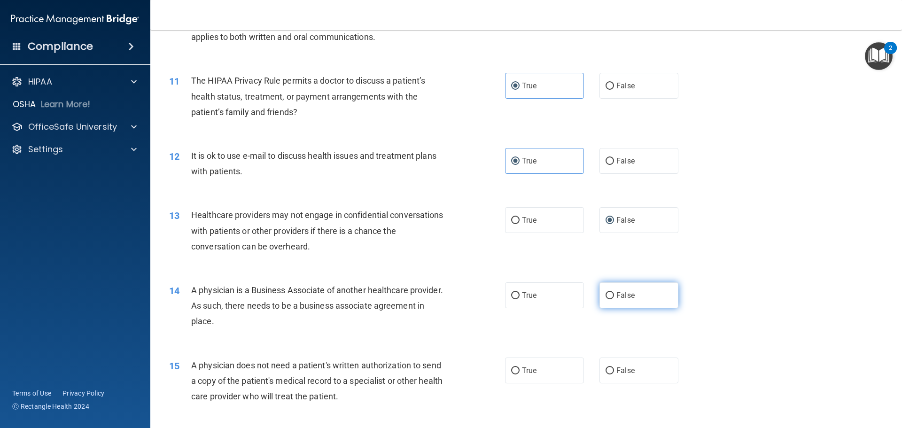
click at [615, 300] on label "False" at bounding box center [639, 295] width 79 height 26
click at [614, 299] on input "False" at bounding box center [610, 295] width 8 height 7
radio input "true"
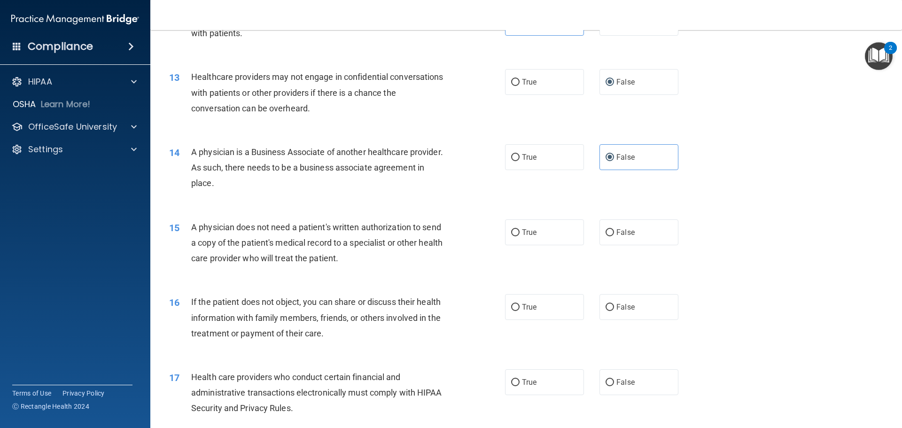
scroll to position [846, 0]
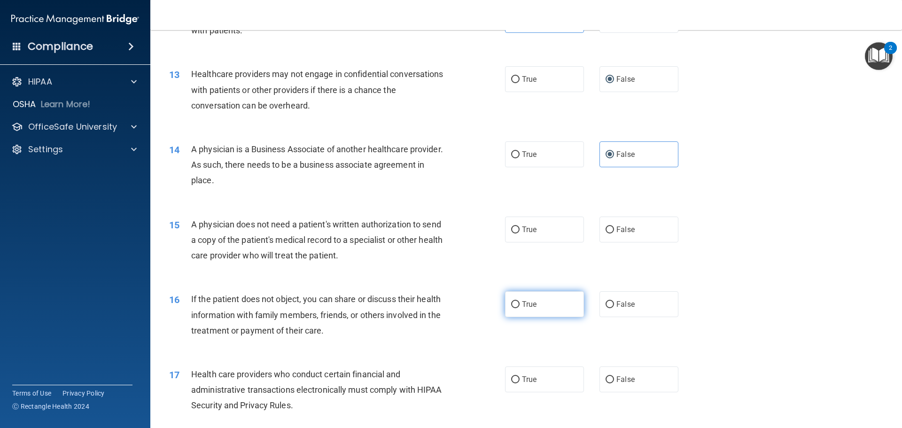
click at [546, 297] on label "True" at bounding box center [544, 304] width 79 height 26
click at [520, 301] on input "True" at bounding box center [515, 304] width 8 height 7
radio input "true"
click at [549, 246] on div "15 A physician does not need a patient's written authorization to send a copy o…" at bounding box center [526, 242] width 728 height 75
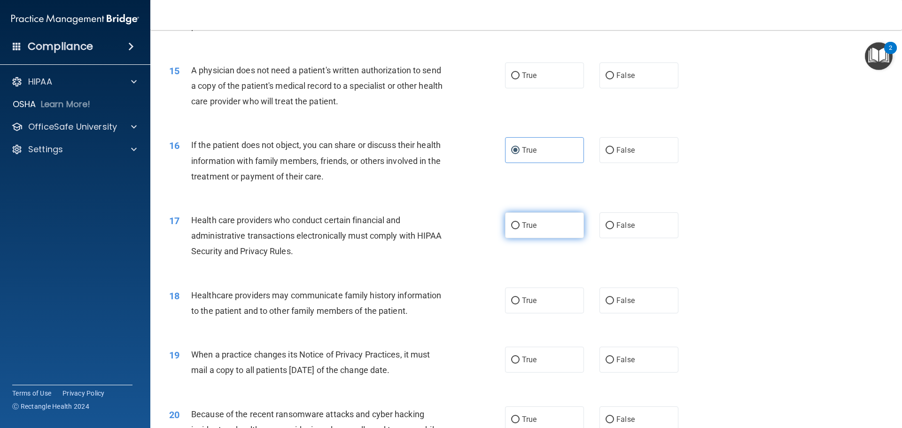
scroll to position [940, 0]
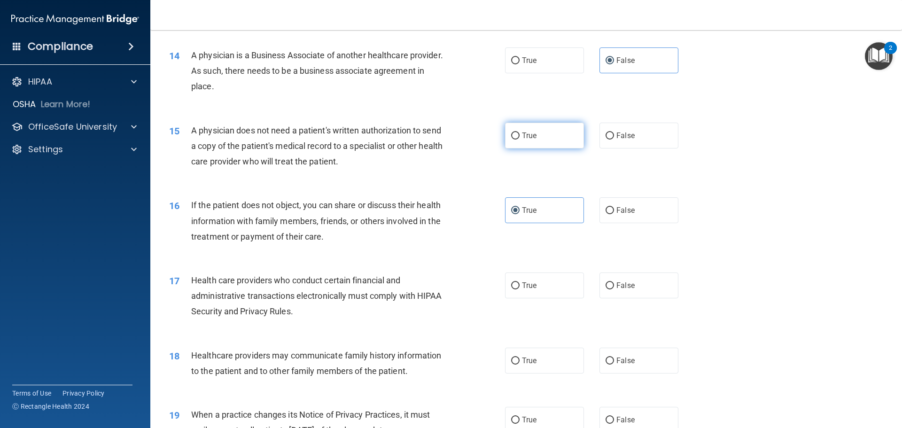
click at [530, 140] on label "True" at bounding box center [544, 136] width 79 height 26
click at [520, 140] on input "True" at bounding box center [515, 136] width 8 height 7
radio input "true"
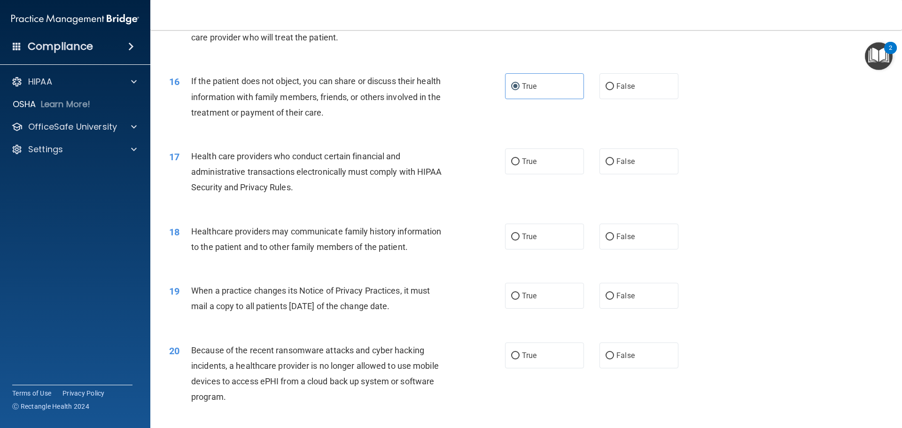
scroll to position [1081, 0]
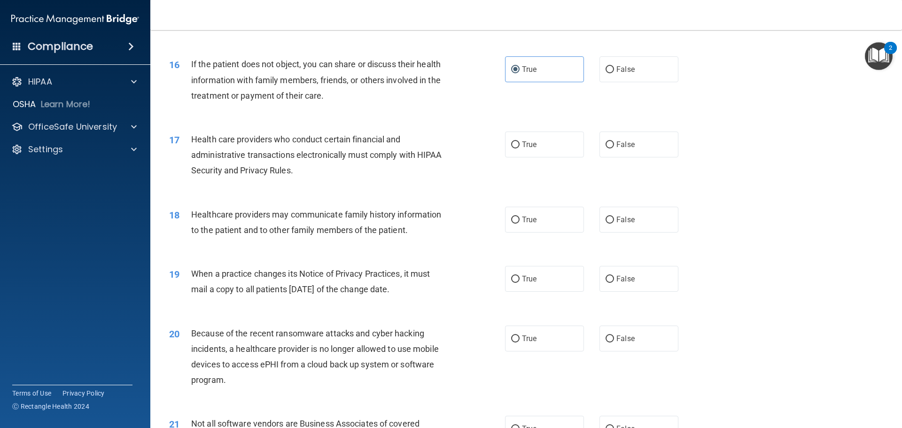
click at [645, 263] on div "19 When a practice changes its Notice of Privacy Practices, it must mail a copy…" at bounding box center [526, 283] width 728 height 59
click at [649, 277] on label "False" at bounding box center [639, 279] width 79 height 26
click at [614, 277] on input "False" at bounding box center [610, 279] width 8 height 7
radio input "true"
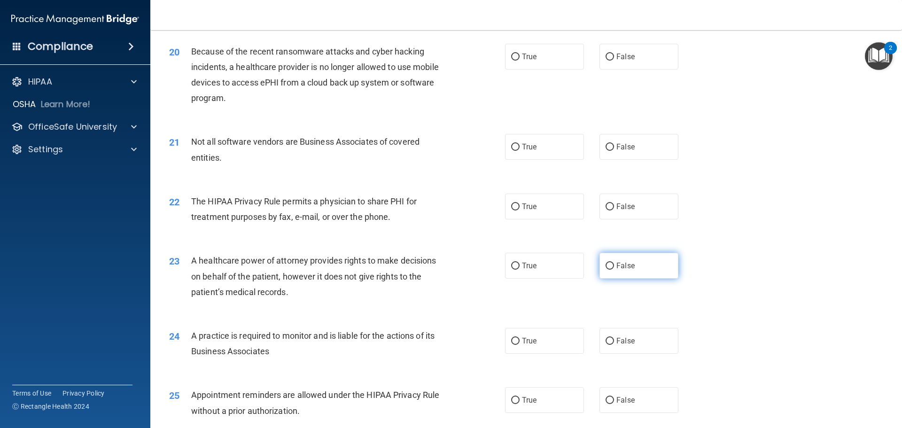
scroll to position [1410, 0]
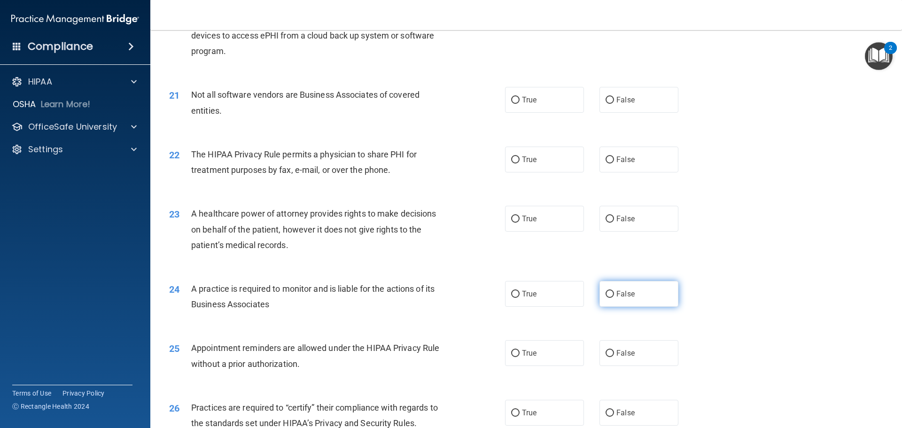
click at [636, 284] on label "False" at bounding box center [639, 294] width 79 height 26
click at [614, 291] on input "False" at bounding box center [610, 294] width 8 height 7
radio input "true"
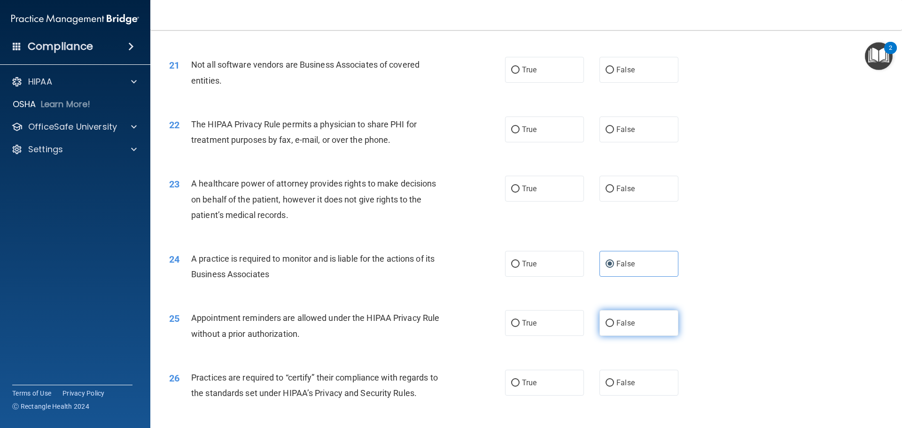
scroll to position [1457, 0]
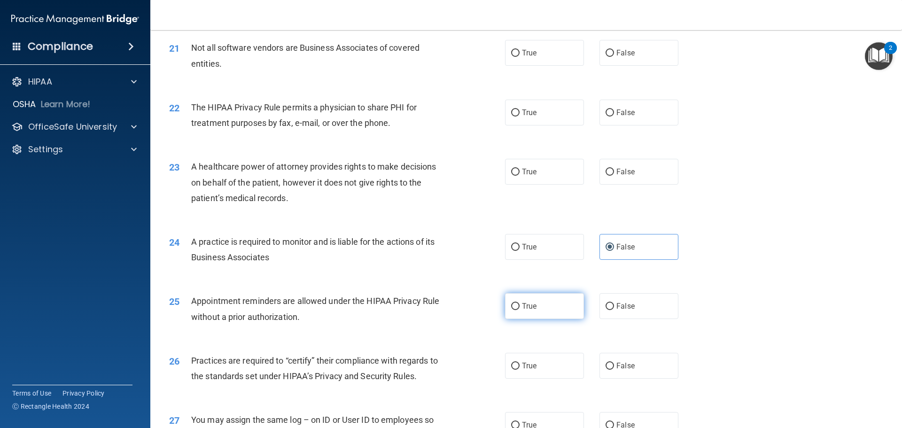
click at [539, 312] on label "True" at bounding box center [544, 306] width 79 height 26
click at [520, 310] on input "True" at bounding box center [515, 306] width 8 height 7
radio input "true"
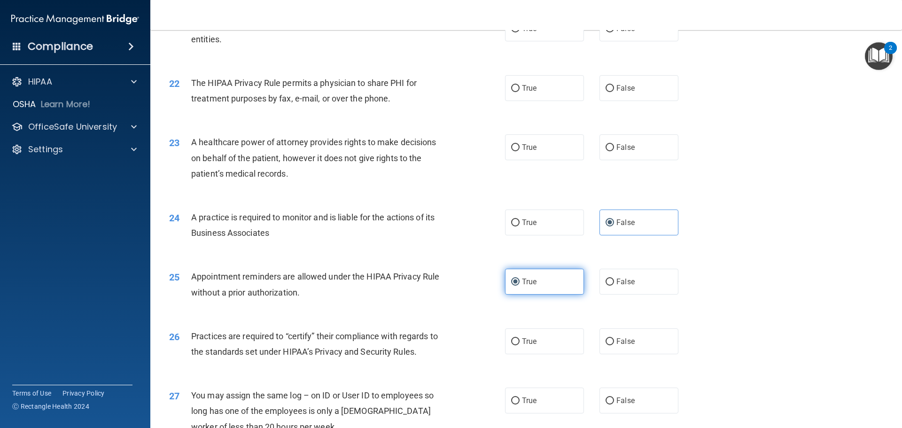
scroll to position [1504, 0]
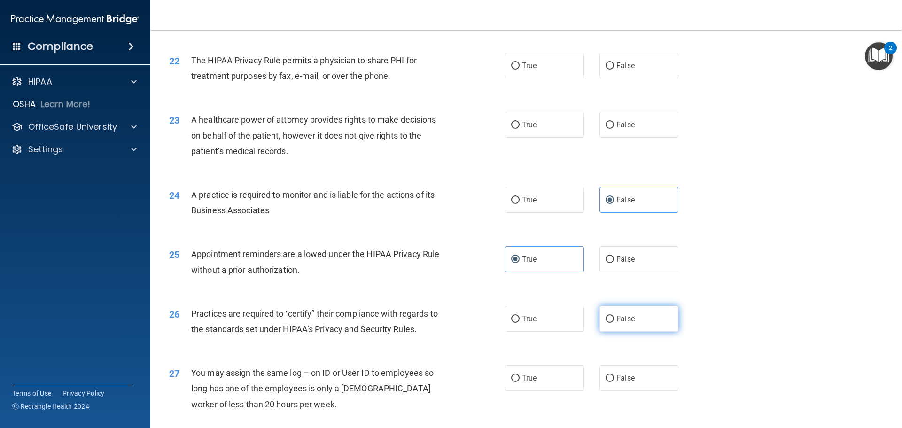
click at [634, 312] on label "False" at bounding box center [639, 319] width 79 height 26
click at [614, 316] on input "False" at bounding box center [610, 319] width 8 height 7
radio input "true"
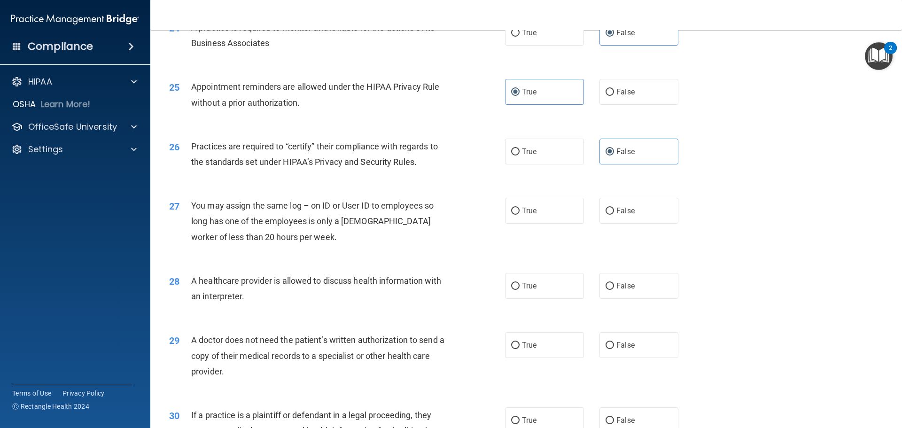
scroll to position [1692, 0]
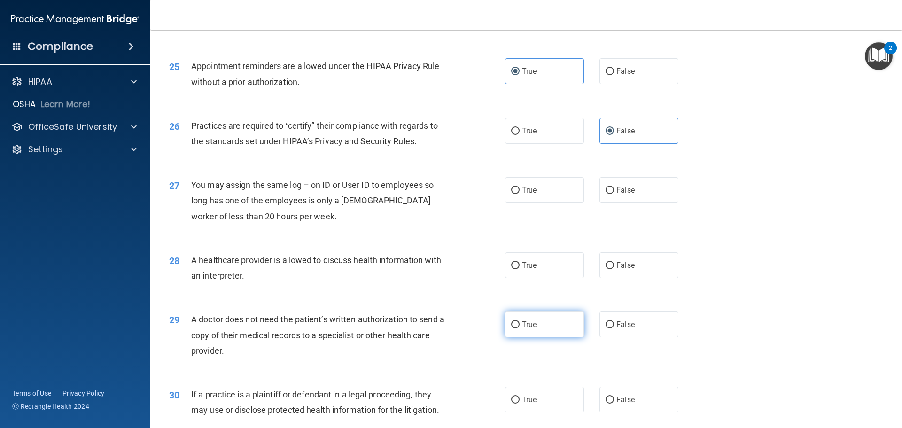
click at [558, 332] on label "True" at bounding box center [544, 325] width 79 height 26
click at [520, 328] on input "True" at bounding box center [515, 324] width 8 height 7
radio input "true"
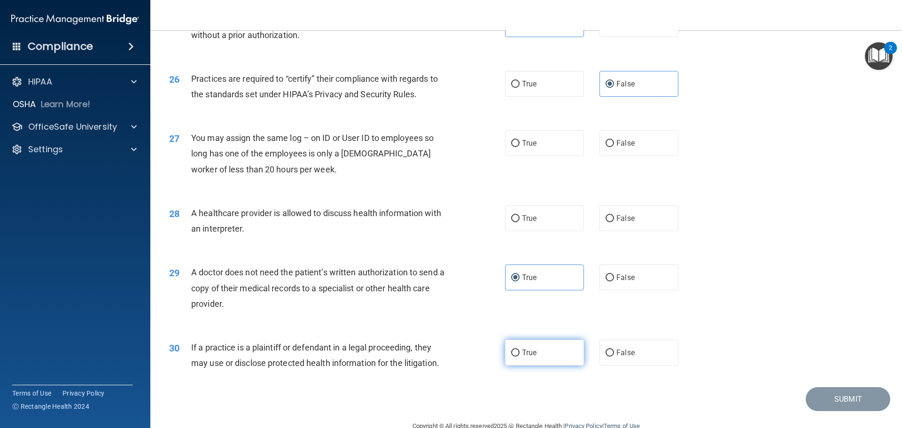
click at [543, 354] on label "True" at bounding box center [544, 353] width 79 height 26
click at [520, 354] on input "True" at bounding box center [515, 353] width 8 height 7
radio input "true"
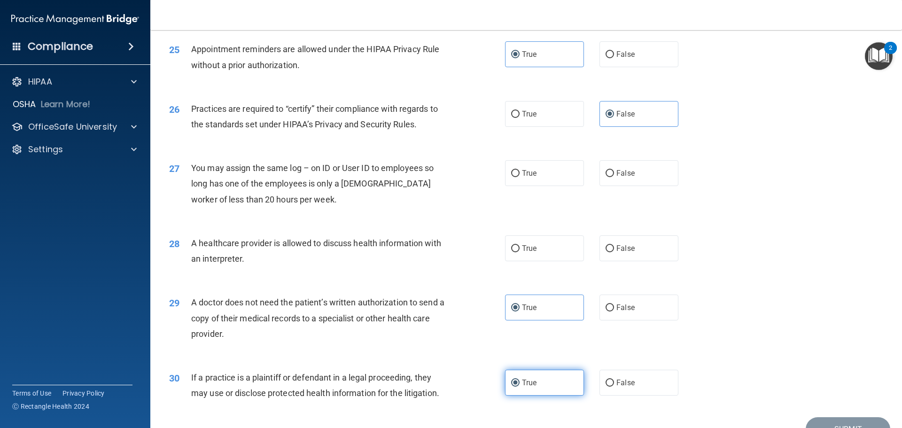
scroll to position [1692, 0]
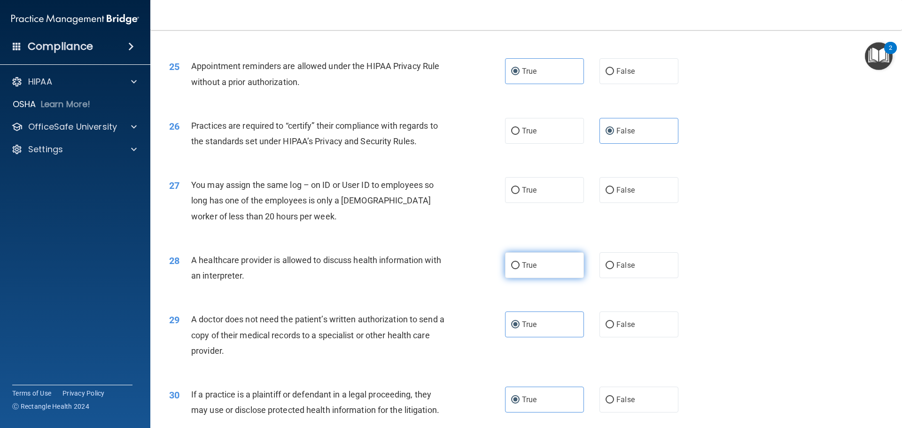
click at [549, 273] on label "True" at bounding box center [544, 265] width 79 height 26
click at [520, 269] on input "True" at bounding box center [515, 265] width 8 height 7
radio input "true"
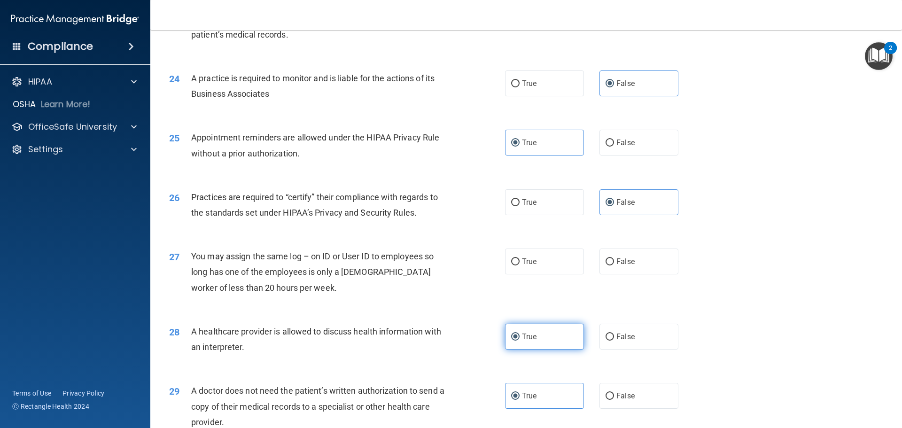
scroll to position [1598, 0]
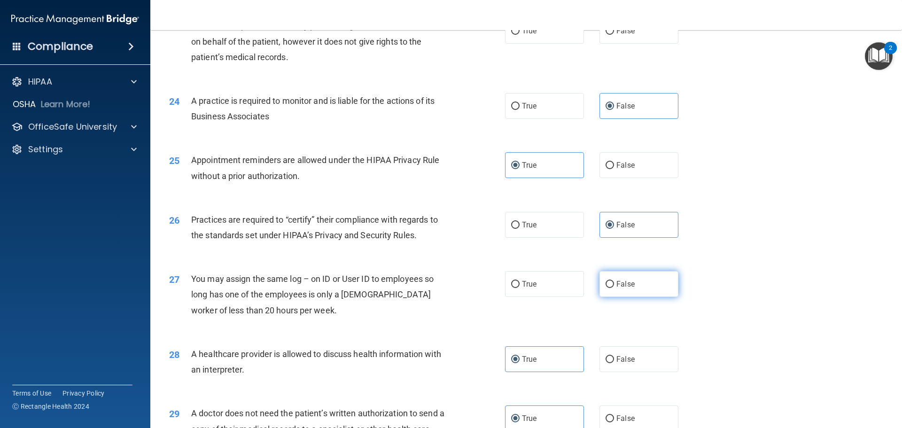
click at [635, 283] on label "False" at bounding box center [639, 284] width 79 height 26
click at [614, 283] on input "False" at bounding box center [610, 284] width 8 height 7
radio input "true"
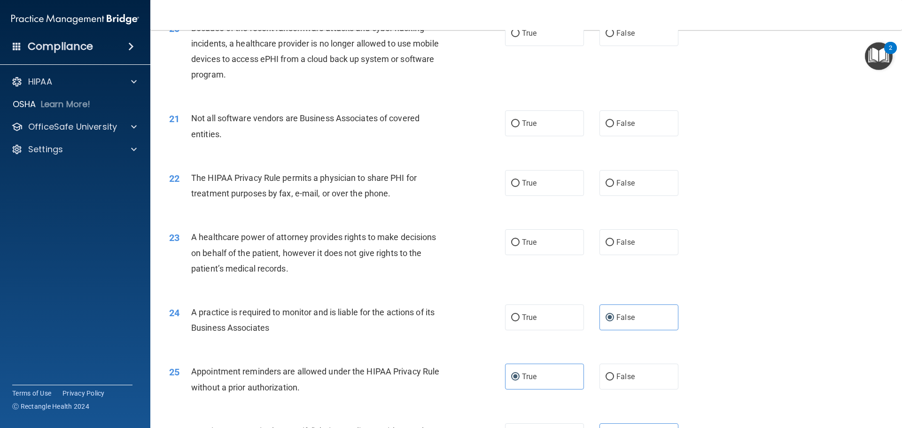
scroll to position [1363, 0]
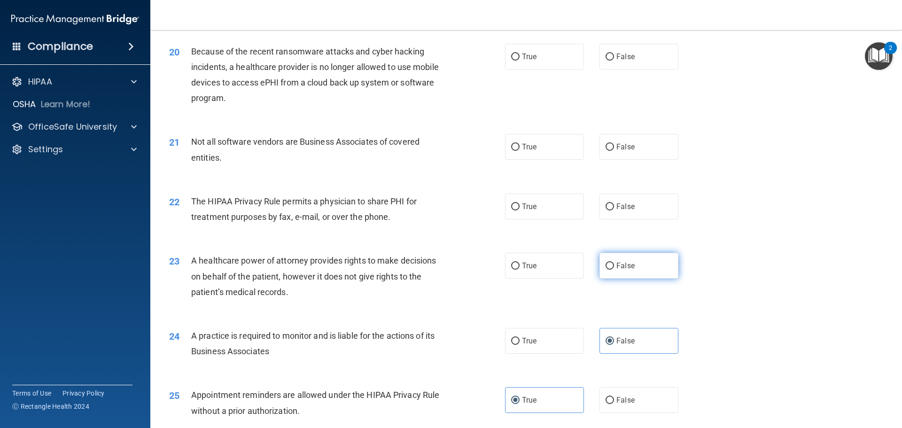
click at [659, 272] on label "False" at bounding box center [639, 266] width 79 height 26
click at [614, 270] on input "False" at bounding box center [610, 266] width 8 height 7
radio input "true"
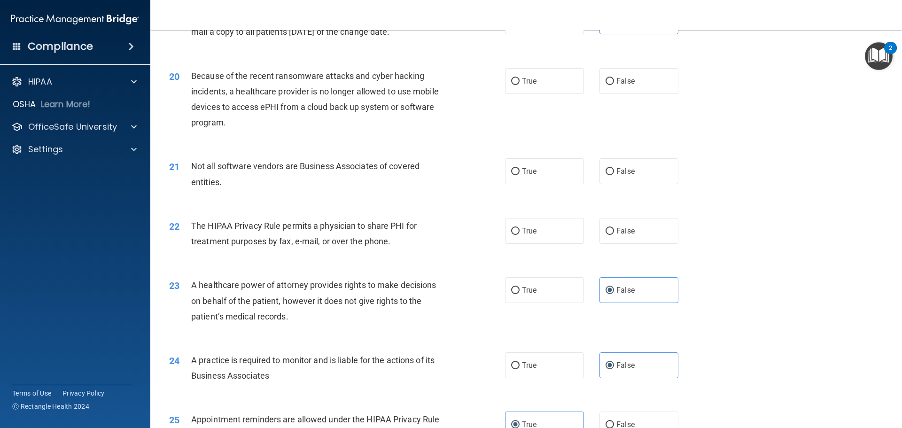
scroll to position [1316, 0]
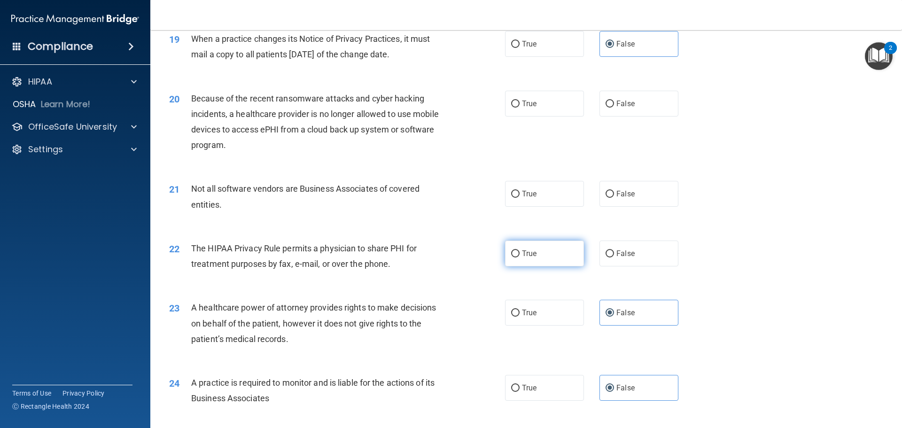
click at [531, 241] on label "True" at bounding box center [544, 254] width 79 height 26
click at [520, 250] on input "True" at bounding box center [515, 253] width 8 height 7
radio input "true"
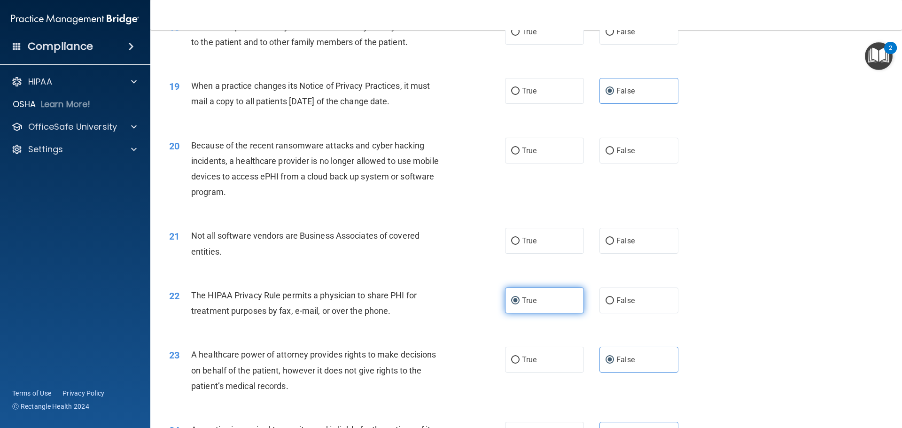
scroll to position [1222, 0]
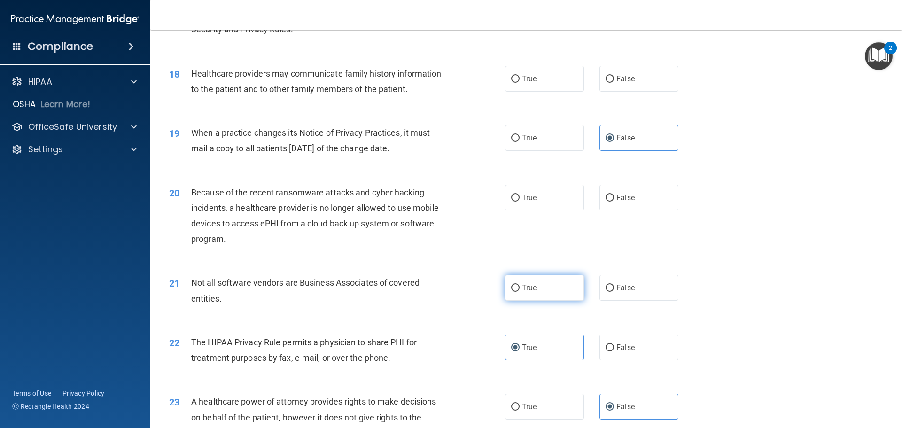
click at [531, 275] on label "True" at bounding box center [544, 288] width 79 height 26
click at [520, 285] on input "True" at bounding box center [515, 288] width 8 height 7
radio input "true"
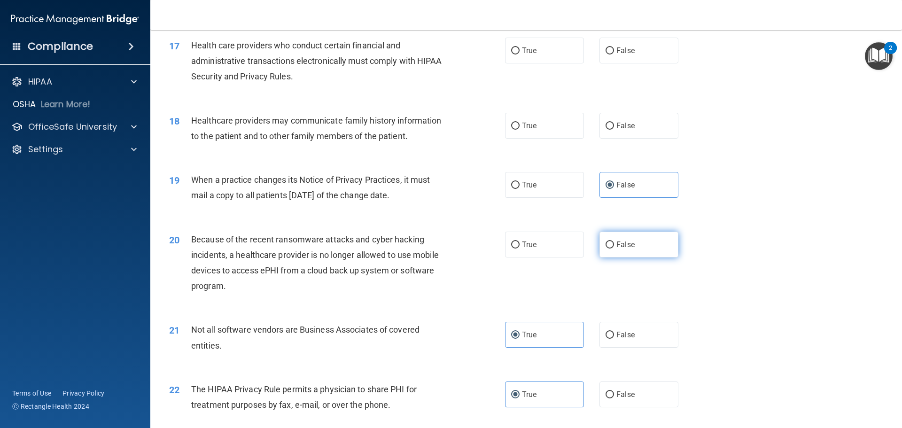
click at [632, 253] on label "False" at bounding box center [639, 245] width 79 height 26
click at [614, 249] on input "False" at bounding box center [610, 245] width 8 height 7
radio input "true"
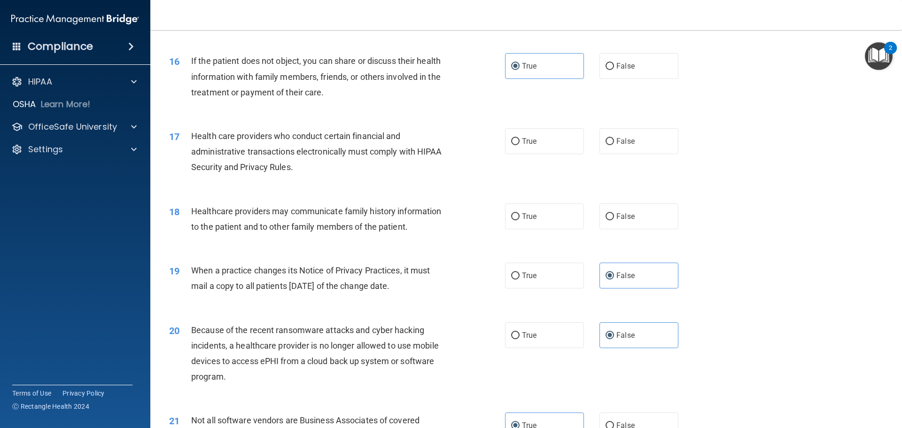
scroll to position [1081, 0]
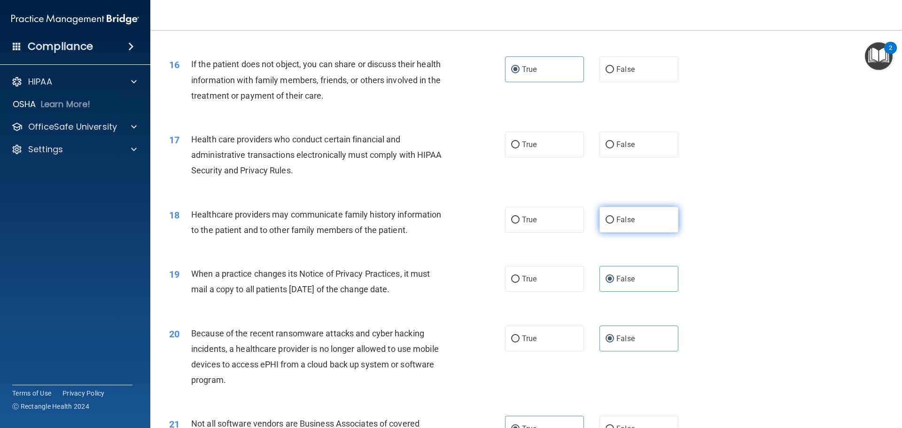
click at [607, 229] on label "False" at bounding box center [639, 220] width 79 height 26
click at [607, 224] on input "False" at bounding box center [610, 220] width 8 height 7
radio input "true"
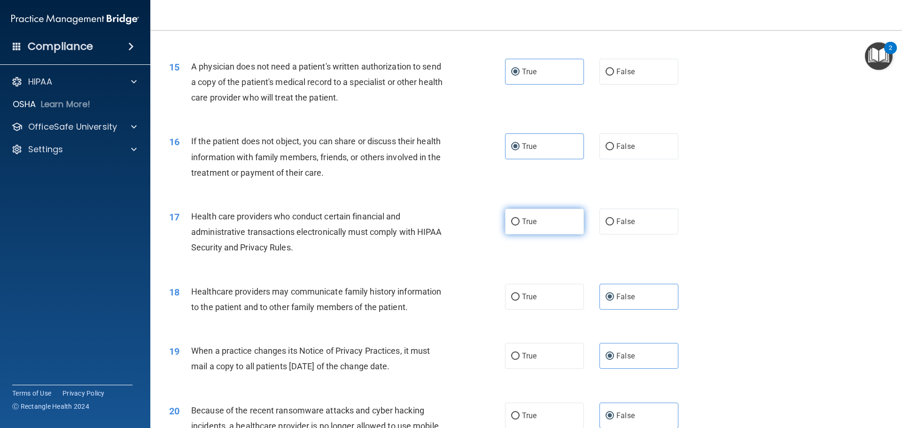
scroll to position [987, 0]
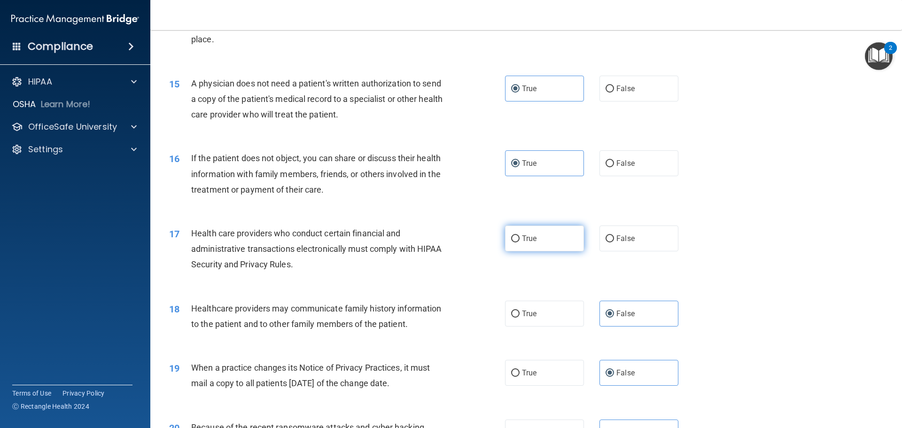
click at [558, 234] on label "True" at bounding box center [544, 239] width 79 height 26
click at [520, 235] on input "True" at bounding box center [515, 238] width 8 height 7
radio input "true"
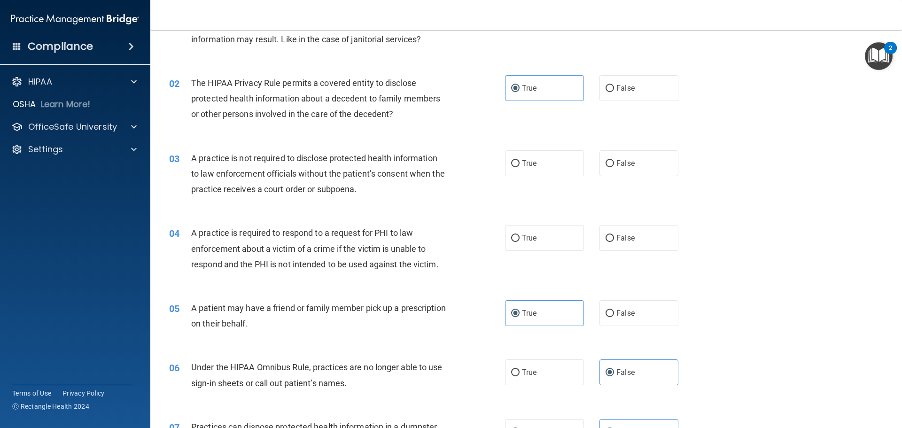
scroll to position [47, 0]
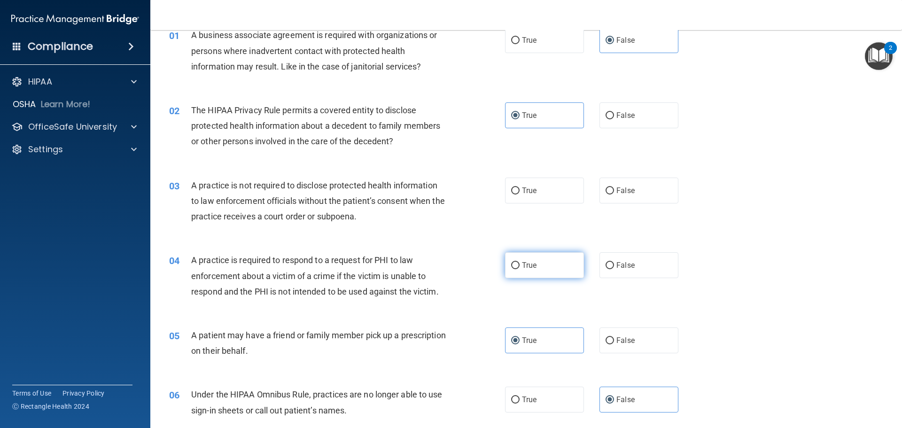
click at [543, 266] on label "True" at bounding box center [544, 265] width 79 height 26
click at [520, 266] on input "True" at bounding box center [515, 265] width 8 height 7
radio input "true"
click at [630, 192] on span "False" at bounding box center [626, 190] width 18 height 9
click at [614, 192] on input "False" at bounding box center [610, 190] width 8 height 7
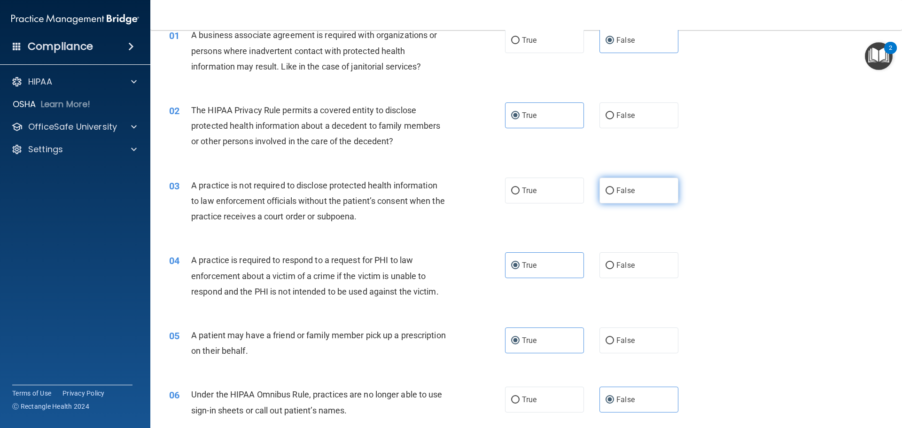
radio input "true"
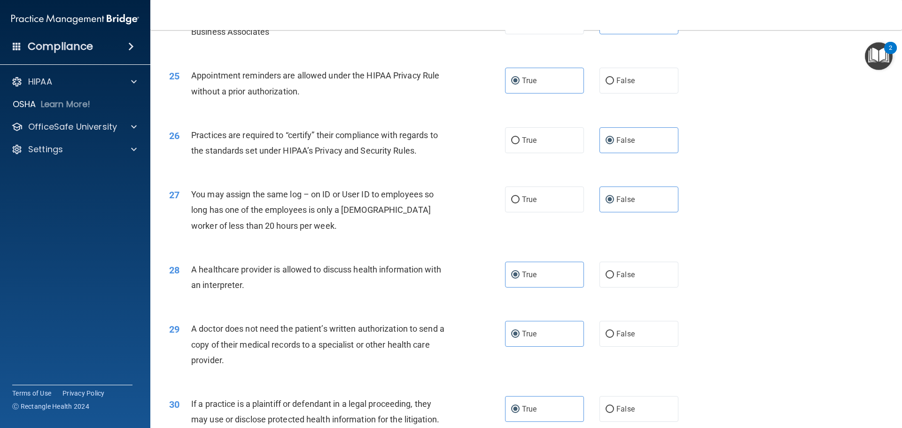
scroll to position [1759, 0]
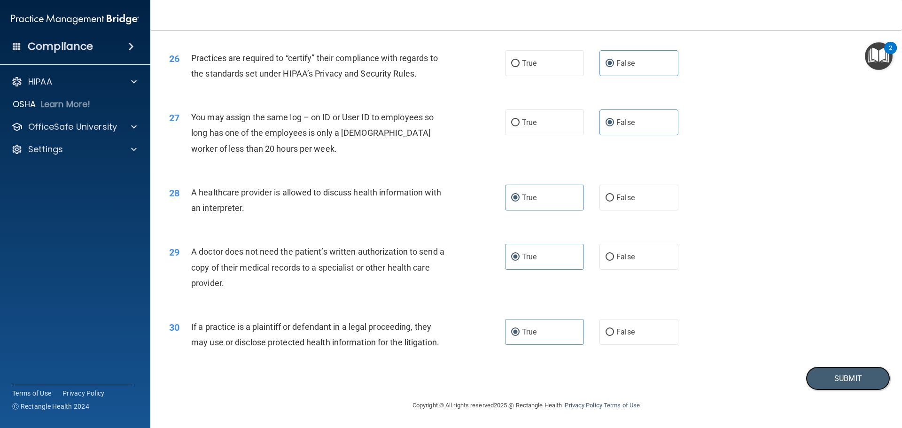
drag, startPoint x: 851, startPoint y: 369, endPoint x: 845, endPoint y: 364, distance: 8.0
click at [851, 368] on button "Submit" at bounding box center [848, 379] width 85 height 24
click at [827, 377] on button "Submit" at bounding box center [848, 379] width 85 height 24
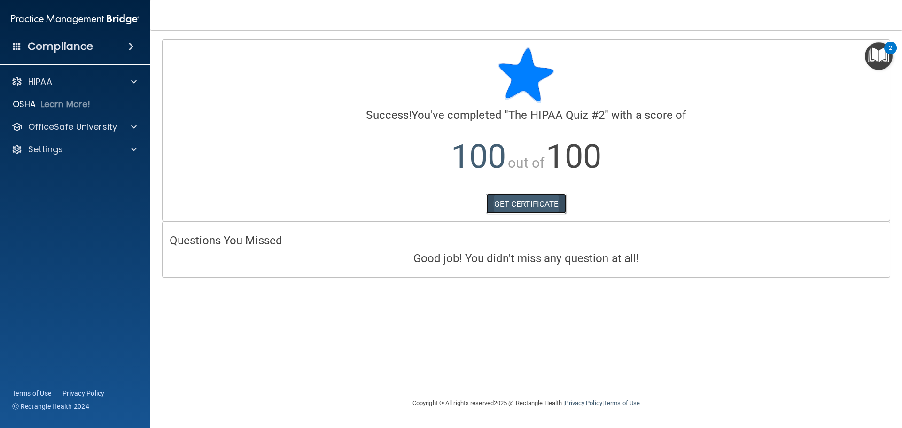
click at [554, 197] on link "GET CERTIFICATE" at bounding box center [526, 204] width 80 height 21
click at [117, 123] on div "OfficeSafe University" at bounding box center [62, 126] width 117 height 11
click at [97, 156] on link "HIPAA Training" at bounding box center [65, 149] width 148 height 19
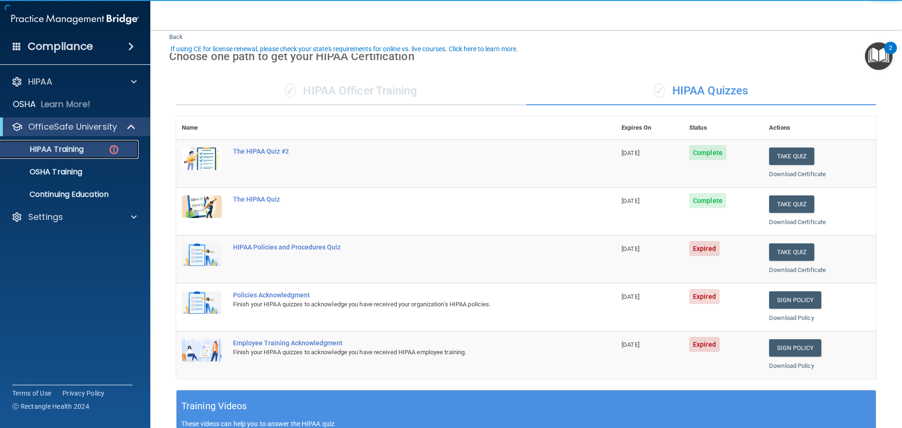
scroll to position [47, 0]
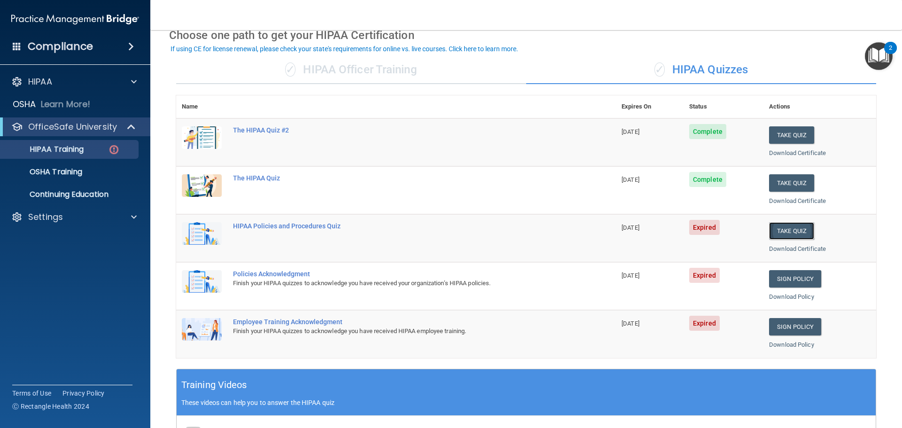
click at [783, 237] on button "Take Quiz" at bounding box center [791, 230] width 45 height 17
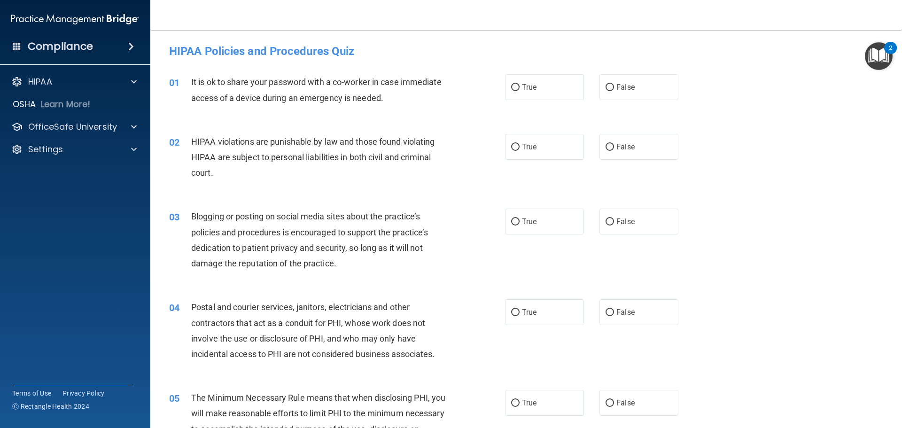
drag, startPoint x: 379, startPoint y: 188, endPoint x: 379, endPoint y: 197, distance: 8.9
click at [378, 196] on div "02 HIPAA violations are punishable by law and those found violating HIPAA are s…" at bounding box center [526, 159] width 728 height 75
click at [643, 93] on label "False" at bounding box center [639, 87] width 79 height 26
click at [614, 91] on input "False" at bounding box center [610, 87] width 8 height 7
radio input "true"
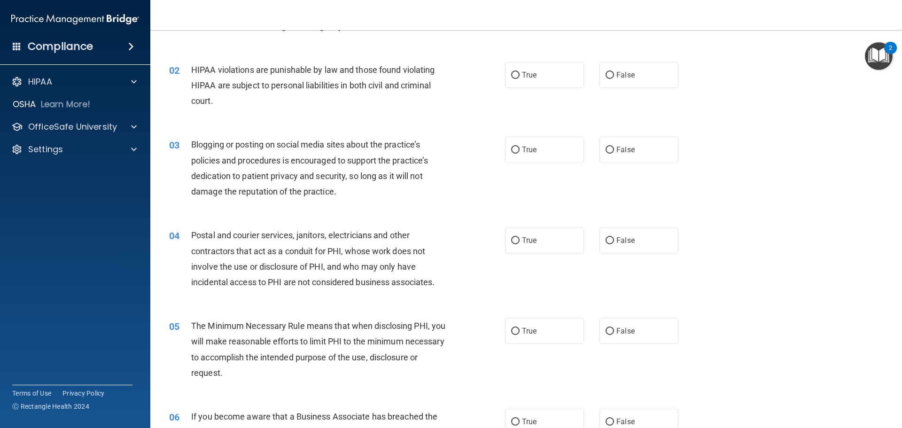
scroll to position [94, 0]
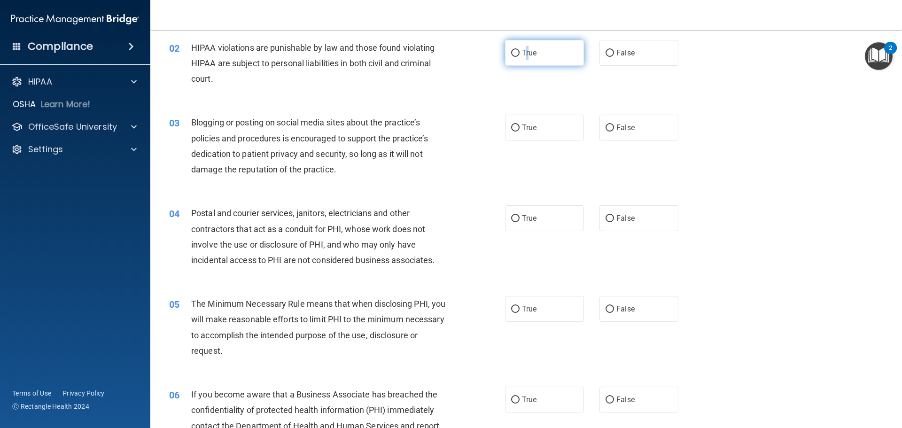
click at [525, 49] on span "True" at bounding box center [529, 52] width 15 height 9
click at [539, 53] on label "True" at bounding box center [544, 53] width 79 height 26
click at [520, 53] on input "True" at bounding box center [515, 53] width 8 height 7
radio input "true"
click at [511, 128] on input "True" at bounding box center [515, 128] width 8 height 7
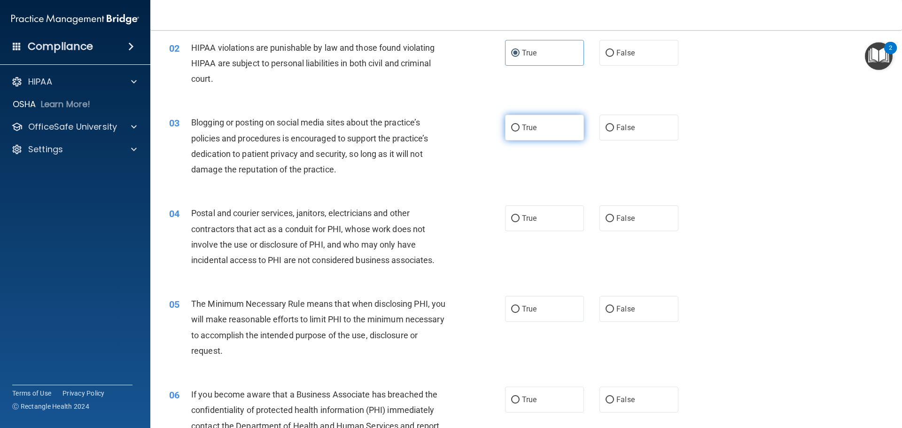
radio input "true"
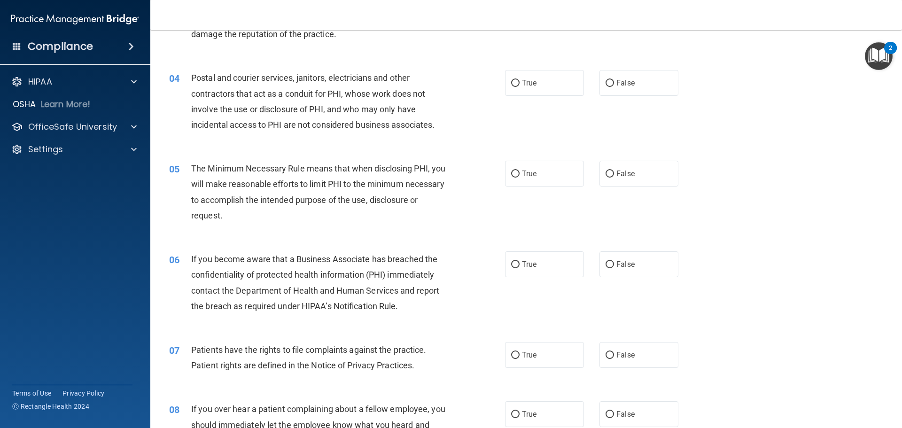
scroll to position [235, 0]
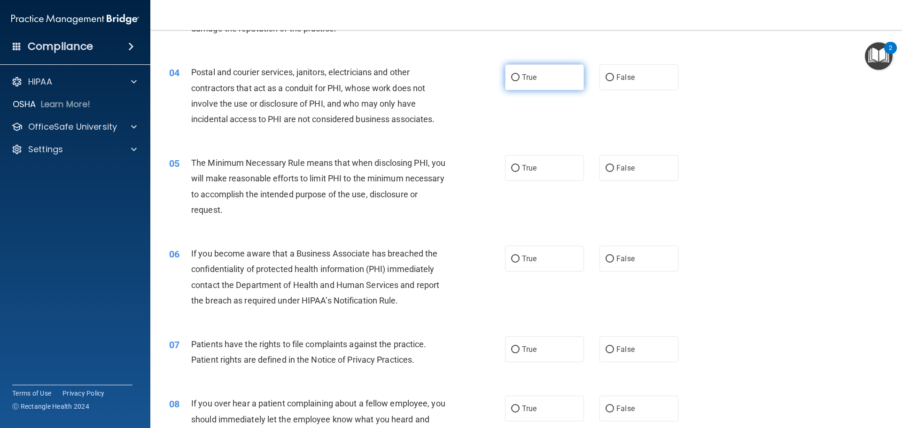
drag, startPoint x: 511, startPoint y: 82, endPoint x: 512, endPoint y: 90, distance: 8.0
click at [512, 82] on label "True" at bounding box center [544, 77] width 79 height 26
click at [512, 81] on input "True" at bounding box center [515, 77] width 8 height 7
radio input "true"
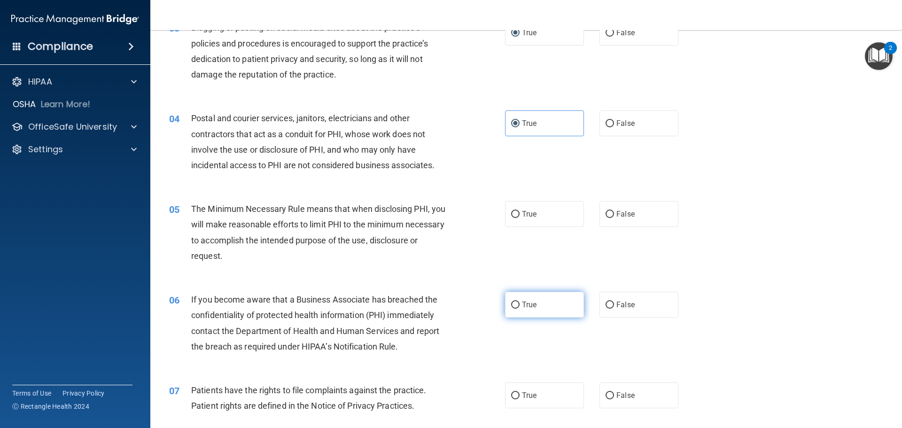
scroll to position [188, 0]
click at [594, 132] on div "True False" at bounding box center [599, 124] width 189 height 26
click at [600, 131] on label "False" at bounding box center [639, 124] width 79 height 26
click at [606, 128] on input "False" at bounding box center [610, 124] width 8 height 7
radio input "true"
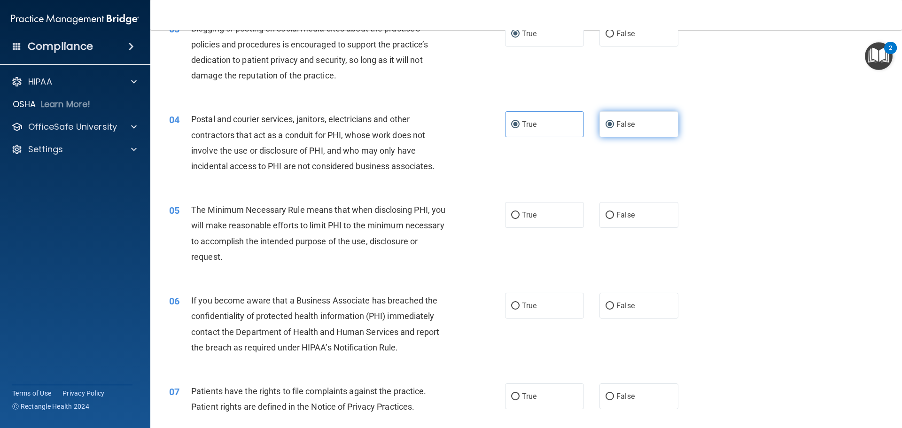
radio input "false"
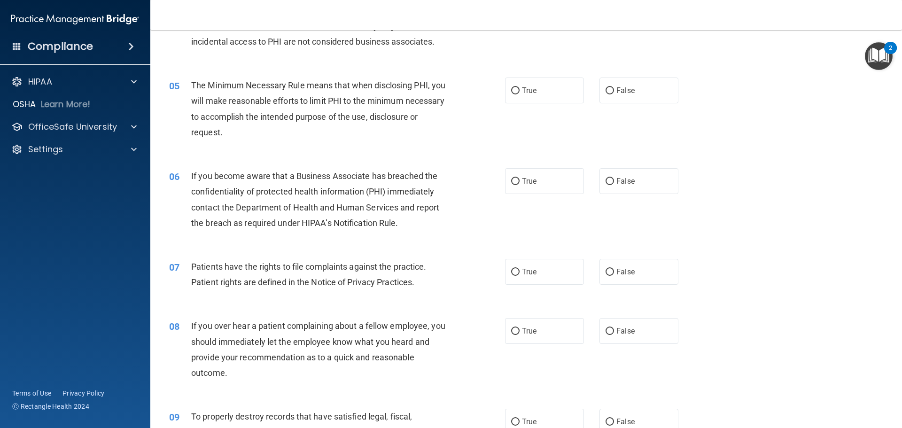
scroll to position [329, 0]
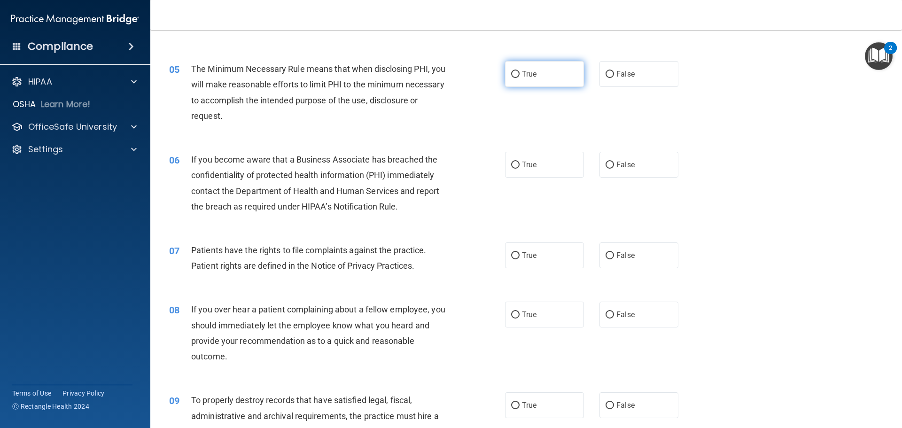
click at [510, 65] on label "True" at bounding box center [544, 74] width 79 height 26
click at [511, 71] on input "True" at bounding box center [515, 74] width 8 height 7
radio input "true"
click at [512, 159] on label "True" at bounding box center [544, 165] width 79 height 26
click at [512, 162] on input "True" at bounding box center [515, 165] width 8 height 7
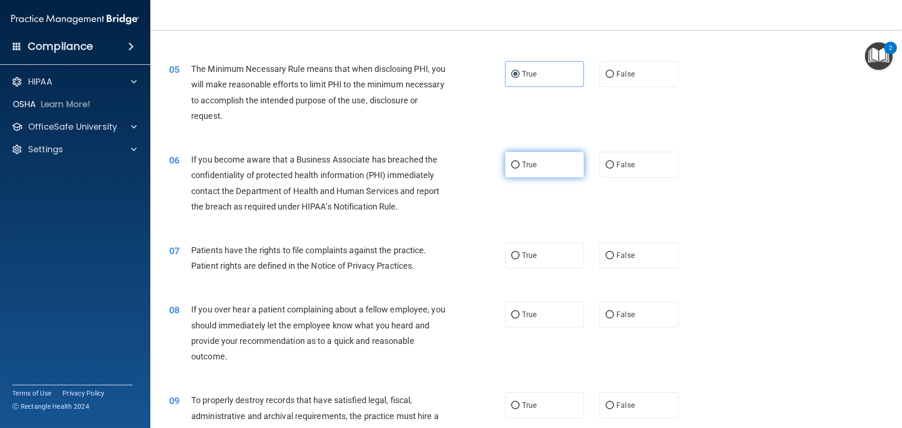
radio input "true"
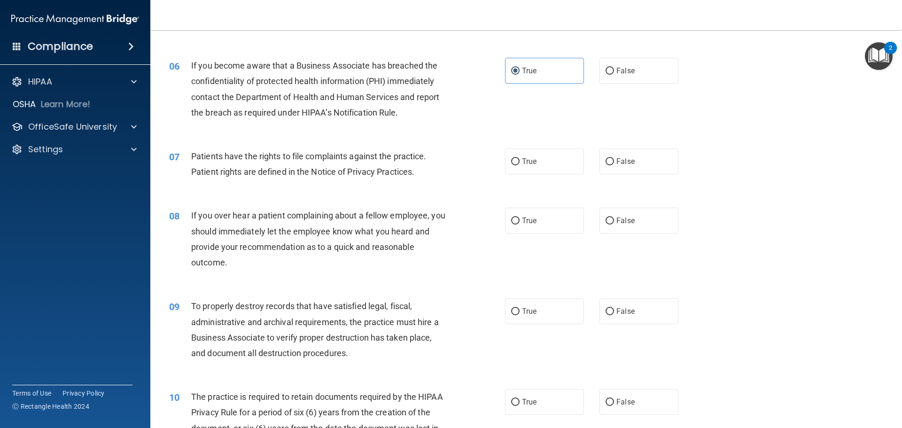
scroll to position [470, 0]
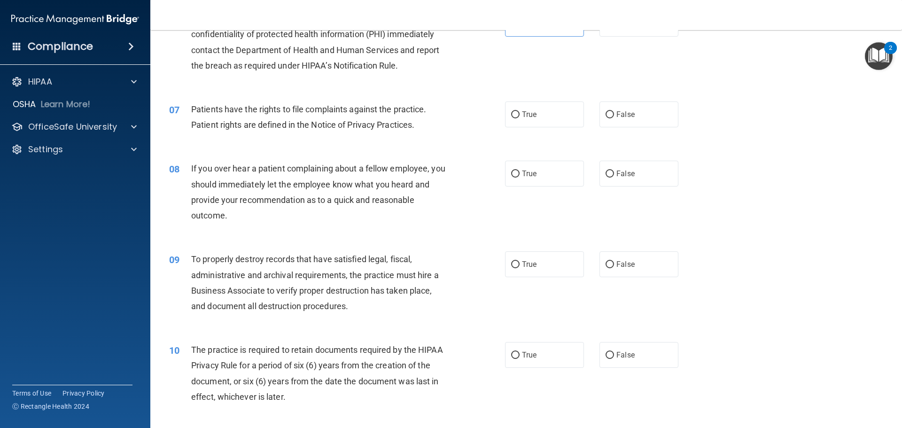
click at [517, 100] on div "07 Patients have the rights to file complaints against the practice. Patient ri…" at bounding box center [526, 119] width 728 height 59
click at [517, 115] on label "True" at bounding box center [544, 114] width 79 height 26
click at [517, 115] on input "True" at bounding box center [515, 114] width 8 height 7
radio input "true"
click at [636, 174] on label "False" at bounding box center [639, 174] width 79 height 26
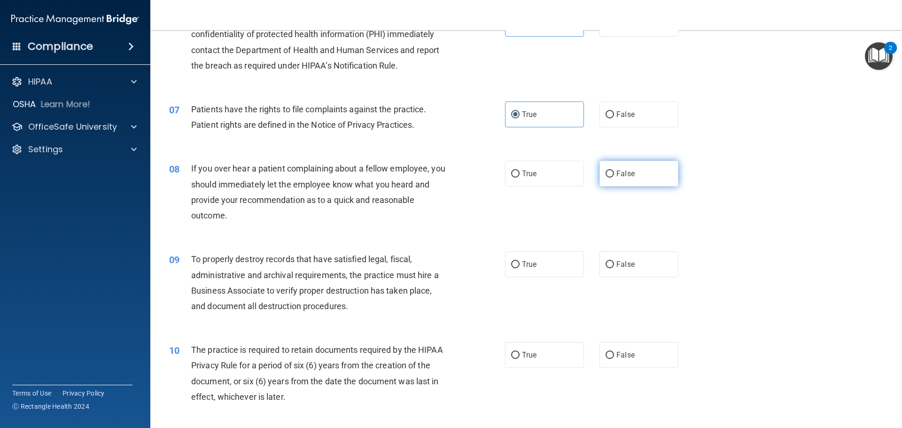
click at [614, 174] on input "False" at bounding box center [610, 174] width 8 height 7
radio input "true"
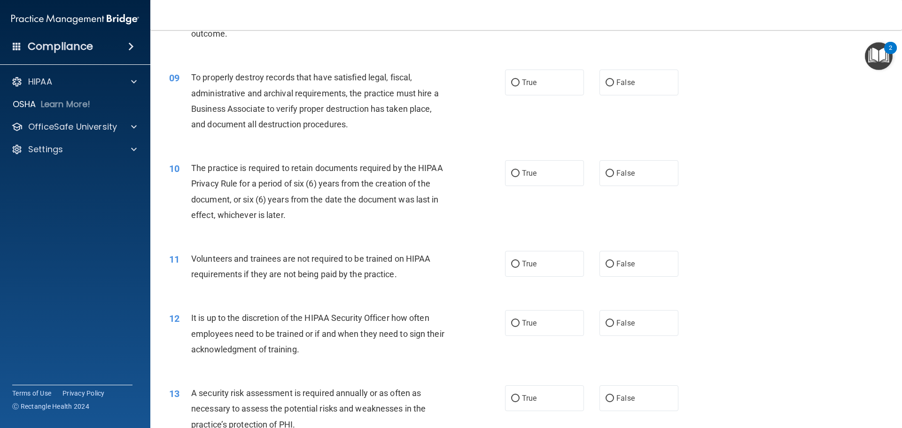
scroll to position [658, 0]
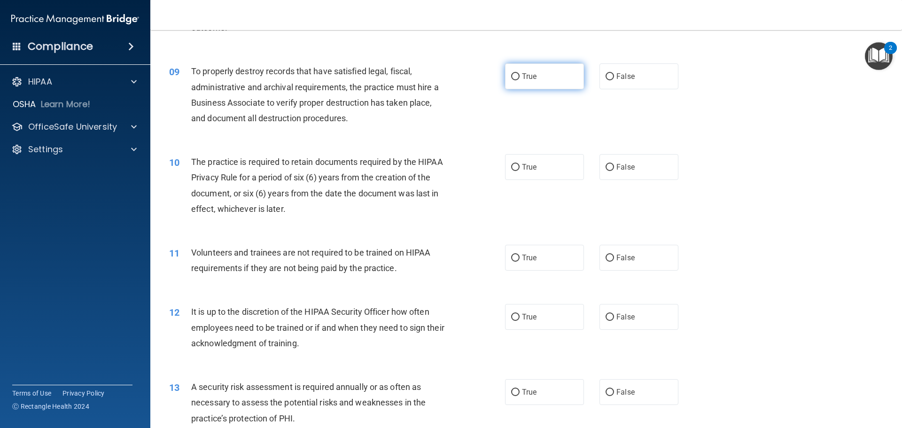
click at [523, 88] on label "True" at bounding box center [544, 76] width 79 height 26
click at [520, 80] on input "True" at bounding box center [515, 76] width 8 height 7
radio input "true"
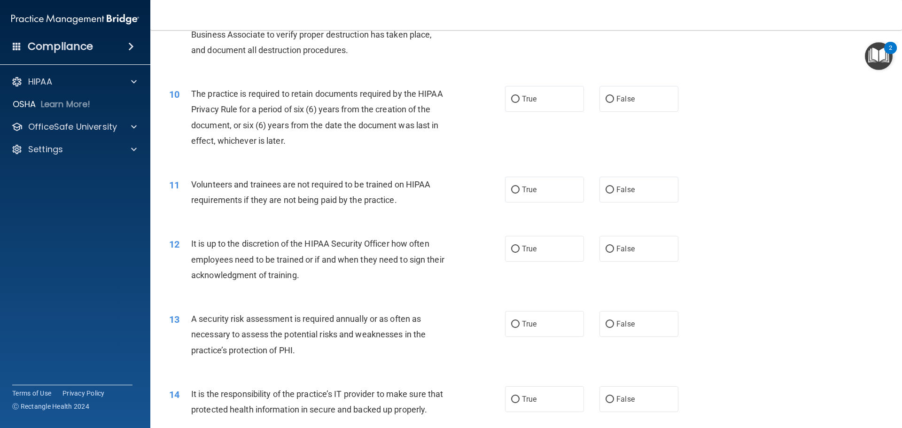
scroll to position [752, 0]
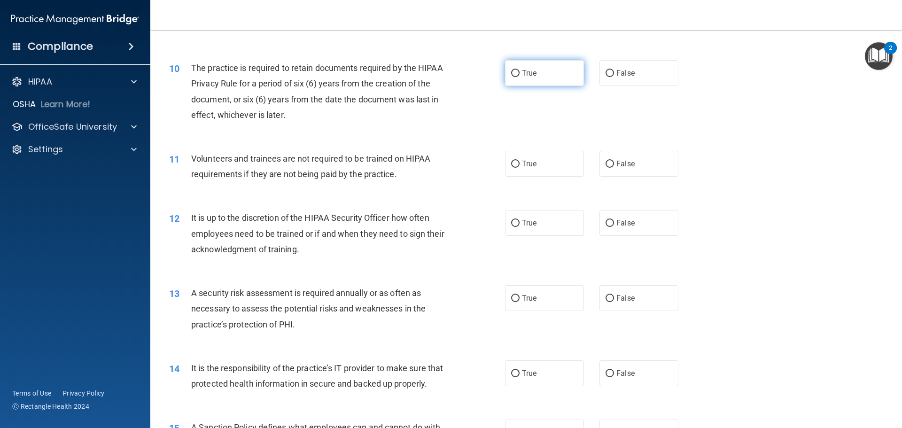
click at [543, 77] on label "True" at bounding box center [544, 73] width 79 height 26
click at [520, 77] on input "True" at bounding box center [515, 73] width 8 height 7
radio input "true"
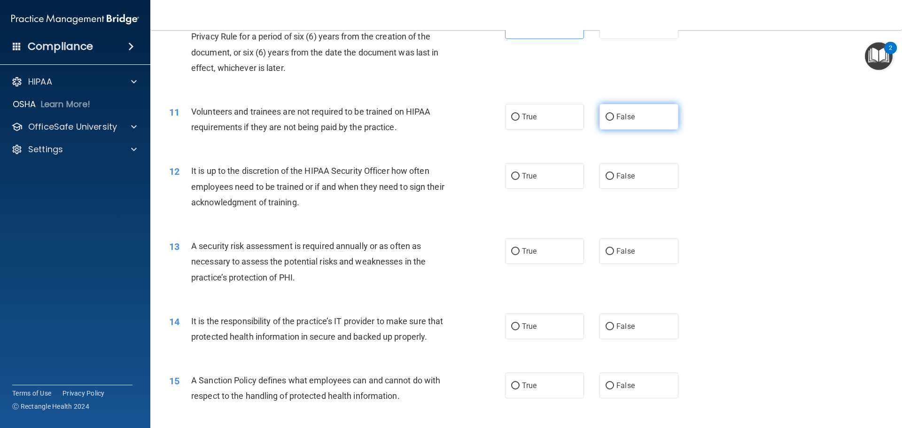
click at [631, 113] on label "False" at bounding box center [639, 117] width 79 height 26
click at [614, 114] on input "False" at bounding box center [610, 117] width 8 height 7
radio input "true"
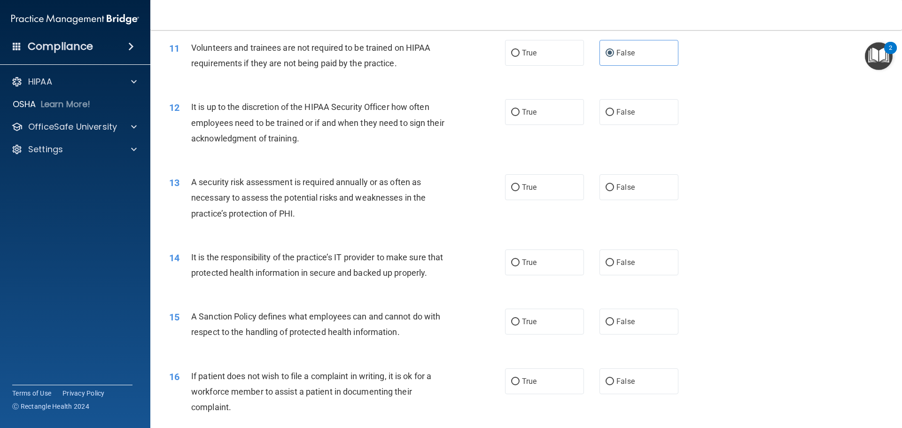
scroll to position [893, 0]
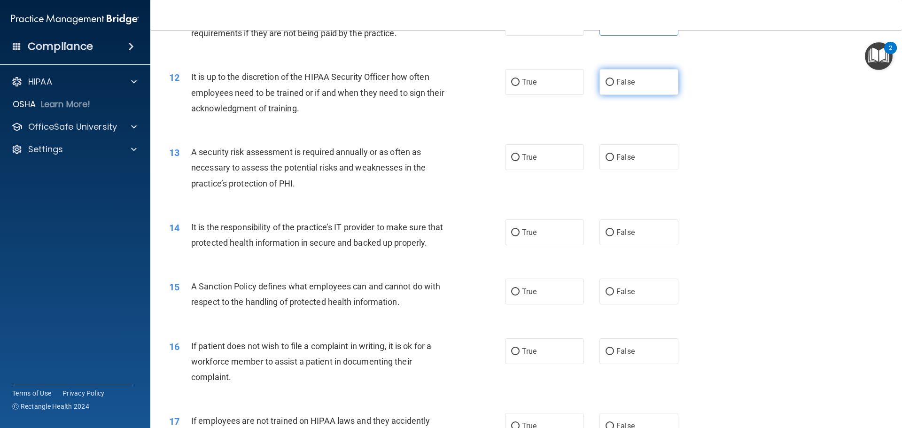
click at [617, 76] on label "False" at bounding box center [639, 82] width 79 height 26
click at [614, 79] on input "False" at bounding box center [610, 82] width 8 height 7
radio input "true"
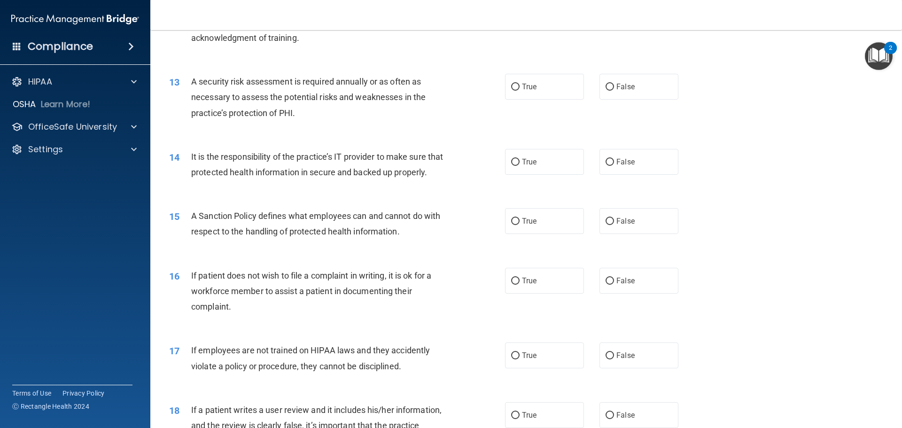
scroll to position [987, 0]
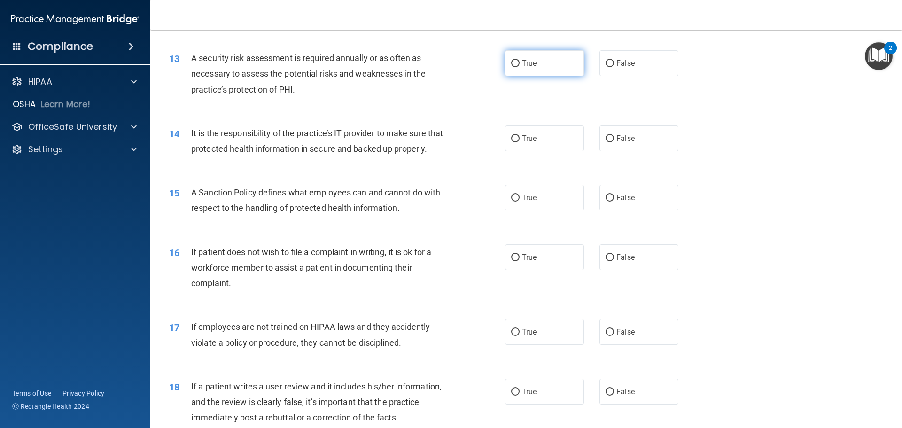
drag, startPoint x: 520, startPoint y: 62, endPoint x: 506, endPoint y: 72, distance: 16.9
click at [522, 63] on span "True" at bounding box center [529, 63] width 15 height 9
click at [520, 63] on input "True" at bounding box center [515, 63] width 8 height 7
radio input "true"
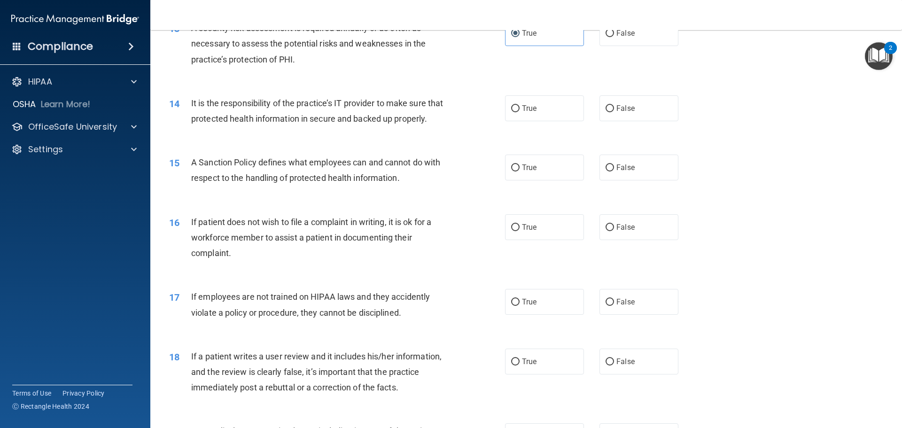
scroll to position [1034, 0]
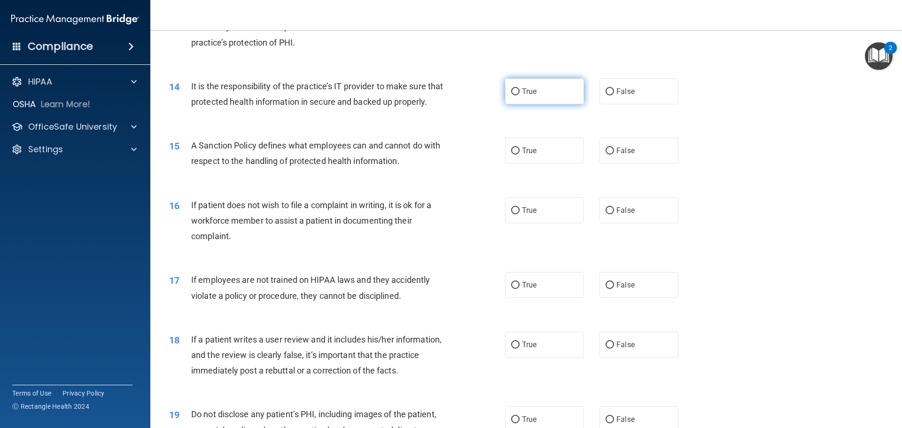
click at [556, 85] on label "True" at bounding box center [544, 91] width 79 height 26
click at [520, 88] on input "True" at bounding box center [515, 91] width 8 height 7
radio input "true"
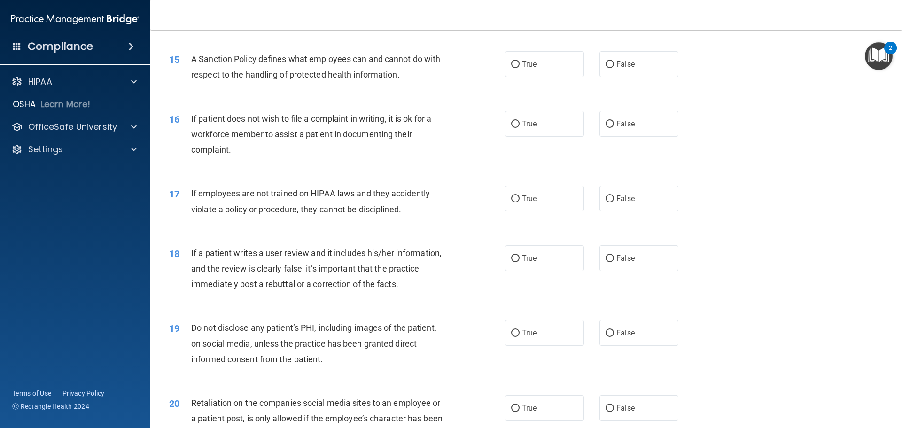
scroll to position [1128, 0]
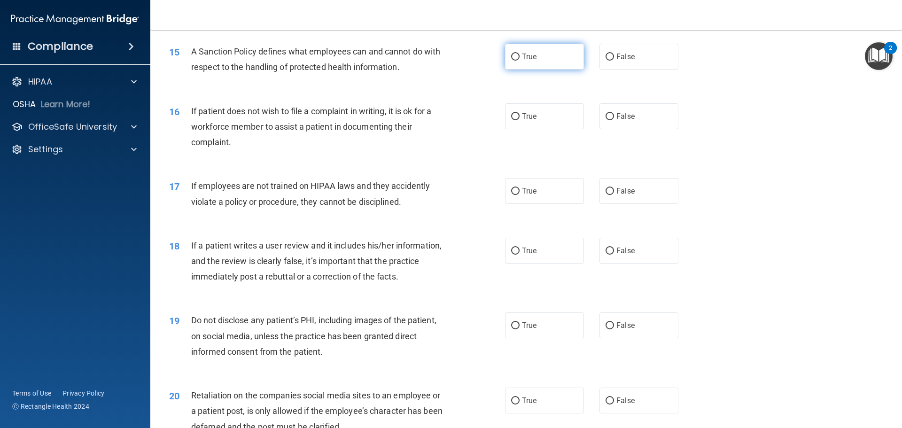
click at [538, 70] on label "True" at bounding box center [544, 57] width 79 height 26
click at [520, 61] on input "True" at bounding box center [515, 57] width 8 height 7
radio input "true"
click at [229, 61] on div "A Sanction Policy defines what employees can and cannot do with respect to the …" at bounding box center [322, 59] width 263 height 31
click at [236, 68] on span "A Sanction Policy defines what employees can and cannot do with respect to the …" at bounding box center [315, 59] width 249 height 25
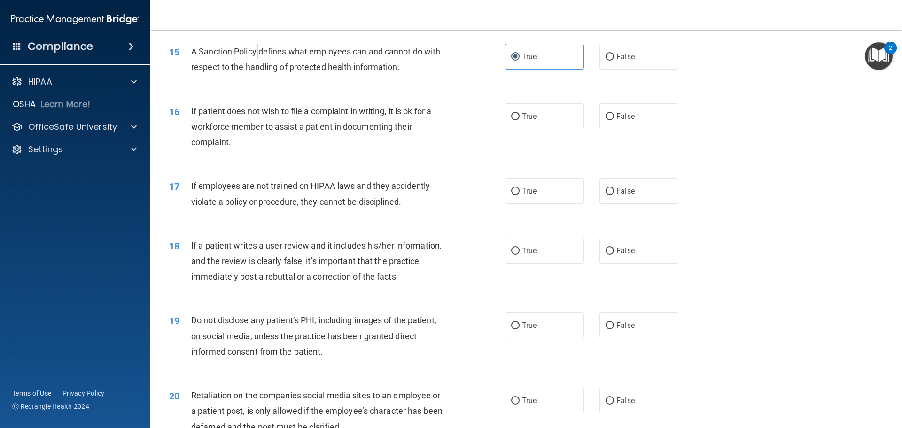
click at [259, 65] on span "A Sanction Policy defines what employees can and cannot do with respect to the …" at bounding box center [315, 59] width 249 height 25
click at [258, 72] on span "A Sanction Policy defines what employees can and cannot do with respect to the …" at bounding box center [315, 59] width 249 height 25
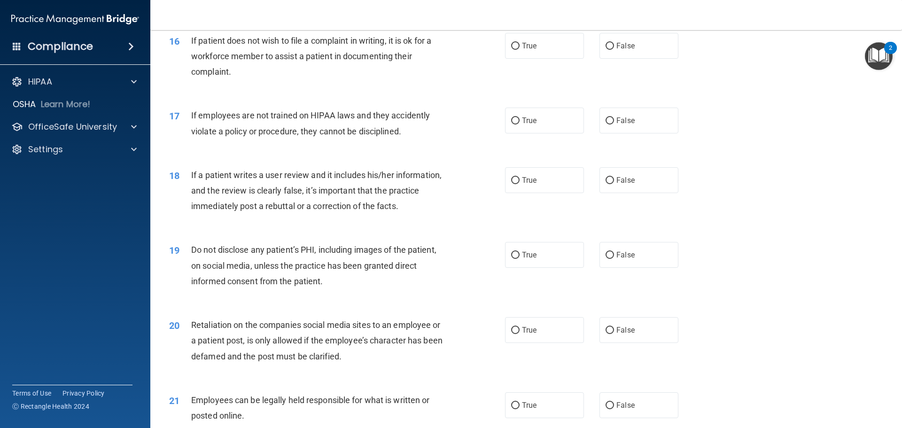
scroll to position [1175, 0]
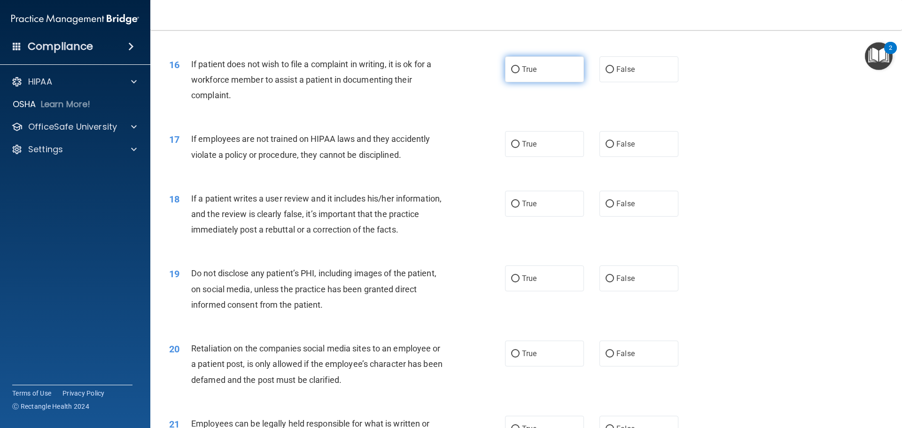
click at [506, 82] on label "True" at bounding box center [544, 69] width 79 height 26
click at [511, 73] on input "True" at bounding box center [515, 69] width 8 height 7
radio input "true"
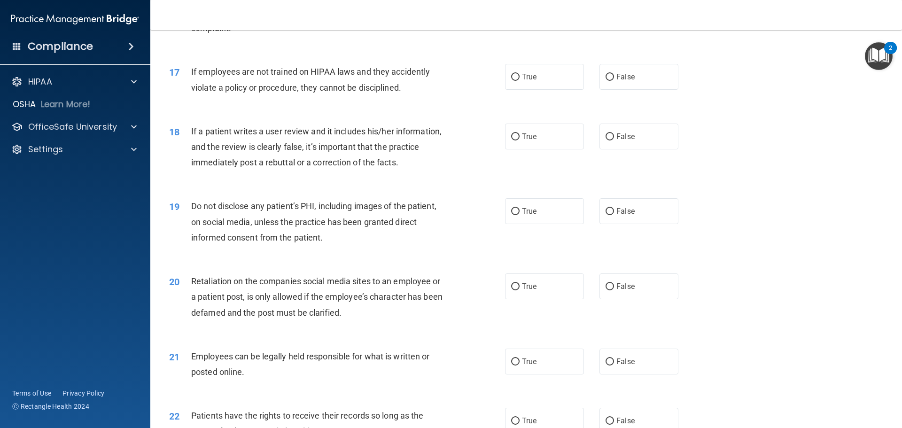
scroll to position [1269, 0]
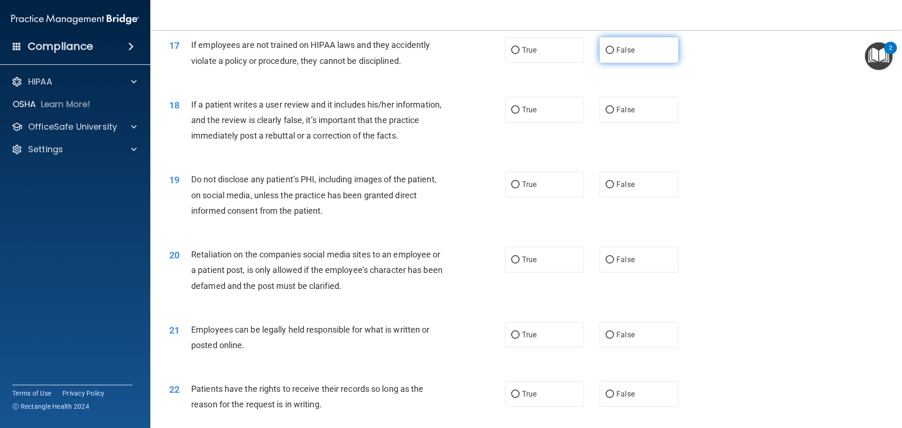
drag, startPoint x: 669, startPoint y: 64, endPoint x: 659, endPoint y: 65, distance: 10.4
click at [668, 63] on label "False" at bounding box center [639, 50] width 79 height 26
click at [614, 54] on input "False" at bounding box center [610, 50] width 8 height 7
radio input "true"
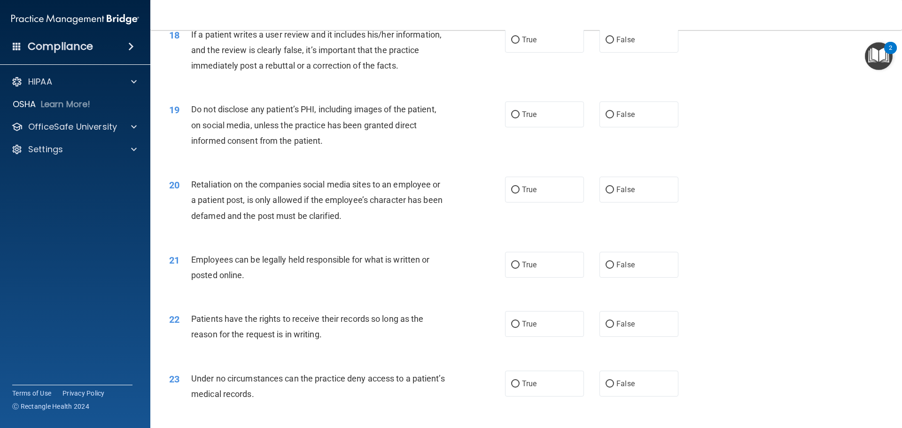
scroll to position [1316, 0]
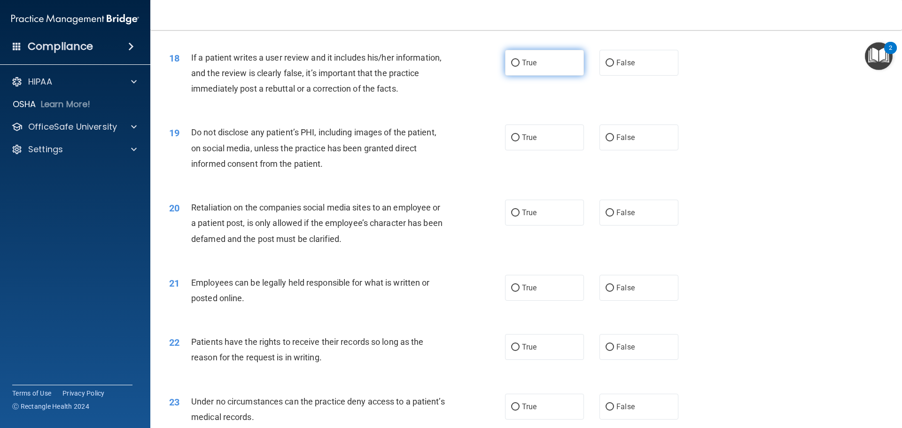
click at [560, 75] on label "True" at bounding box center [544, 63] width 79 height 26
click at [520, 67] on input "True" at bounding box center [515, 63] width 8 height 7
radio input "true"
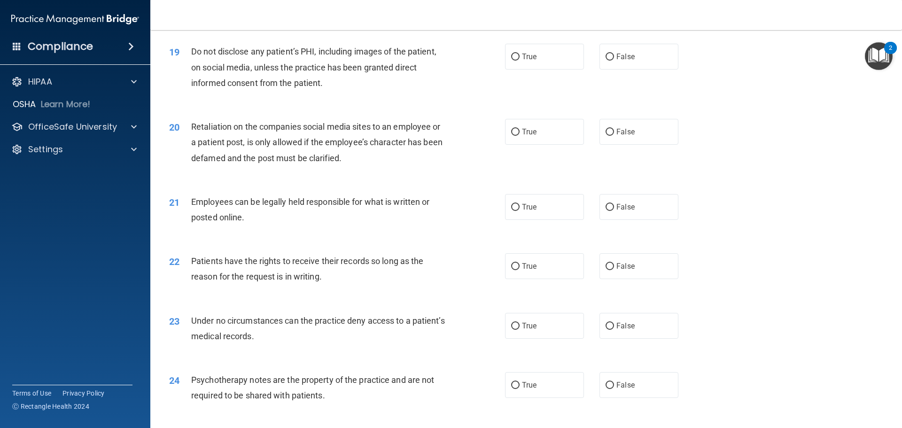
scroll to position [1410, 0]
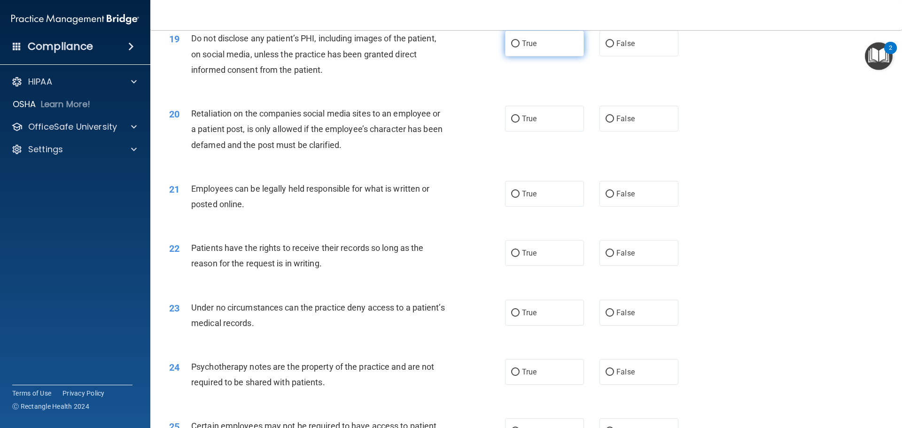
click at [575, 56] on label "True" at bounding box center [544, 44] width 79 height 26
click at [520, 47] on input "True" at bounding box center [515, 43] width 8 height 7
radio input "true"
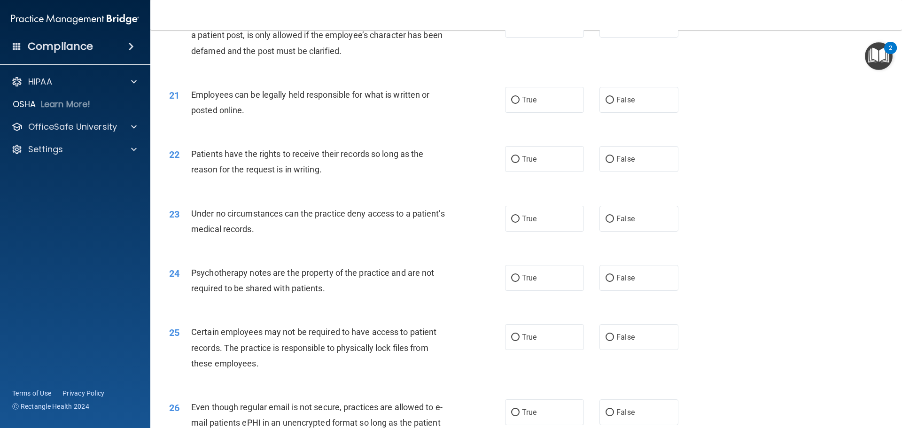
scroll to position [1457, 0]
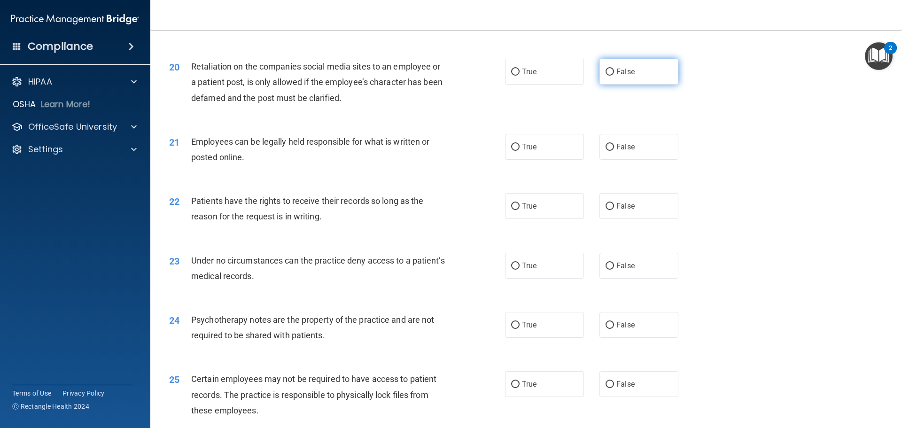
click at [644, 85] on label "False" at bounding box center [639, 72] width 79 height 26
click at [614, 76] on input "False" at bounding box center [610, 72] width 8 height 7
radio input "true"
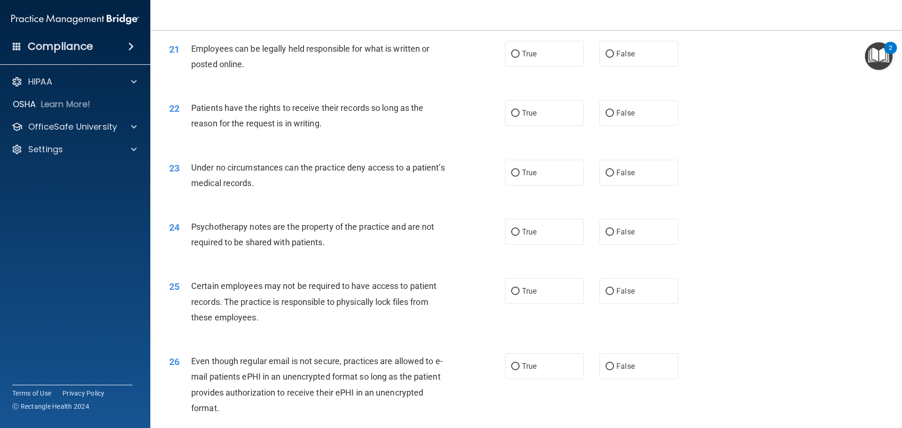
scroll to position [1551, 0]
click at [515, 76] on div "21 Employees can be legally held responsible for what is written or posted onli…" at bounding box center [337, 58] width 364 height 36
click at [523, 66] on label "True" at bounding box center [544, 53] width 79 height 26
click at [520, 57] on input "True" at bounding box center [515, 53] width 8 height 7
radio input "true"
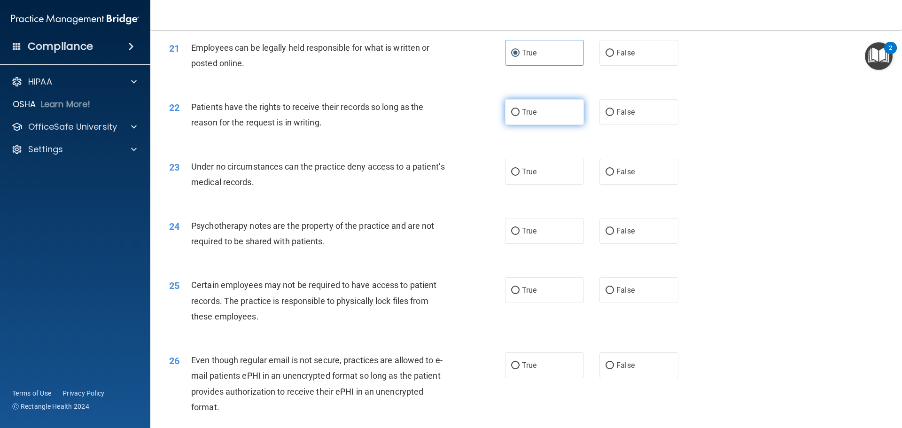
click at [527, 125] on label "True" at bounding box center [544, 112] width 79 height 26
click at [520, 116] on input "True" at bounding box center [515, 112] width 8 height 7
radio input "true"
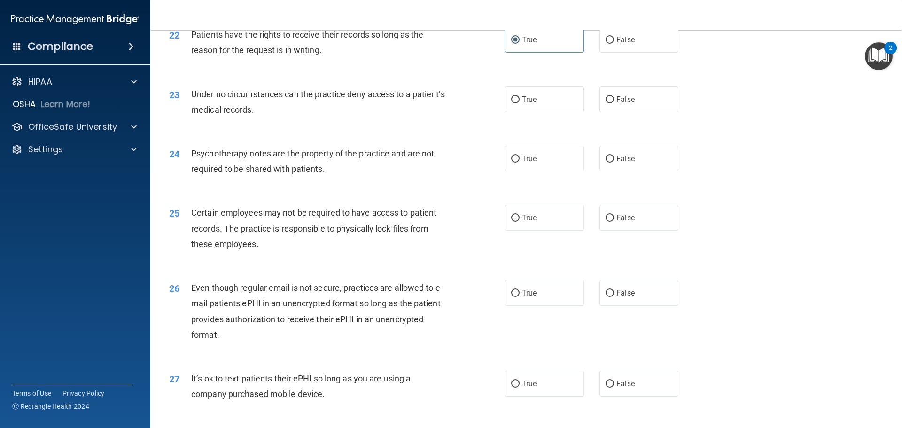
scroll to position [1645, 0]
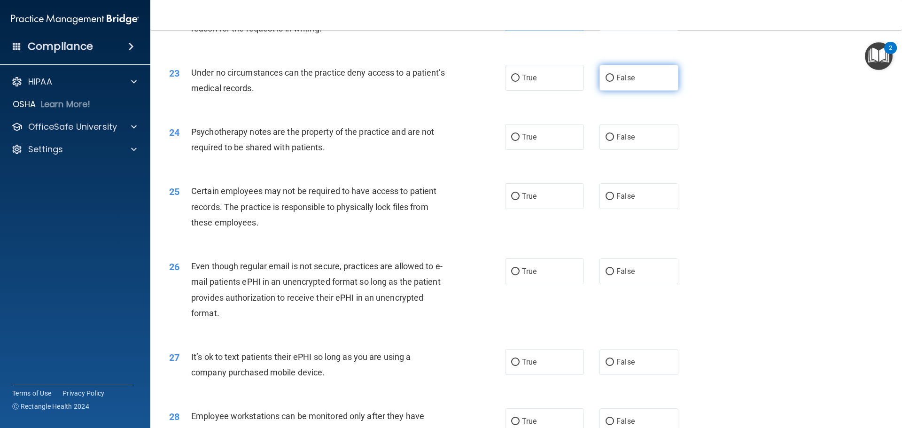
click at [618, 82] on span "False" at bounding box center [626, 77] width 18 height 9
click at [614, 82] on input "False" at bounding box center [610, 78] width 8 height 7
radio input "true"
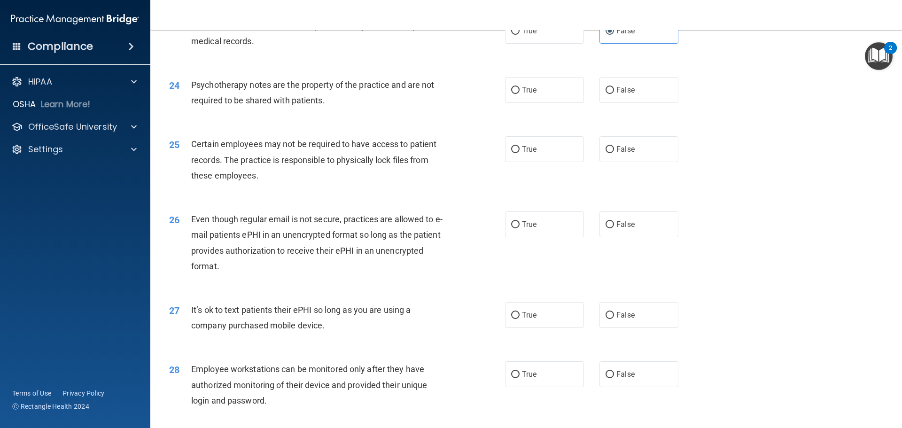
scroll to position [1739, 0]
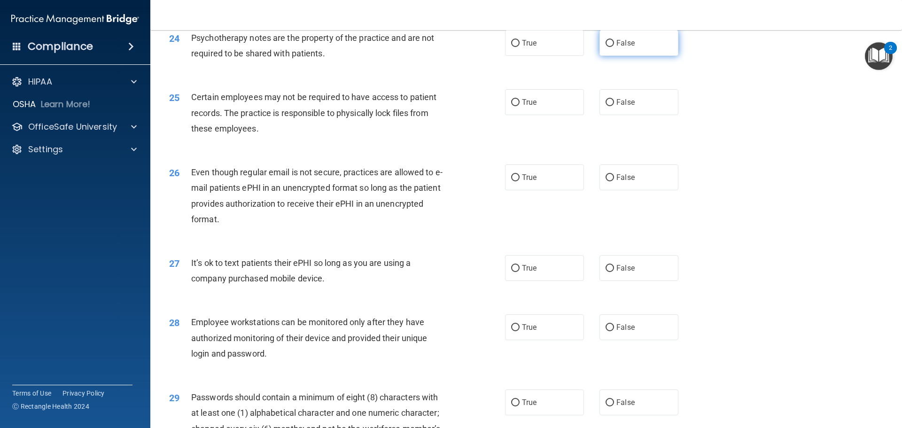
click at [624, 56] on label "False" at bounding box center [639, 43] width 79 height 26
click at [614, 47] on input "False" at bounding box center [610, 43] width 8 height 7
radio input "true"
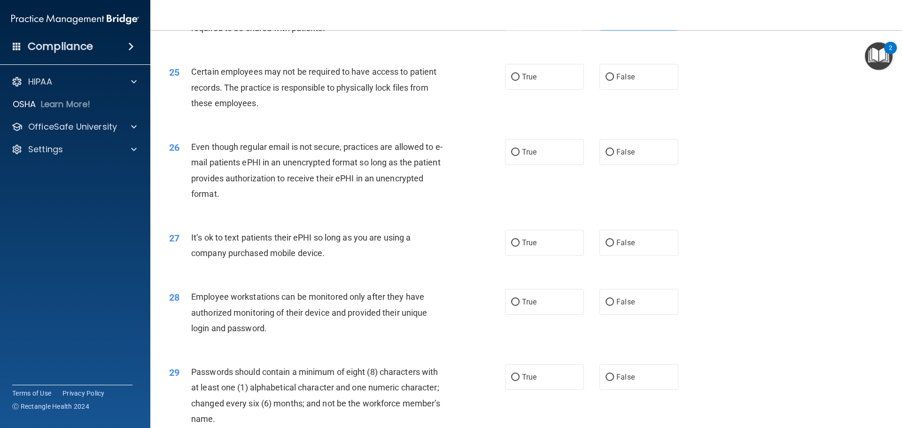
scroll to position [1786, 0]
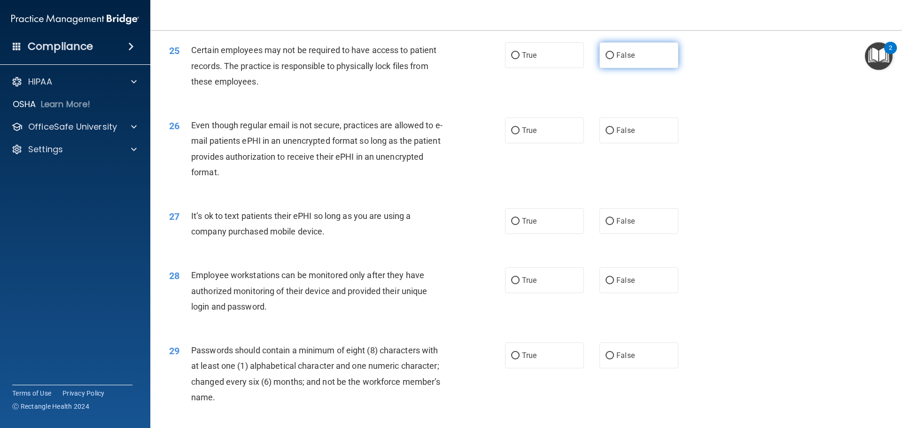
click at [663, 68] on label "False" at bounding box center [639, 55] width 79 height 26
click at [614, 59] on input "False" at bounding box center [610, 55] width 8 height 7
radio input "true"
click at [541, 68] on label "True" at bounding box center [544, 55] width 79 height 26
click at [520, 59] on input "True" at bounding box center [515, 55] width 8 height 7
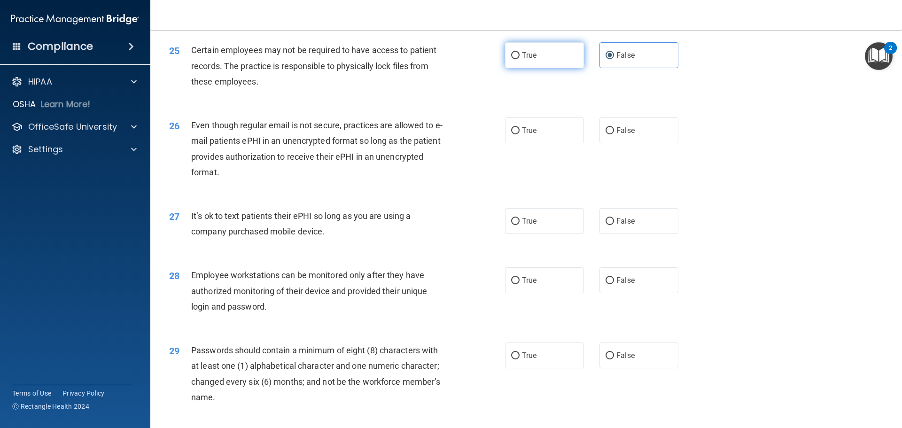
radio input "true"
radio input "false"
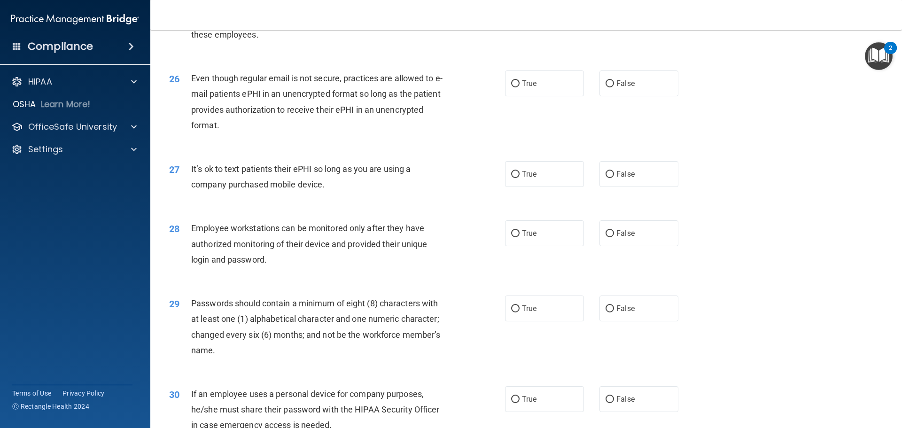
scroll to position [1880, 0]
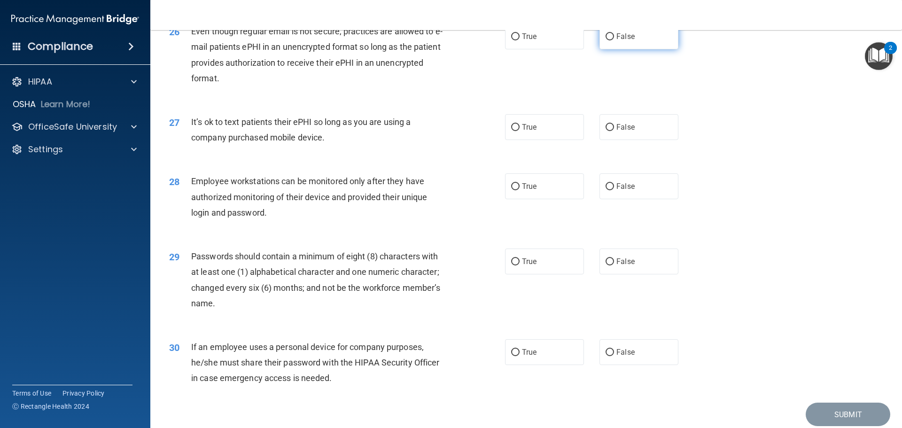
click at [617, 41] on span "False" at bounding box center [626, 36] width 18 height 9
click at [613, 40] on input "False" at bounding box center [610, 36] width 8 height 7
radio input "true"
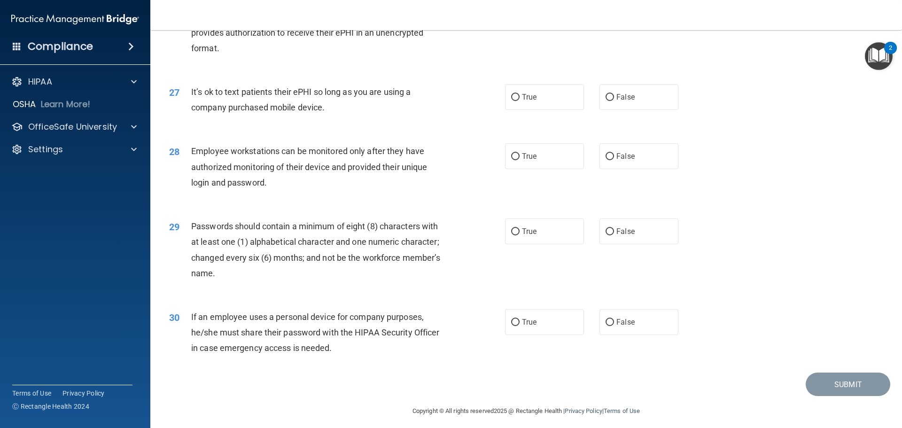
scroll to position [1931, 0]
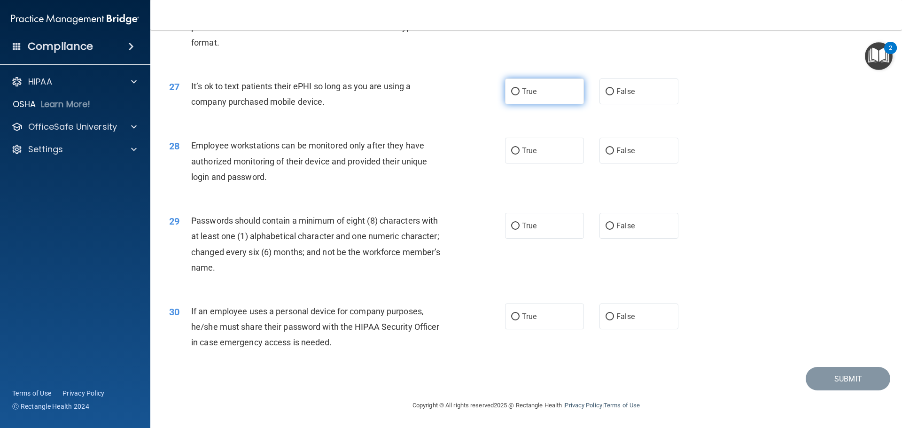
drag, startPoint x: 528, startPoint y: 94, endPoint x: 524, endPoint y: 98, distance: 5.3
click at [528, 94] on span "True" at bounding box center [529, 91] width 15 height 9
click at [520, 94] on input "True" at bounding box center [515, 91] width 8 height 7
radio input "true"
click at [396, 168] on div "Employee workstations can be monitored only after they have authorized monitori…" at bounding box center [322, 161] width 263 height 47
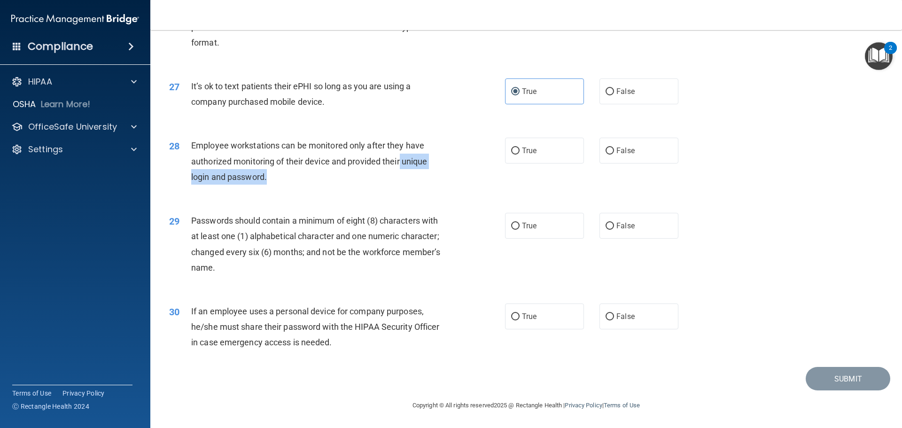
drag, startPoint x: 401, startPoint y: 164, endPoint x: 390, endPoint y: 187, distance: 25.6
click at [390, 187] on div "28 Employee workstations can be monitored only after they have authorized monit…" at bounding box center [337, 164] width 364 height 52
click at [389, 188] on div "28 Employee workstations can be monitored only after they have authorized monit…" at bounding box center [337, 164] width 364 height 52
click at [506, 157] on label "True" at bounding box center [544, 151] width 79 height 26
click at [511, 155] on input "True" at bounding box center [515, 151] width 8 height 7
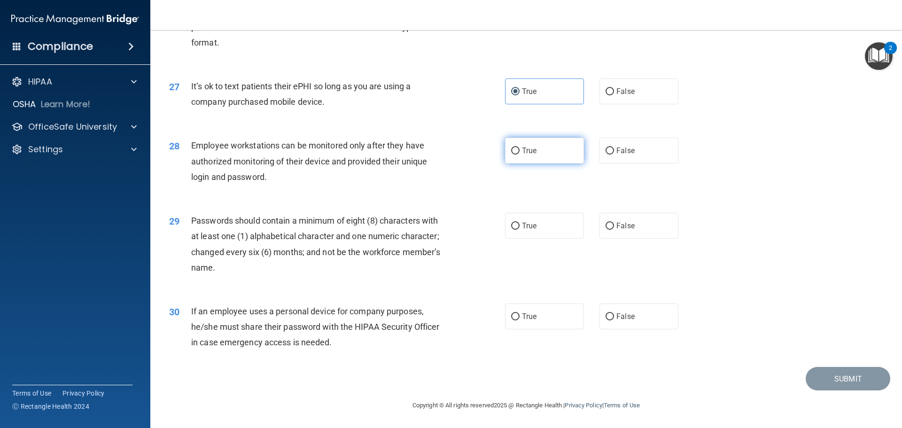
radio input "true"
click at [522, 228] on span "True" at bounding box center [529, 225] width 15 height 9
click at [520, 228] on input "True" at bounding box center [515, 226] width 8 height 7
radio input "true"
click at [572, 314] on label "True" at bounding box center [544, 317] width 79 height 26
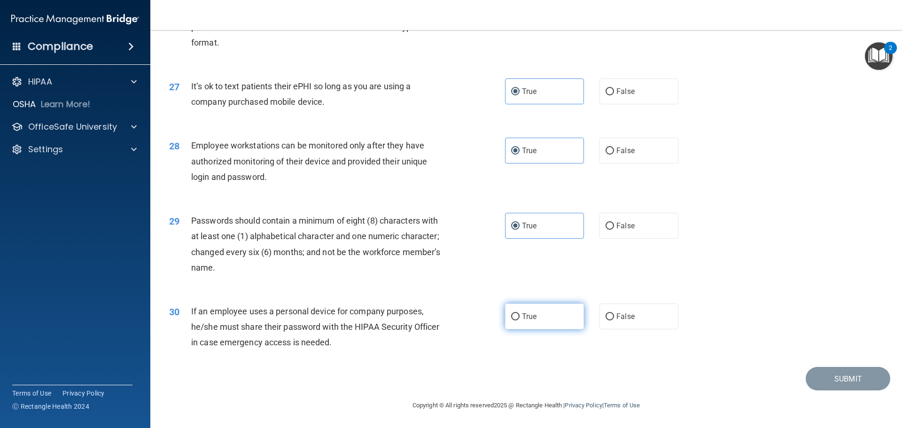
click at [520, 314] on input "True" at bounding box center [515, 316] width 8 height 7
radio input "true"
click at [819, 383] on button "Submit" at bounding box center [848, 379] width 85 height 24
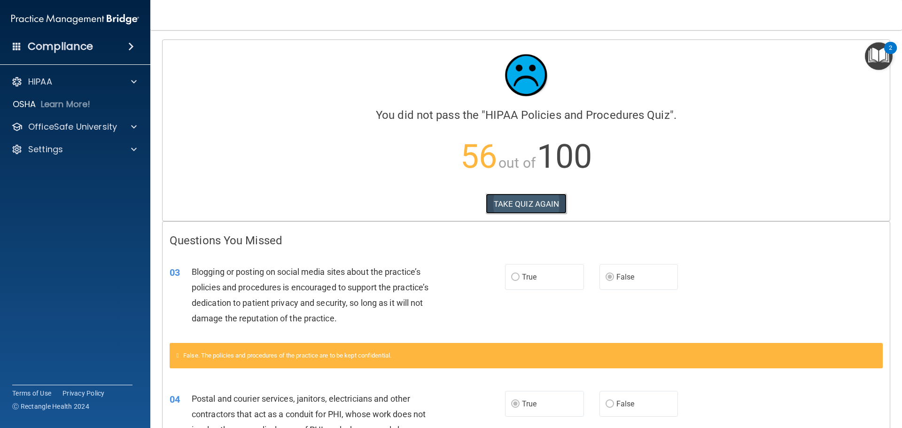
click at [540, 199] on button "TAKE QUIZ AGAIN" at bounding box center [526, 204] width 81 height 21
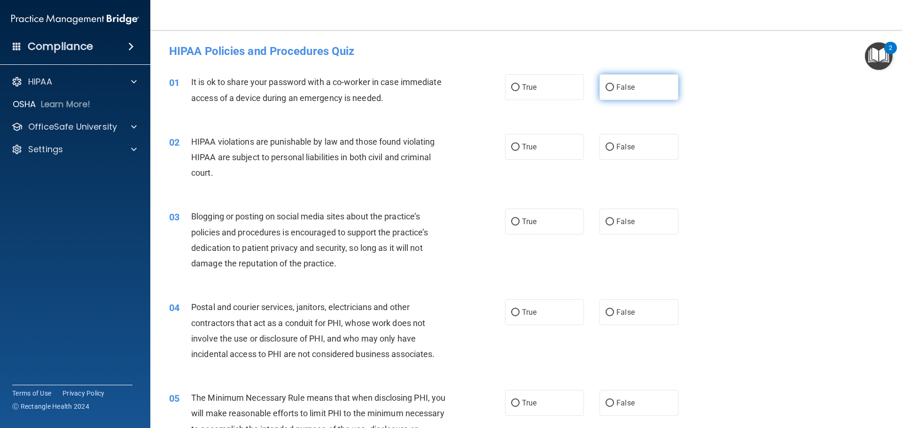
click at [612, 94] on label "False" at bounding box center [639, 87] width 79 height 26
click at [612, 91] on input "False" at bounding box center [610, 87] width 8 height 7
radio input "true"
click at [617, 229] on label "False" at bounding box center [639, 222] width 79 height 26
click at [614, 226] on input "False" at bounding box center [610, 222] width 8 height 7
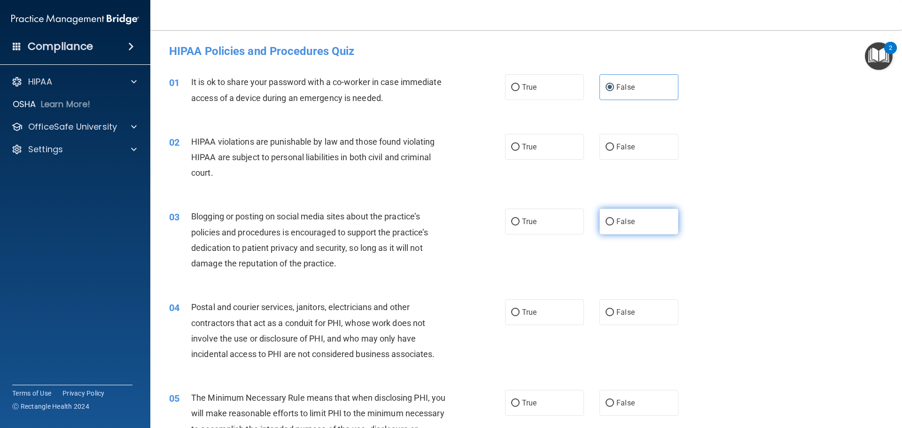
radio input "true"
click at [556, 166] on div "02 HIPAA violations are punishable by law and those found violating HIPAA are s…" at bounding box center [526, 159] width 728 height 75
click at [550, 156] on label "True" at bounding box center [544, 147] width 79 height 26
click at [520, 151] on input "True" at bounding box center [515, 147] width 8 height 7
radio input "true"
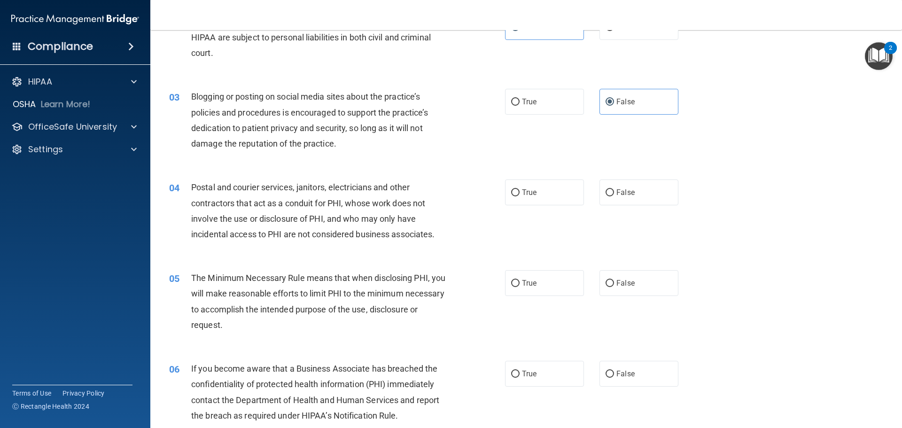
scroll to position [141, 0]
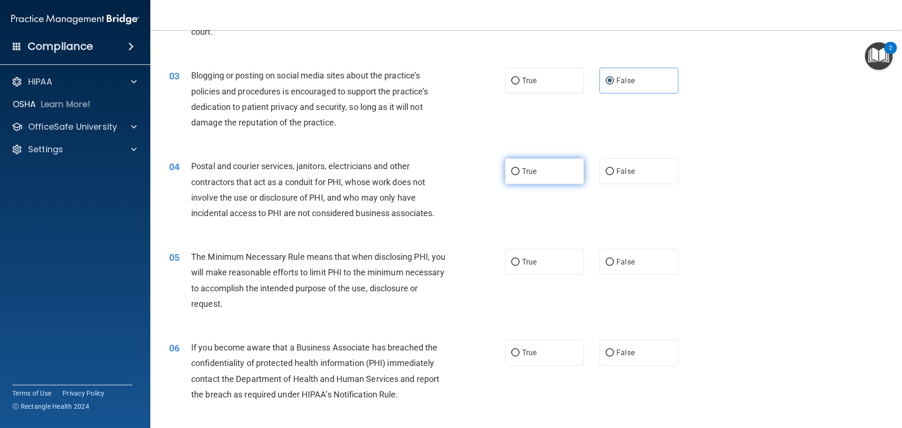
click at [558, 178] on label "True" at bounding box center [544, 171] width 79 height 26
click at [520, 175] on input "True" at bounding box center [515, 171] width 8 height 7
radio input "true"
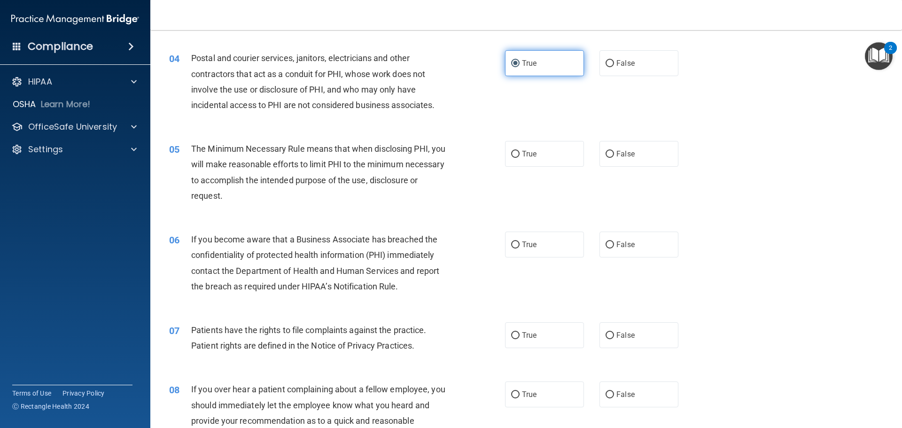
scroll to position [282, 0]
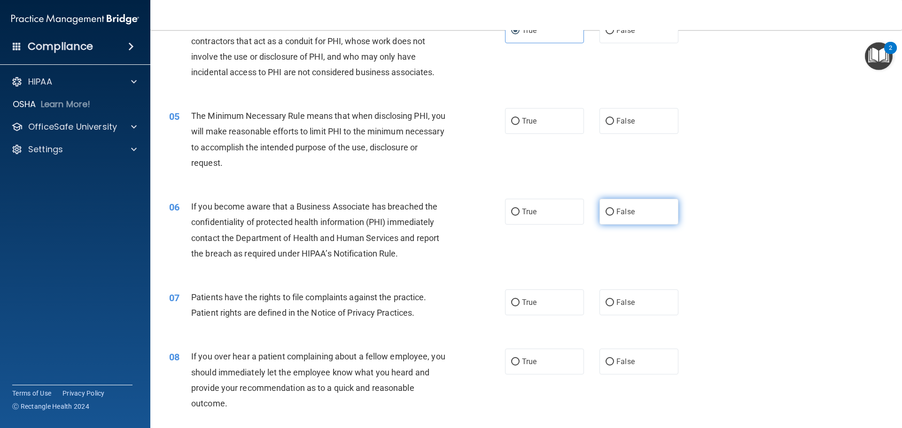
click at [619, 216] on label "False" at bounding box center [639, 212] width 79 height 26
click at [614, 216] on input "False" at bounding box center [610, 212] width 8 height 7
radio input "true"
click at [541, 131] on label "True" at bounding box center [544, 121] width 79 height 26
click at [520, 125] on input "True" at bounding box center [515, 121] width 8 height 7
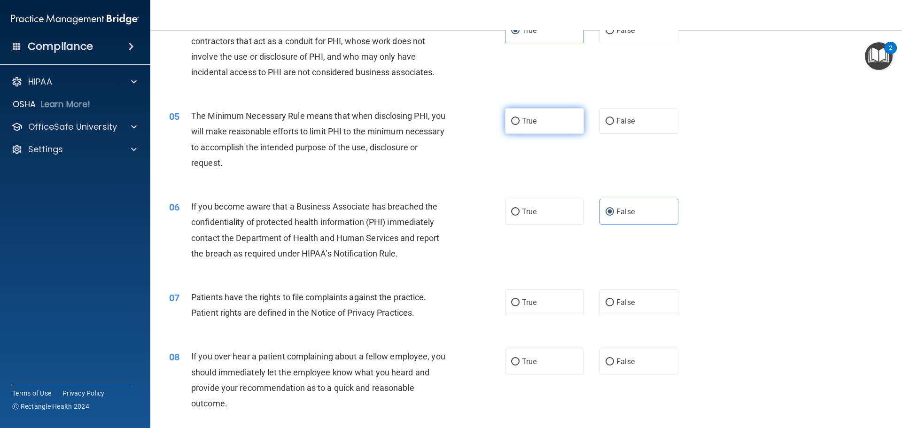
radio input "true"
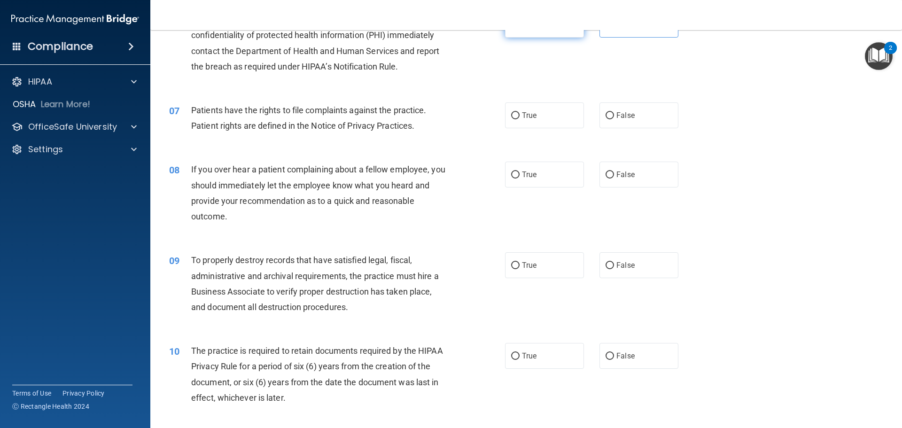
scroll to position [470, 0]
click at [624, 279] on div "09 To properly destroy records that have satisfied legal, fiscal, administrativ…" at bounding box center [526, 285] width 728 height 91
click at [626, 267] on span "False" at bounding box center [626, 264] width 18 height 9
click at [614, 267] on input "False" at bounding box center [610, 264] width 8 height 7
radio input "true"
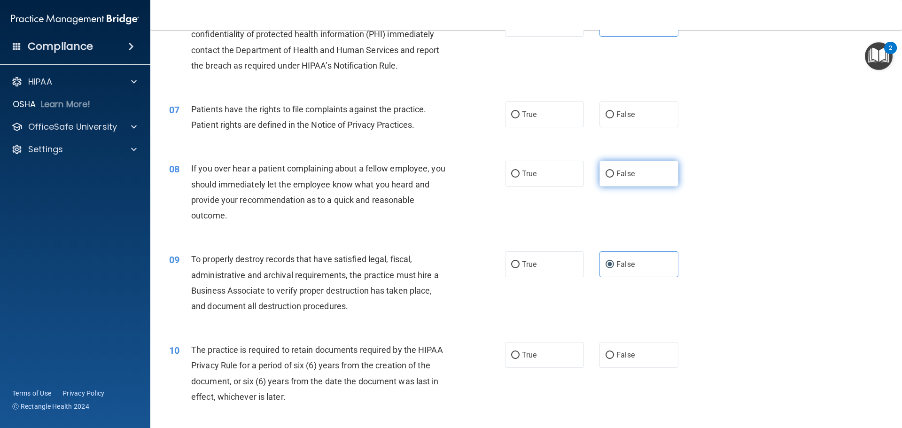
click at [631, 170] on label "False" at bounding box center [639, 174] width 79 height 26
click at [614, 171] on input "False" at bounding box center [610, 174] width 8 height 7
radio input "true"
click at [565, 114] on label "True" at bounding box center [544, 114] width 79 height 26
click at [520, 114] on input "True" at bounding box center [515, 114] width 8 height 7
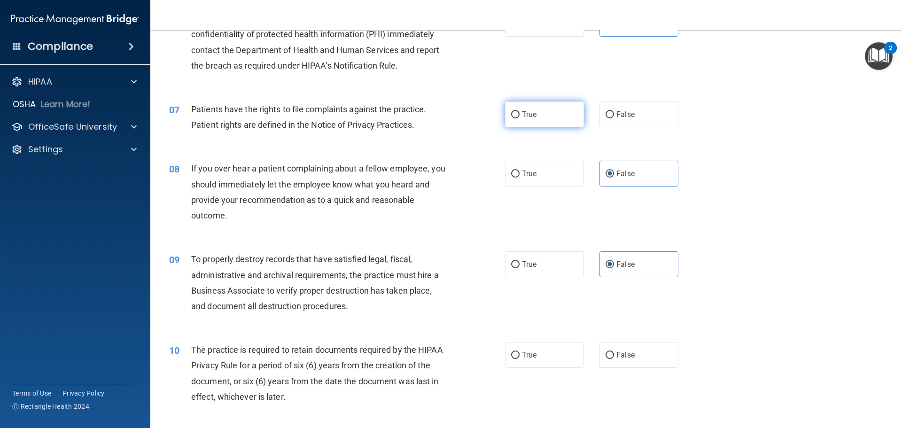
radio input "true"
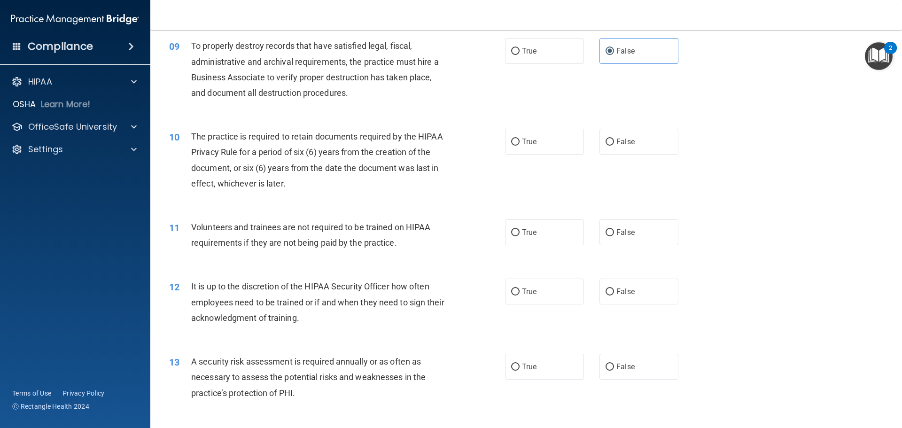
scroll to position [705, 0]
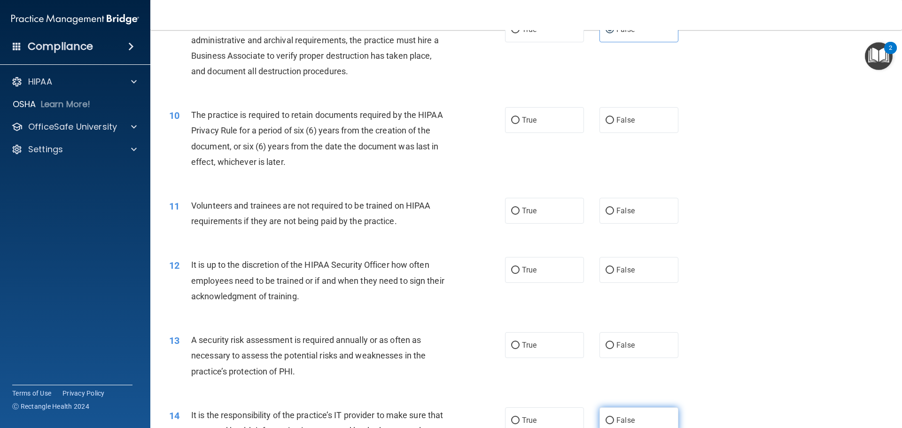
click at [648, 417] on label "False" at bounding box center [639, 420] width 79 height 26
click at [614, 417] on input "False" at bounding box center [610, 420] width 8 height 7
radio input "true"
click at [570, 350] on label "True" at bounding box center [544, 345] width 79 height 26
click at [520, 349] on input "True" at bounding box center [515, 345] width 8 height 7
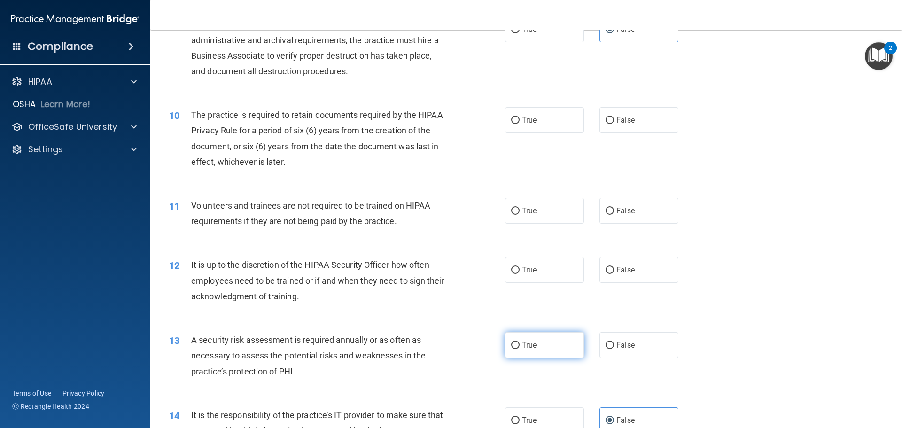
radio input "true"
click at [607, 272] on input "False" at bounding box center [610, 270] width 8 height 7
radio input "true"
click at [612, 199] on label "False" at bounding box center [639, 211] width 79 height 26
click at [612, 208] on input "False" at bounding box center [610, 211] width 8 height 7
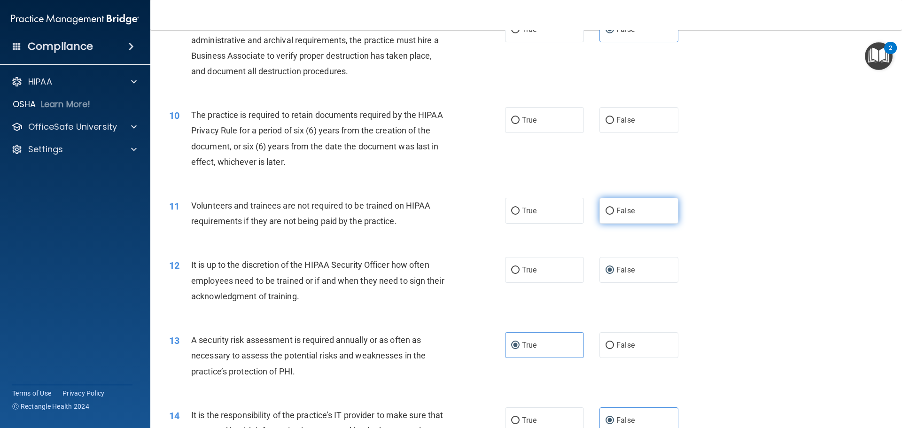
radio input "true"
click at [532, 126] on label "True" at bounding box center [544, 120] width 79 height 26
click at [520, 124] on input "True" at bounding box center [515, 120] width 8 height 7
radio input "true"
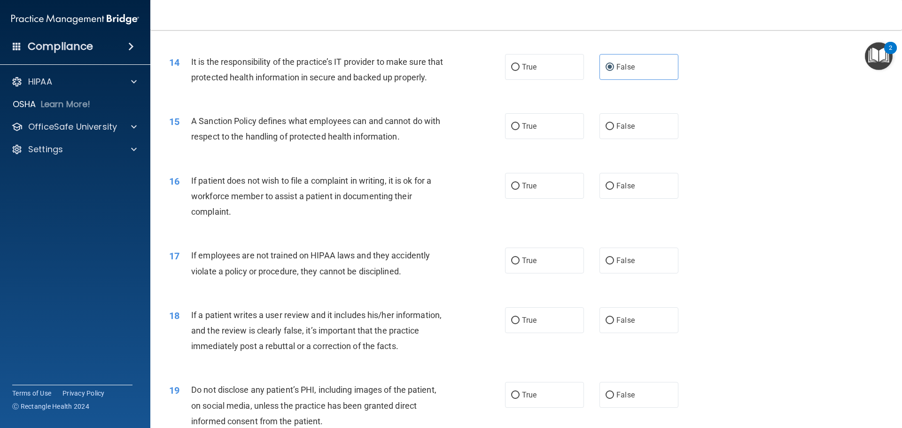
scroll to position [1081, 0]
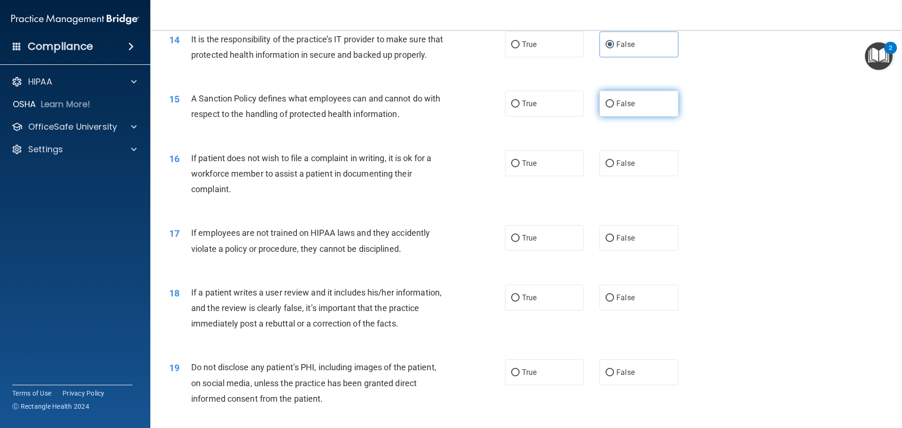
click at [656, 110] on label "False" at bounding box center [639, 104] width 79 height 26
click at [614, 108] on input "False" at bounding box center [610, 104] width 8 height 7
radio input "true"
click at [625, 311] on label "False" at bounding box center [639, 298] width 79 height 26
click at [614, 302] on input "False" at bounding box center [610, 298] width 8 height 7
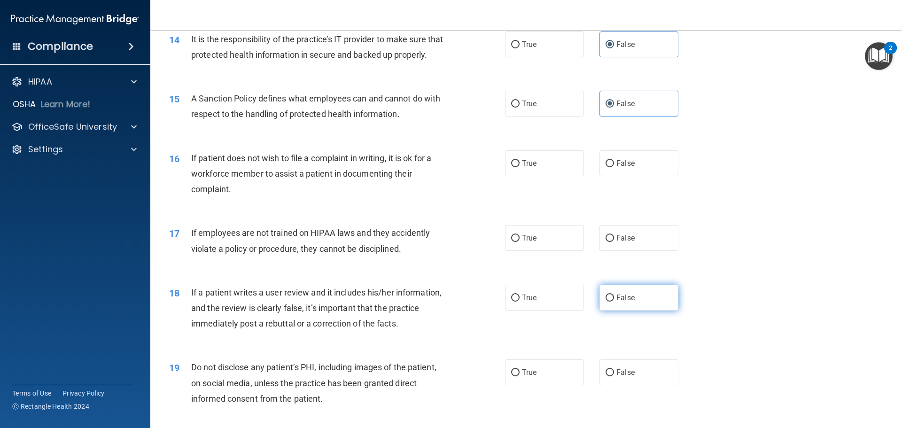
radio input "true"
click at [656, 247] on label "False" at bounding box center [639, 238] width 79 height 26
click at [614, 242] on input "False" at bounding box center [610, 238] width 8 height 7
radio input "true"
click at [522, 168] on span "True" at bounding box center [529, 163] width 15 height 9
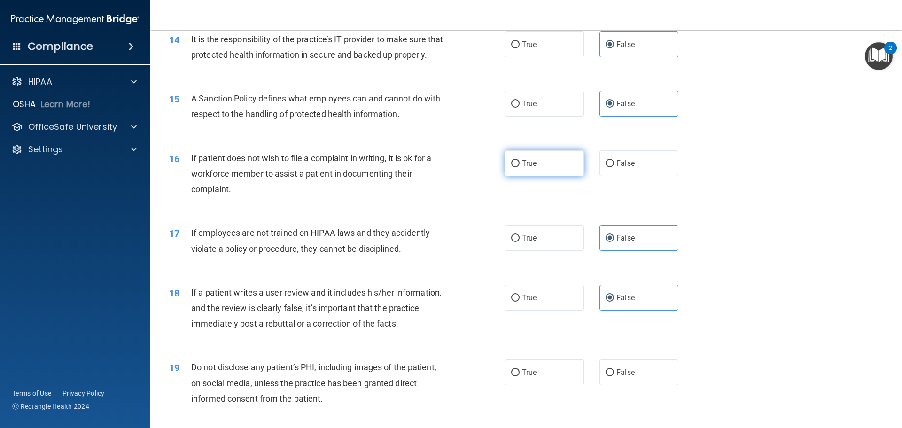
click at [520, 167] on input "True" at bounding box center [515, 163] width 8 height 7
radio input "true"
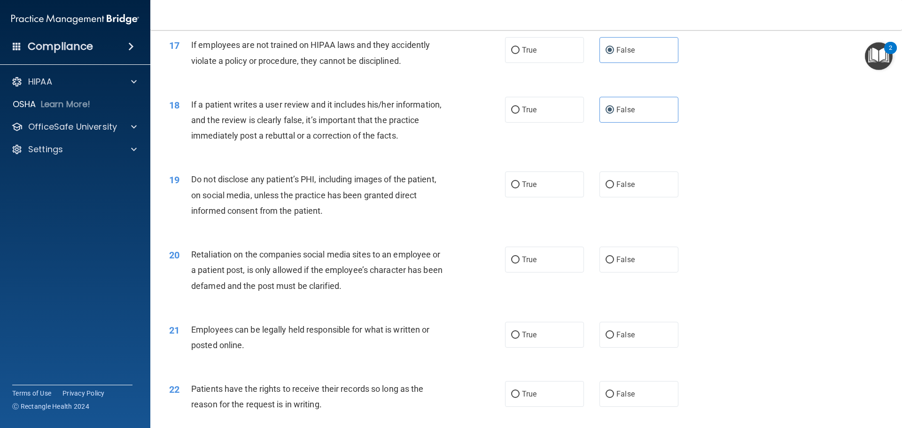
scroll to position [1316, 0]
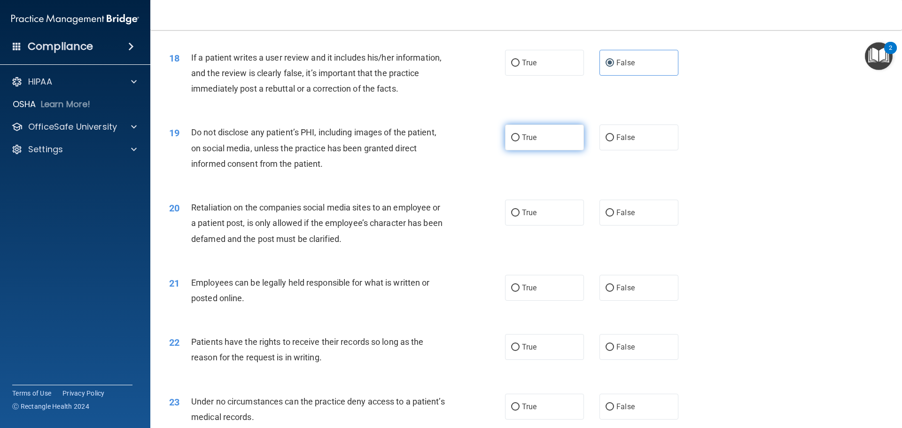
click at [514, 141] on input "True" at bounding box center [515, 137] width 8 height 7
radio input "true"
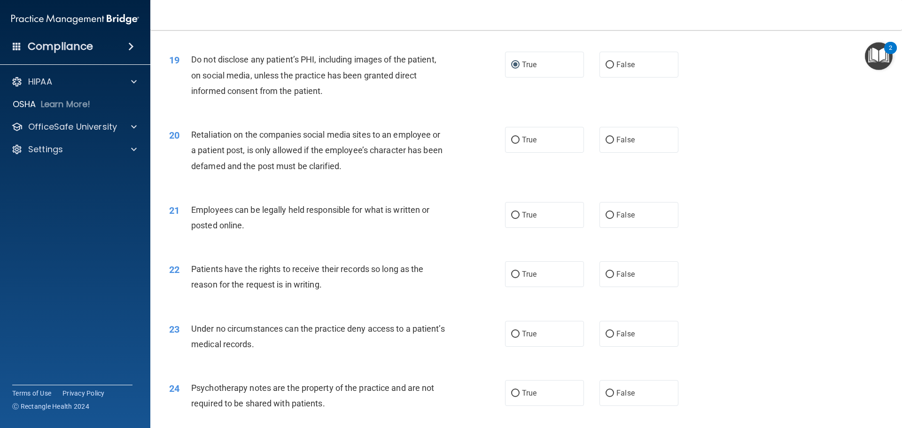
scroll to position [1410, 0]
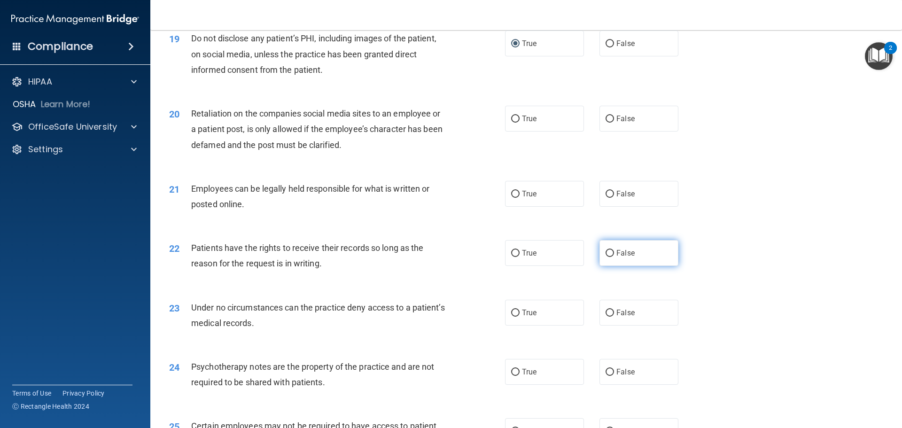
click at [617, 258] on span "False" at bounding box center [626, 253] width 18 height 9
click at [614, 257] on input "False" at bounding box center [610, 253] width 8 height 7
radio input "true"
click at [522, 376] on span "True" at bounding box center [529, 371] width 15 height 9
click at [520, 376] on input "True" at bounding box center [515, 372] width 8 height 7
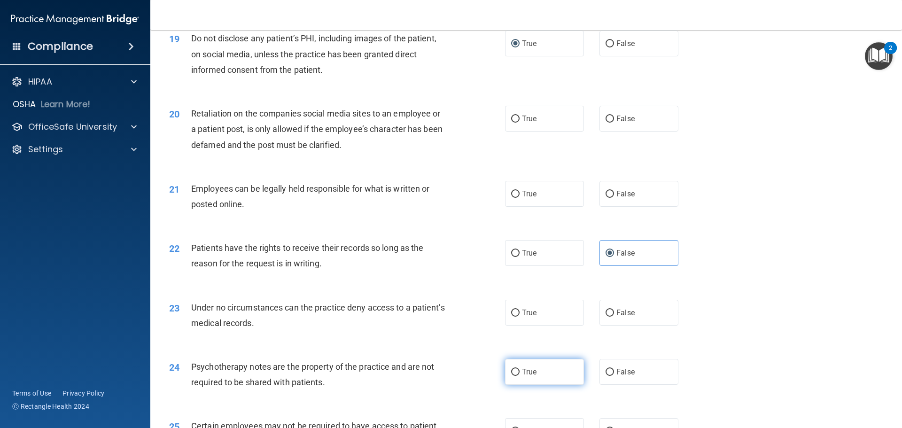
radio input "true"
click at [652, 326] on label "False" at bounding box center [639, 313] width 79 height 26
click at [614, 317] on input "False" at bounding box center [610, 313] width 8 height 7
radio input "true"
click at [530, 207] on label "True" at bounding box center [544, 194] width 79 height 26
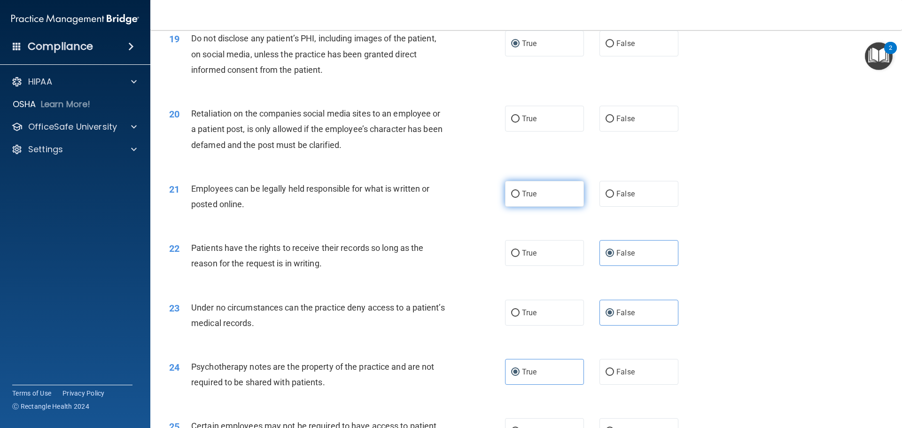
click at [520, 198] on input "True" at bounding box center [515, 194] width 8 height 7
radio input "true"
click at [522, 123] on span "True" at bounding box center [529, 118] width 15 height 9
click at [519, 123] on input "True" at bounding box center [515, 119] width 8 height 7
radio input "true"
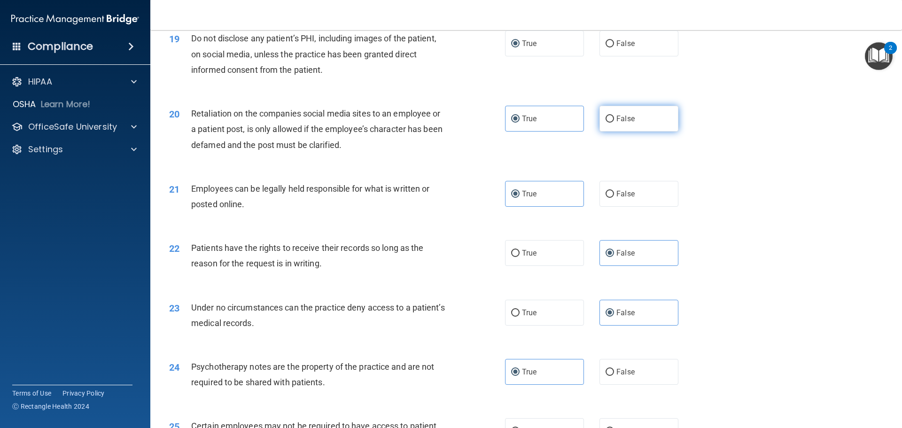
click at [612, 132] on label "False" at bounding box center [639, 119] width 79 height 26
click at [612, 123] on input "False" at bounding box center [610, 119] width 8 height 7
radio input "true"
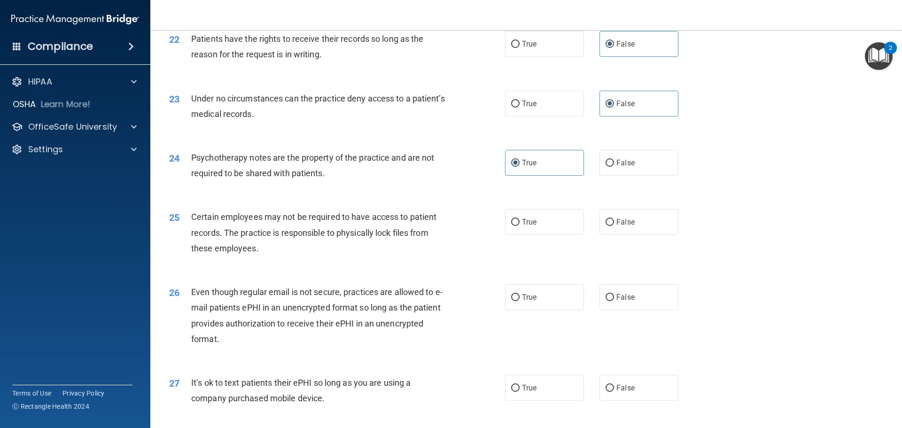
scroll to position [1739, 0]
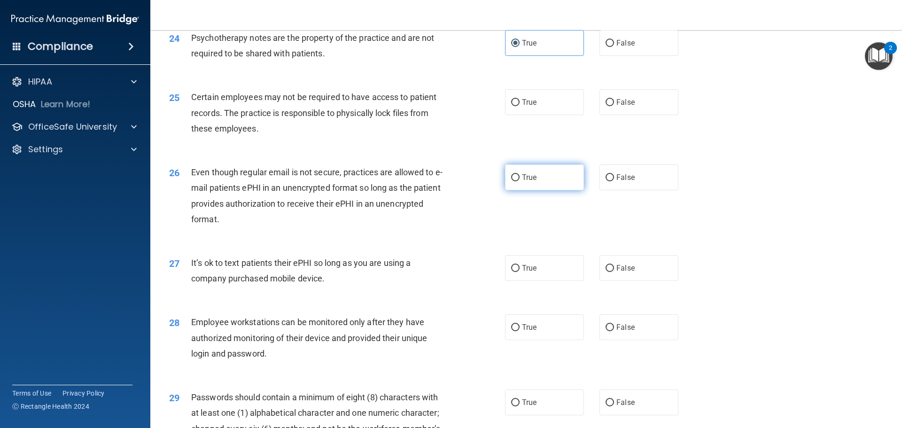
click at [552, 188] on label "True" at bounding box center [544, 177] width 79 height 26
click at [520, 181] on input "True" at bounding box center [515, 177] width 8 height 7
click at [530, 107] on span "True" at bounding box center [529, 102] width 15 height 9
click at [520, 106] on input "True" at bounding box center [515, 102] width 8 height 7
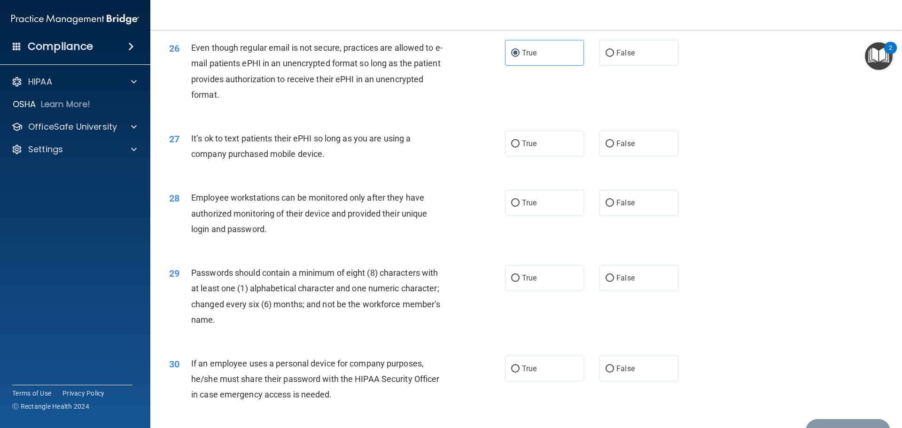
scroll to position [1880, 0]
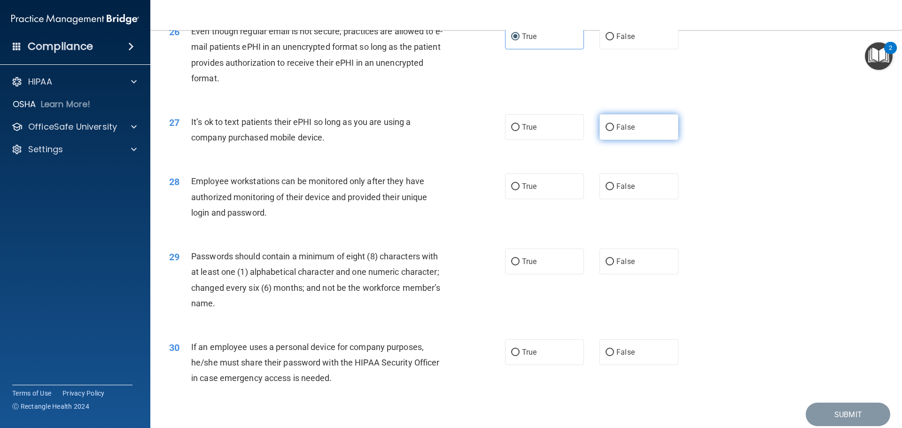
click at [645, 135] on label "False" at bounding box center [639, 127] width 79 height 26
click at [614, 131] on input "False" at bounding box center [610, 127] width 8 height 7
click at [640, 199] on label "False" at bounding box center [639, 186] width 79 height 26
click at [614, 190] on input "False" at bounding box center [610, 186] width 8 height 7
click at [649, 365] on label "False" at bounding box center [639, 352] width 79 height 26
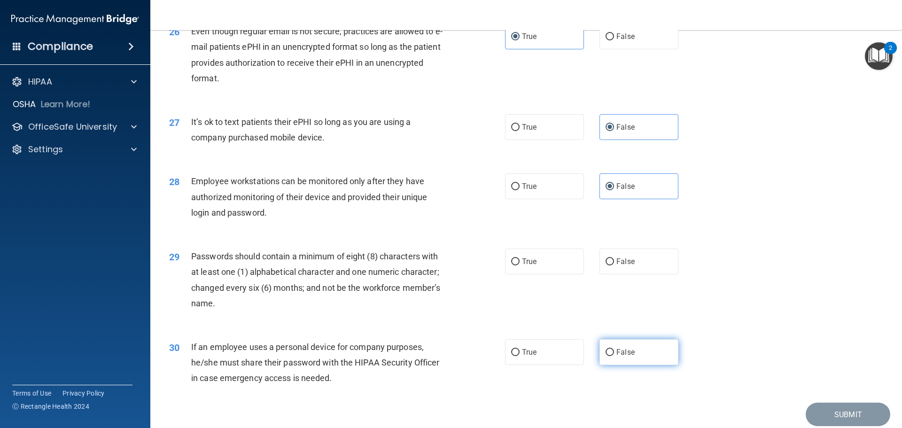
click at [614, 356] on input "False" at bounding box center [610, 352] width 8 height 7
click at [532, 274] on label "True" at bounding box center [544, 262] width 79 height 26
click at [520, 265] on input "True" at bounding box center [515, 261] width 8 height 7
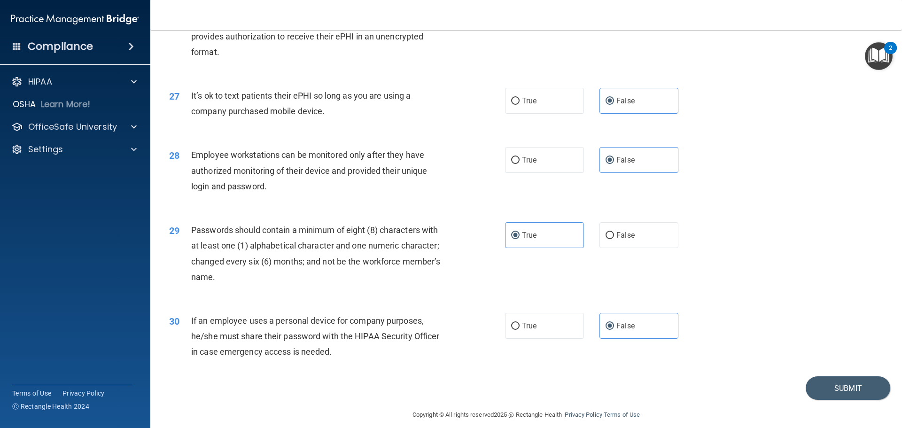
scroll to position [1931, 0]
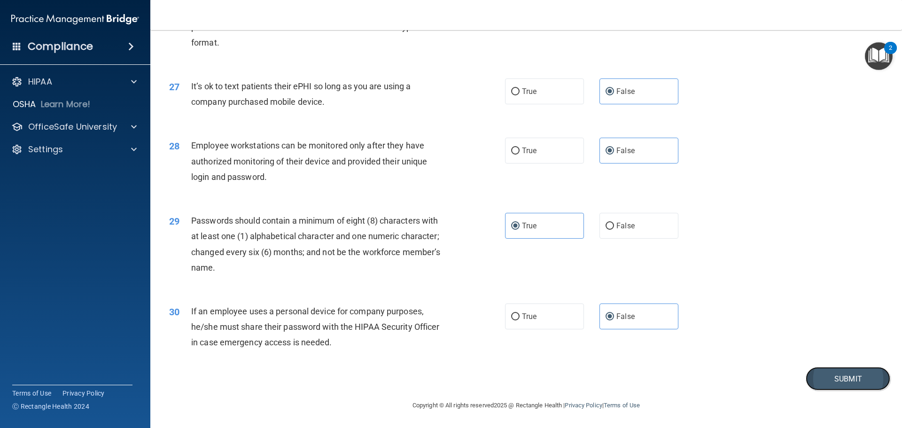
click at [847, 380] on button "Submit" at bounding box center [848, 379] width 85 height 24
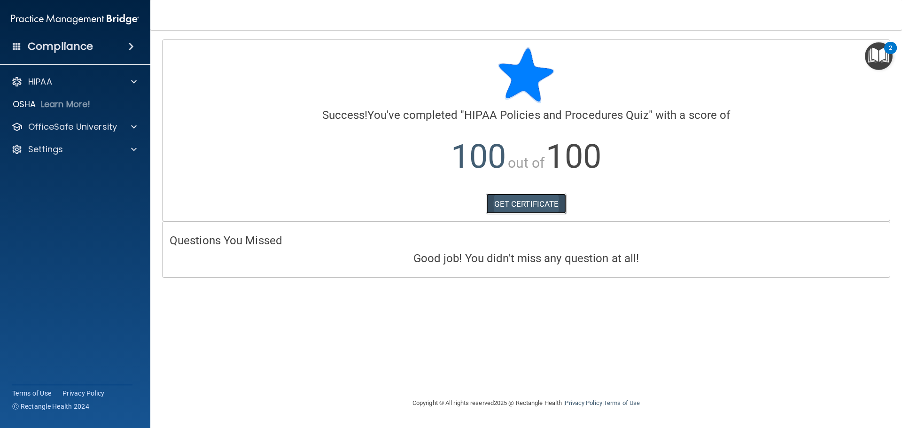
click at [547, 204] on link "GET CERTIFICATE" at bounding box center [526, 204] width 80 height 21
click at [74, 120] on div "OfficeSafe University" at bounding box center [75, 126] width 151 height 19
click at [143, 130] on div at bounding box center [132, 126] width 23 height 11
click at [107, 149] on div "HIPAA Training" at bounding box center [70, 149] width 128 height 9
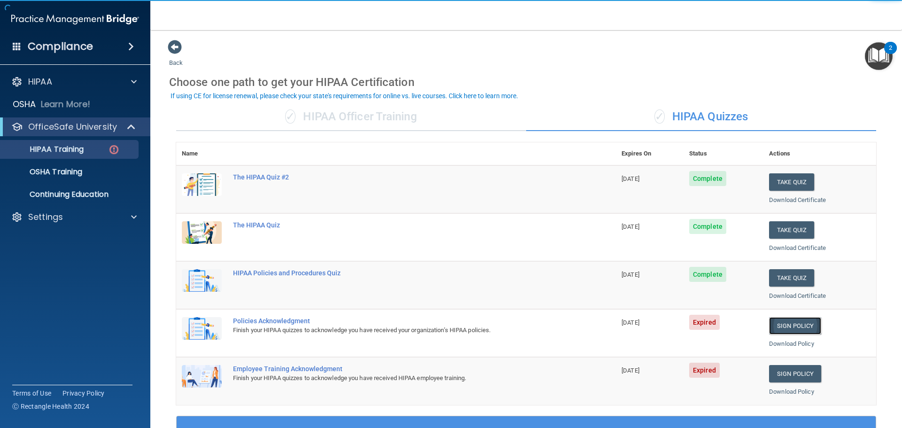
click at [769, 323] on link "Sign Policy" at bounding box center [795, 325] width 52 height 17
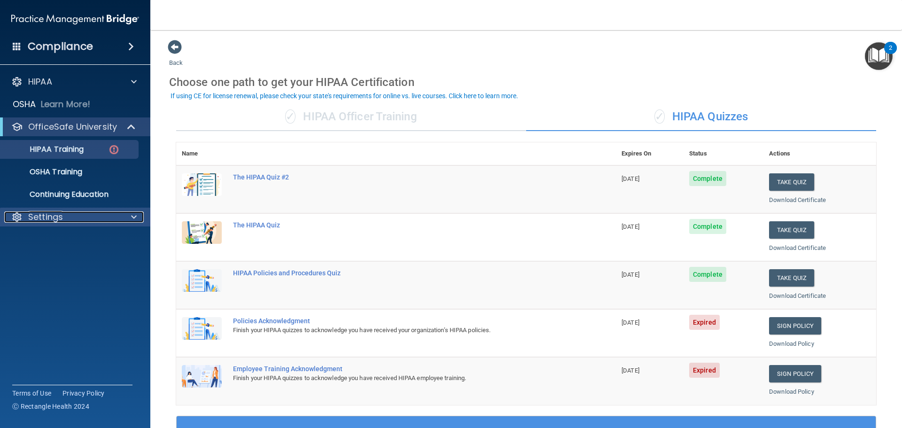
click at [115, 211] on div "Settings" at bounding box center [62, 216] width 117 height 11
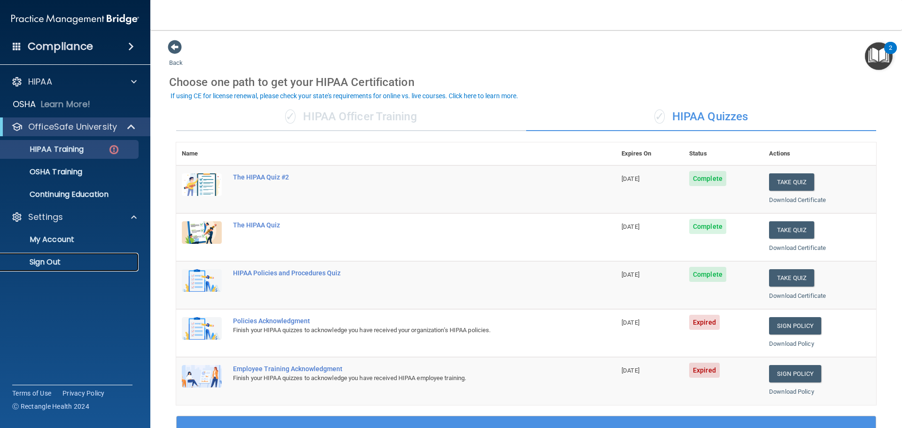
click at [78, 258] on p "Sign Out" at bounding box center [70, 262] width 128 height 9
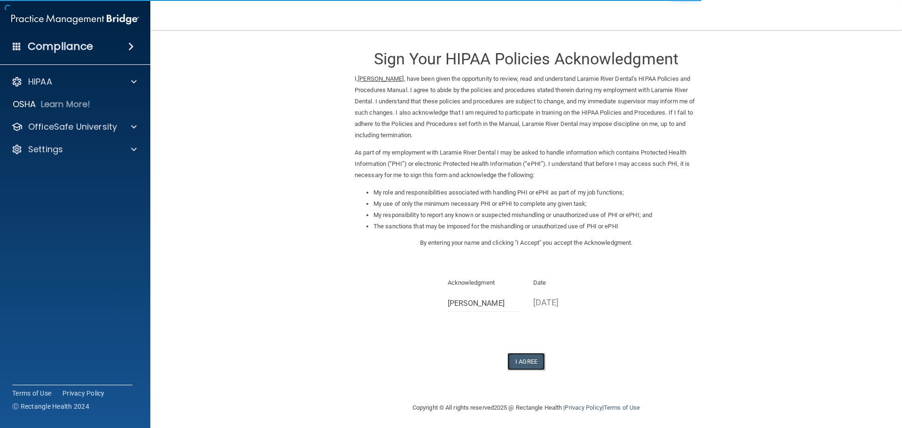
click at [535, 364] on button "I Agree" at bounding box center [526, 361] width 38 height 17
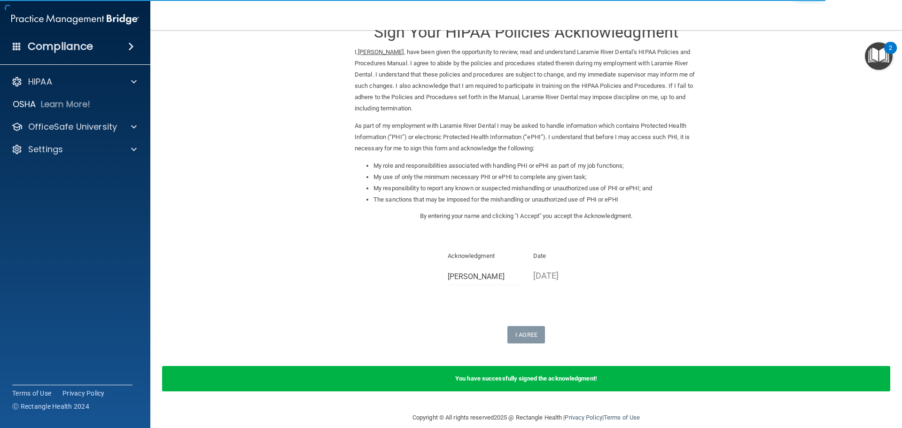
scroll to position [39, 0]
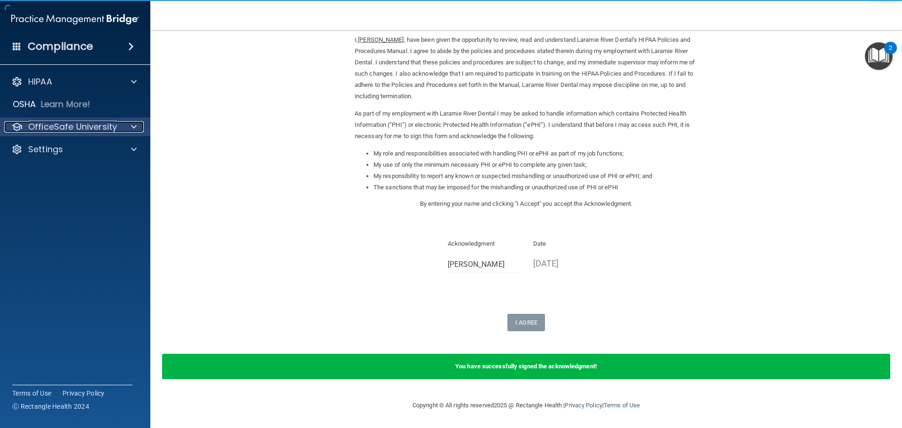
click at [89, 131] on p "OfficeSafe University" at bounding box center [72, 126] width 89 height 11
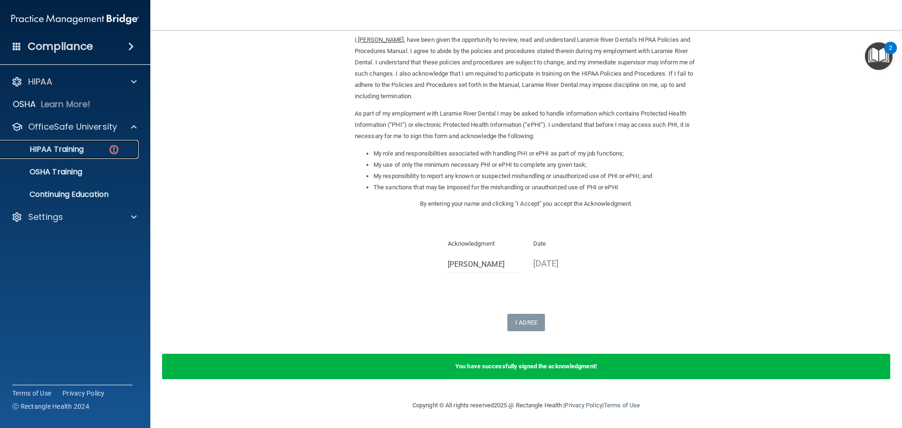
click at [93, 150] on div "HIPAA Training" at bounding box center [70, 149] width 128 height 9
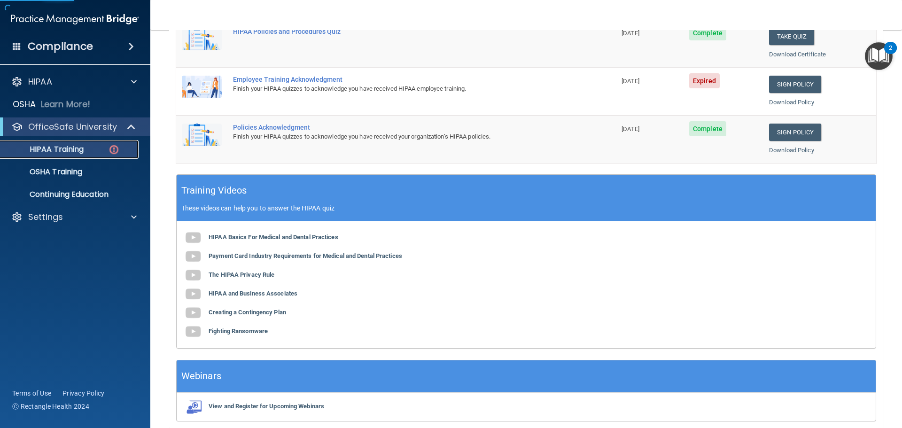
scroll to position [186, 0]
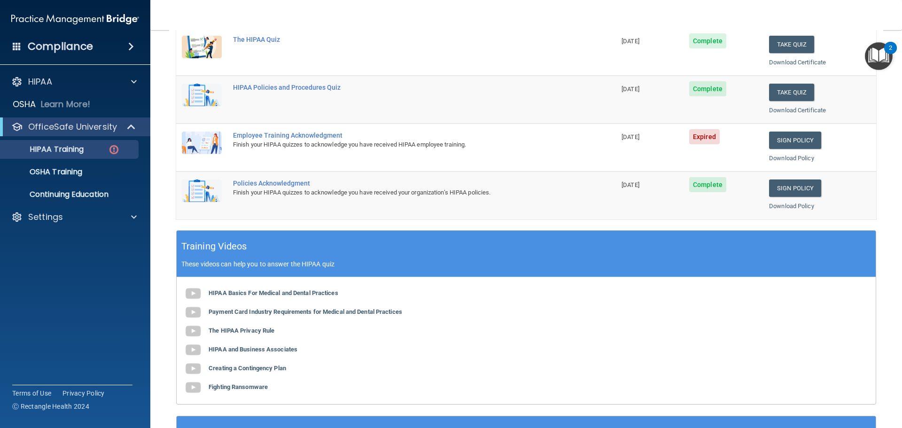
click at [788, 129] on td "Sign Policy Sign Policy Download Policy" at bounding box center [820, 148] width 113 height 48
click at [790, 138] on link "Sign Policy" at bounding box center [795, 140] width 52 height 17
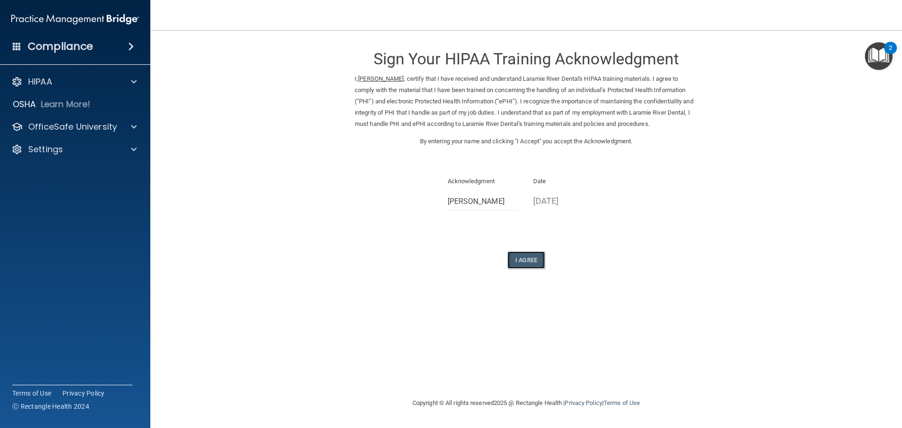
click at [532, 264] on button "I Agree" at bounding box center [526, 259] width 38 height 17
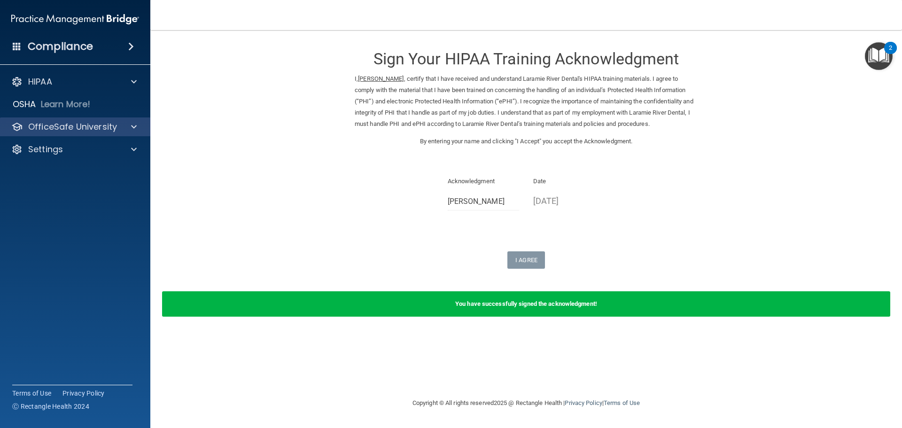
click at [101, 134] on div "OfficeSafe University" at bounding box center [75, 126] width 151 height 19
click at [128, 134] on div "OfficeSafe University" at bounding box center [75, 126] width 151 height 19
click at [134, 128] on span at bounding box center [134, 126] width 6 height 11
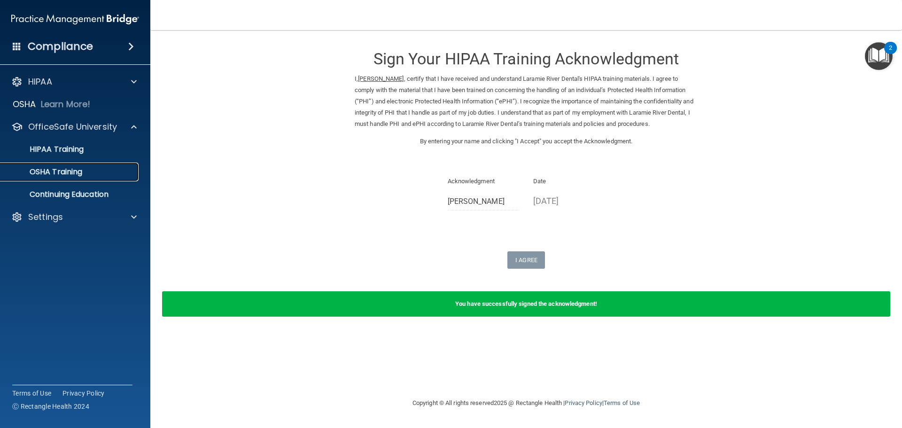
click at [112, 171] on div "OSHA Training" at bounding box center [70, 171] width 128 height 9
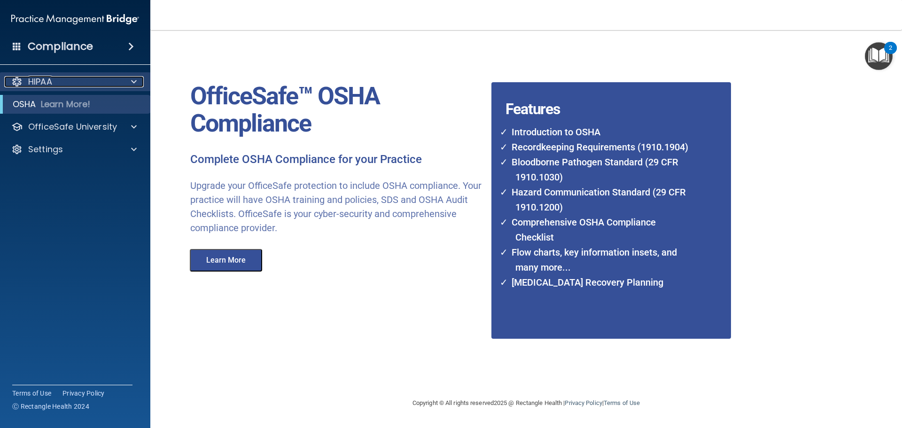
click at [105, 77] on div "HIPAA" at bounding box center [62, 81] width 117 height 11
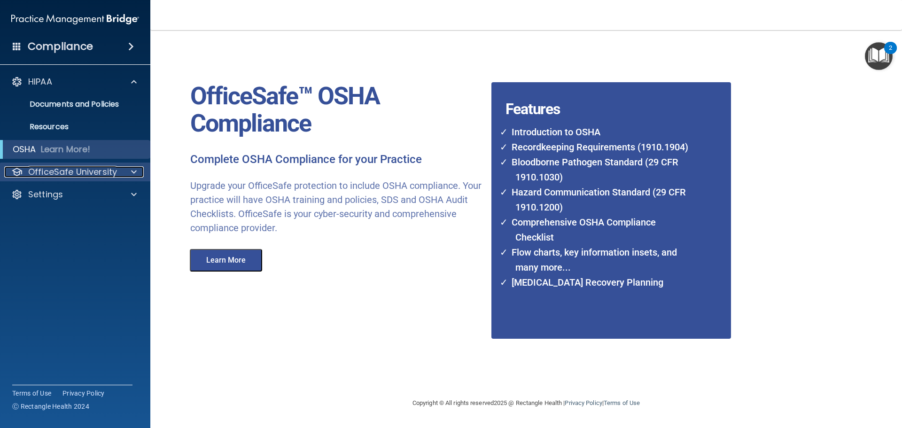
click at [106, 177] on p "OfficeSafe University" at bounding box center [72, 171] width 89 height 11
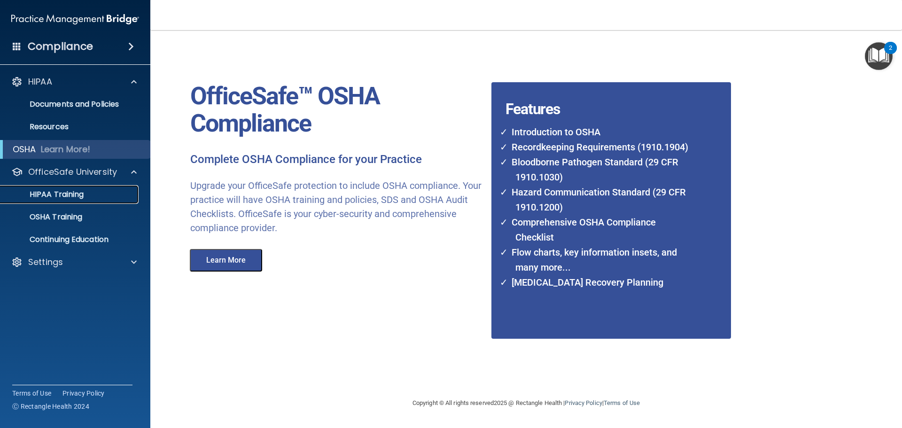
click at [70, 194] on p "HIPAA Training" at bounding box center [45, 194] width 78 height 9
